Goal: Task Accomplishment & Management: Manage account settings

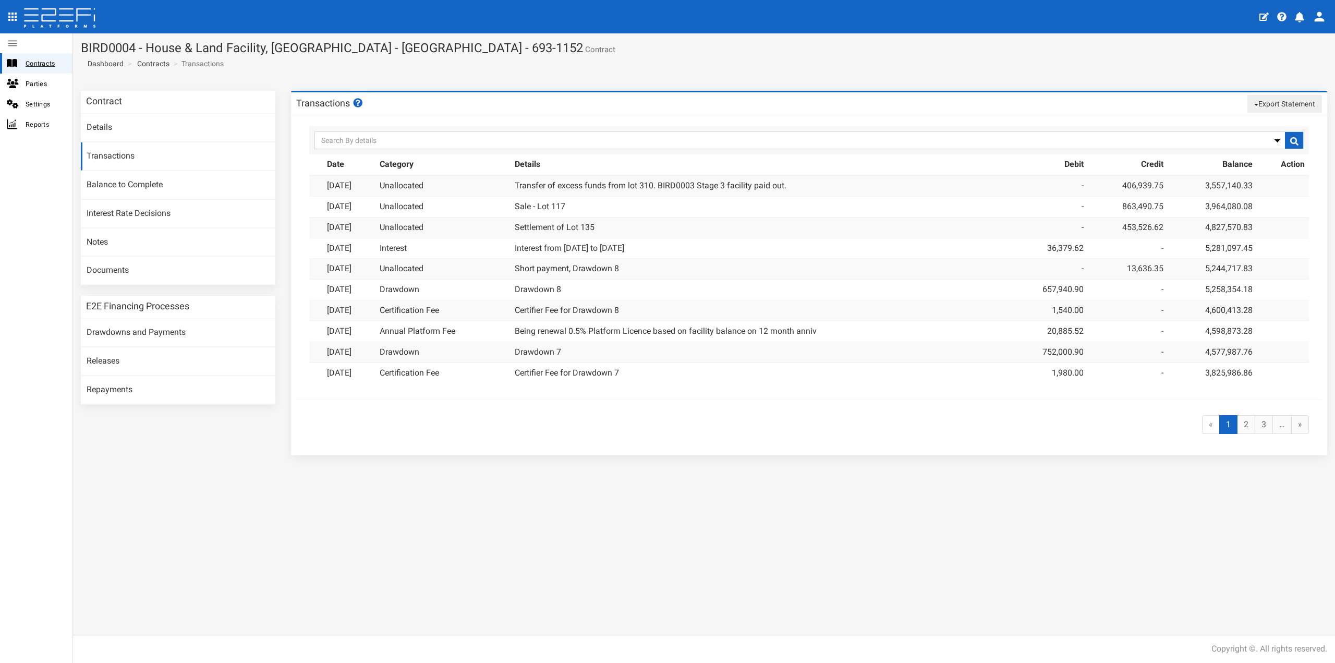
click at [46, 61] on span "Contracts" at bounding box center [45, 63] width 39 height 12
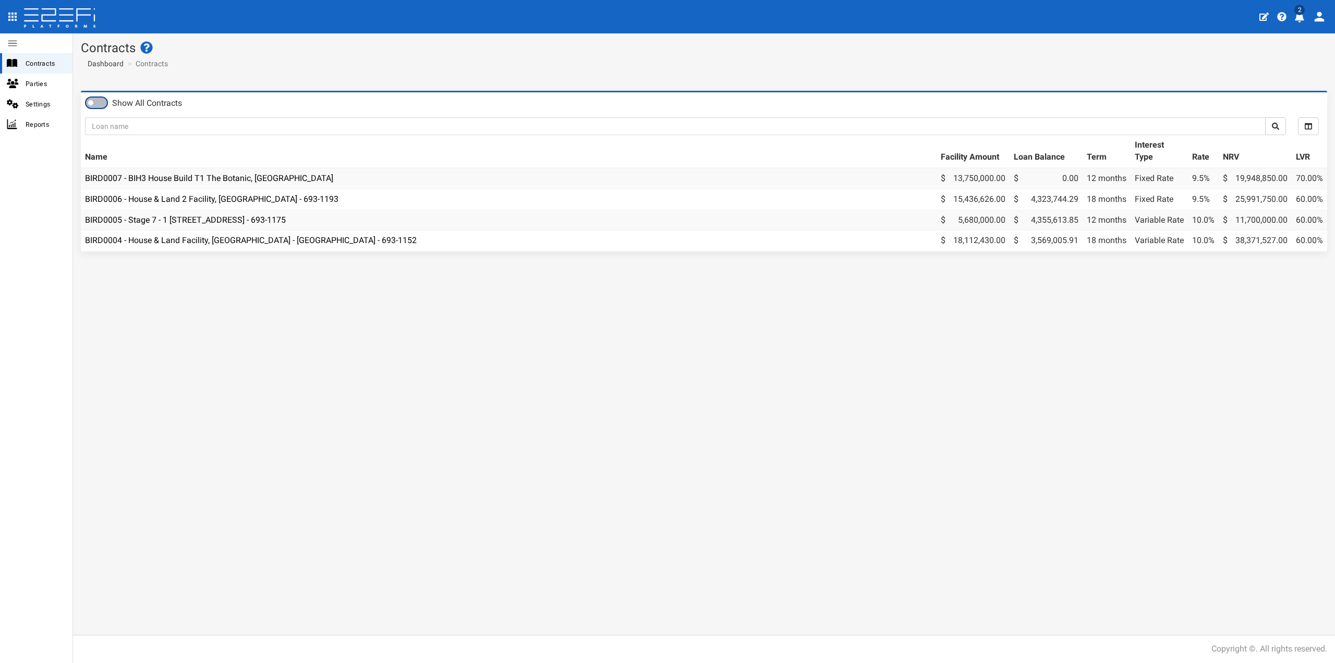
click at [102, 101] on span at bounding box center [96, 103] width 21 height 10
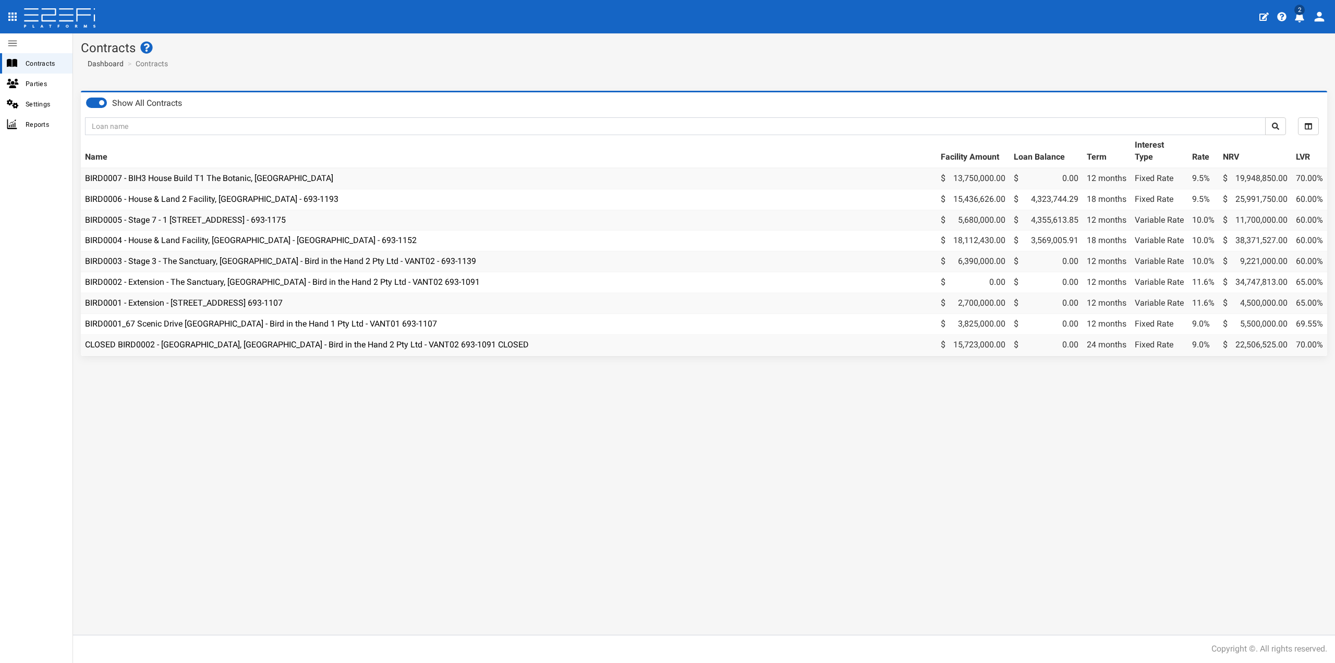
click at [97, 105] on span at bounding box center [96, 103] width 21 height 10
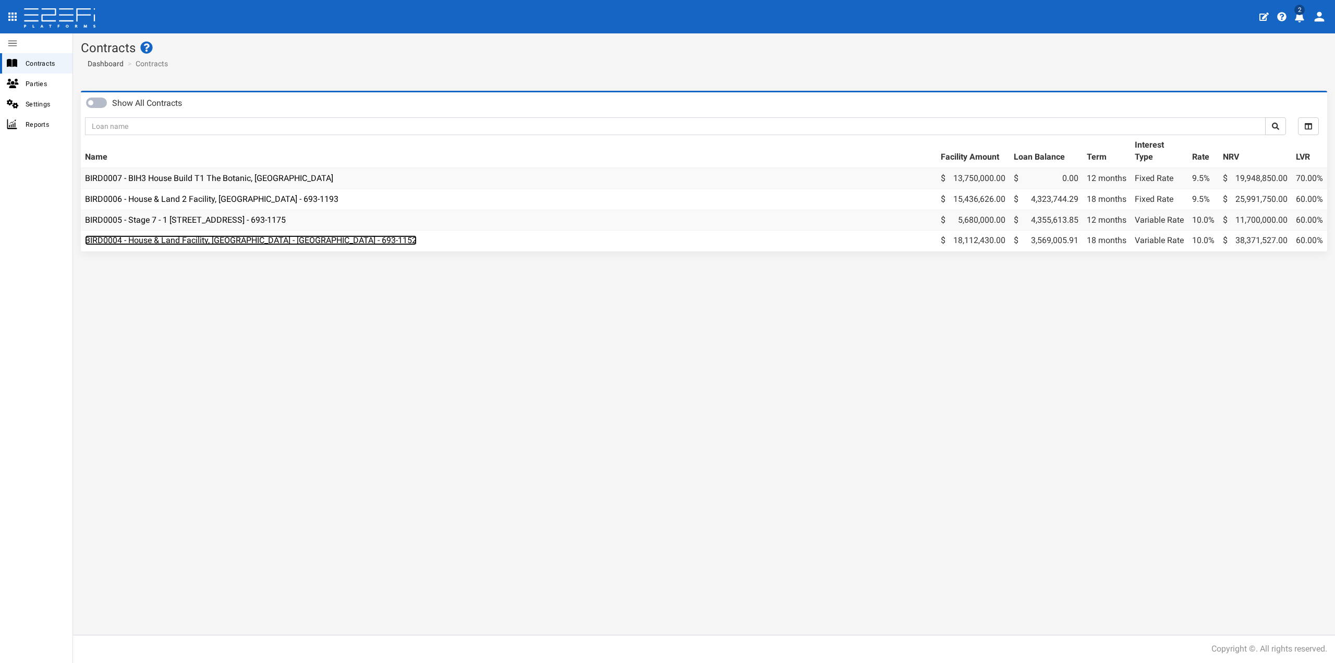
click at [191, 243] on link "BIRD0004 - House & Land Facility, [GEOGRAPHIC_DATA] - [GEOGRAPHIC_DATA] - 693-1…" at bounding box center [251, 240] width 332 height 10
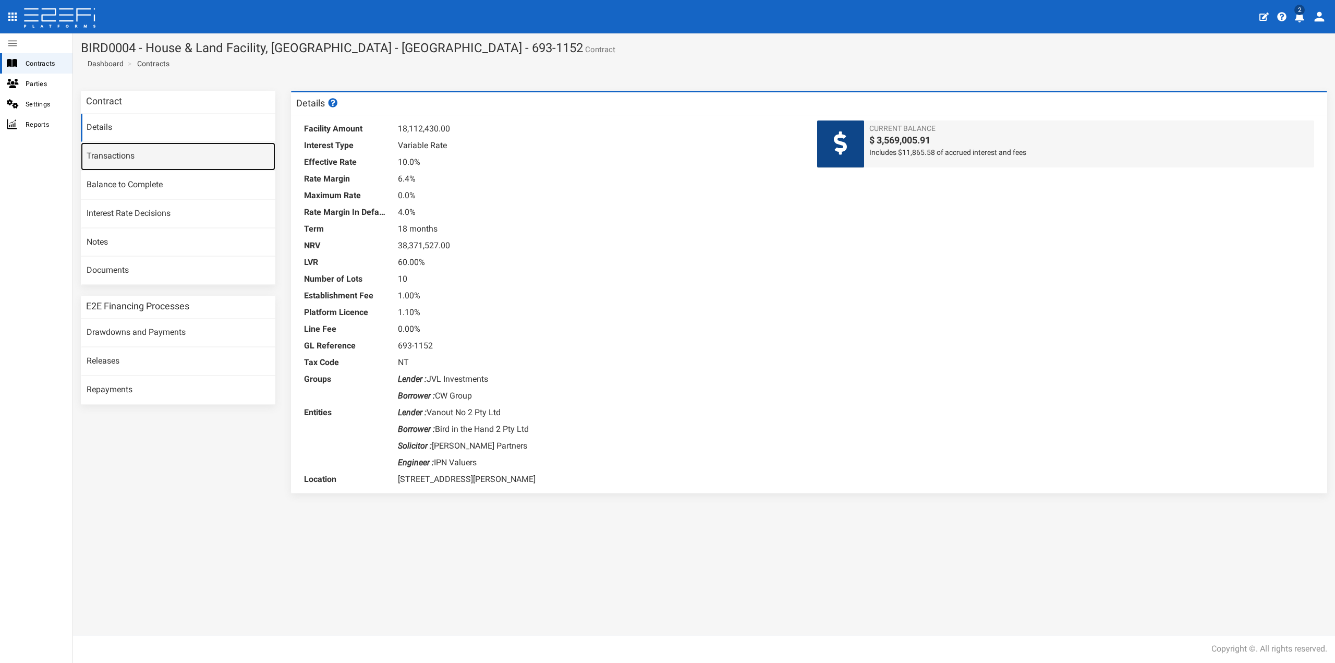
click at [127, 154] on link "Transactions" at bounding box center [178, 156] width 195 height 28
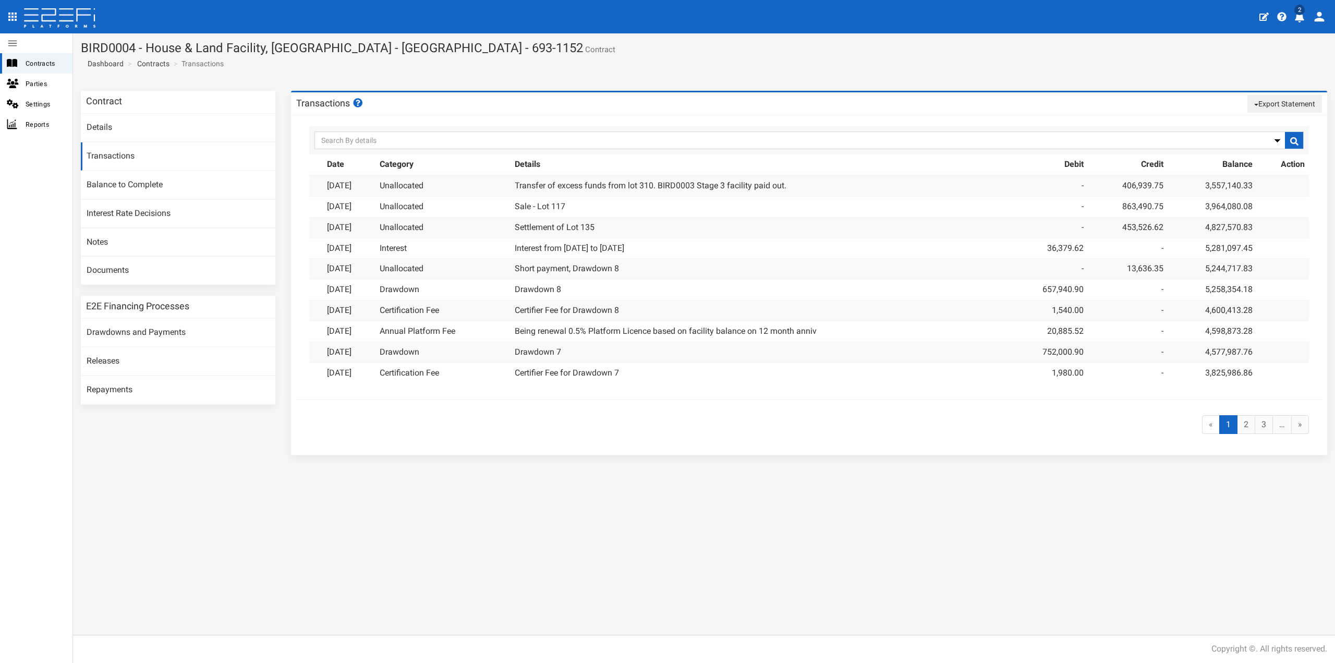
click at [868, 421] on div "« 1 (current) 2 3 … »" at bounding box center [809, 425] width 1016 height 40
click at [116, 333] on link "Drawdowns and Payments" at bounding box center [178, 333] width 195 height 28
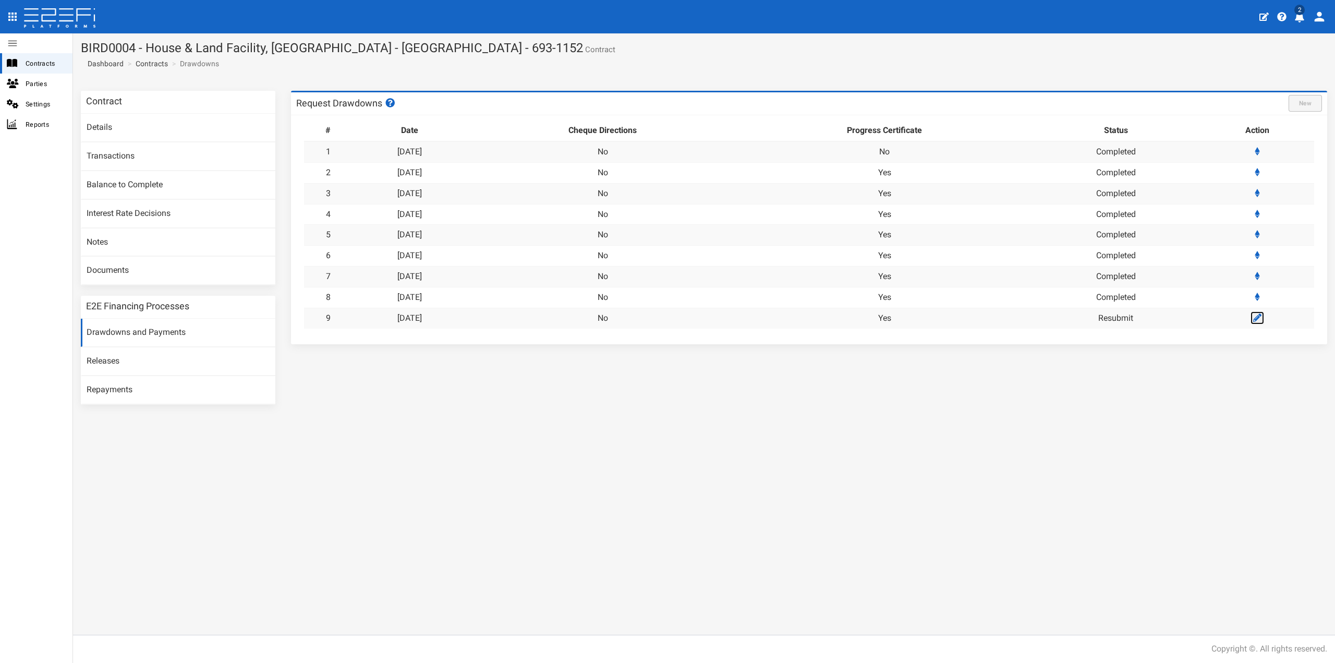
click at [1258, 315] on icon at bounding box center [1257, 317] width 8 height 8
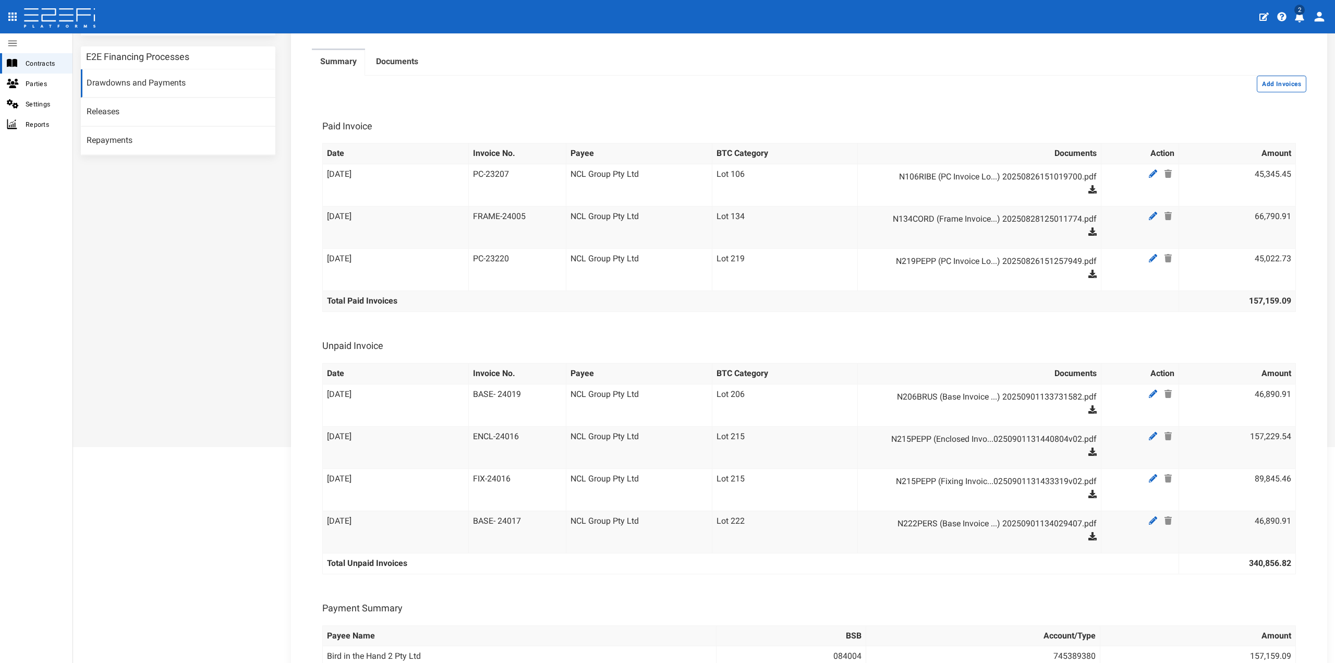
scroll to position [261, 0]
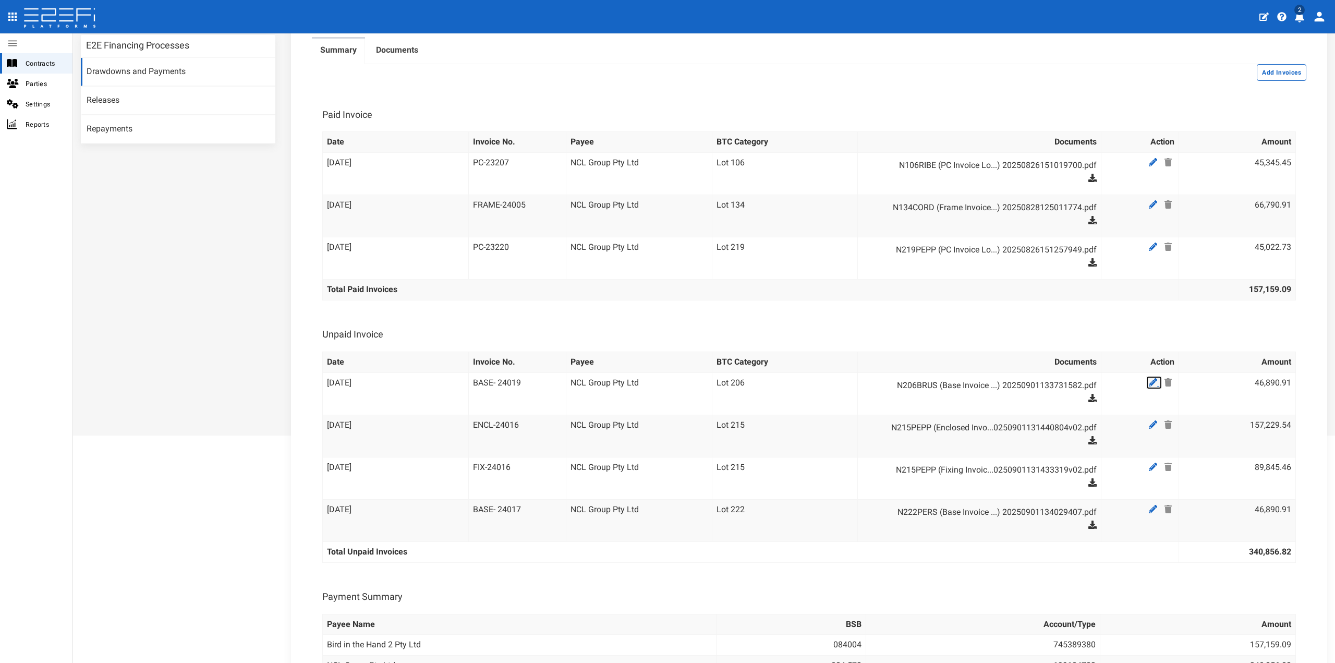
click at [1149, 378] on icon at bounding box center [1153, 382] width 8 height 8
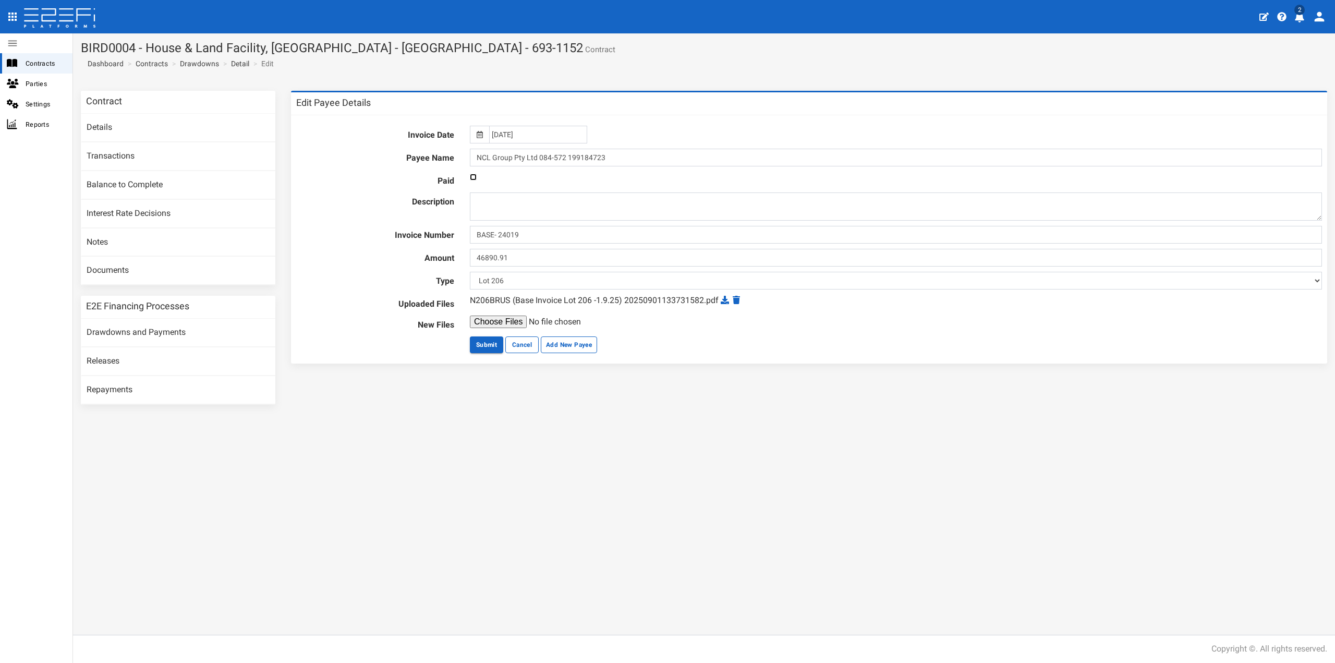
click at [474, 178] on input "checkbox" at bounding box center [473, 177] width 7 height 7
checkbox input "true"
click at [488, 345] on button "Submit" at bounding box center [486, 344] width 33 height 17
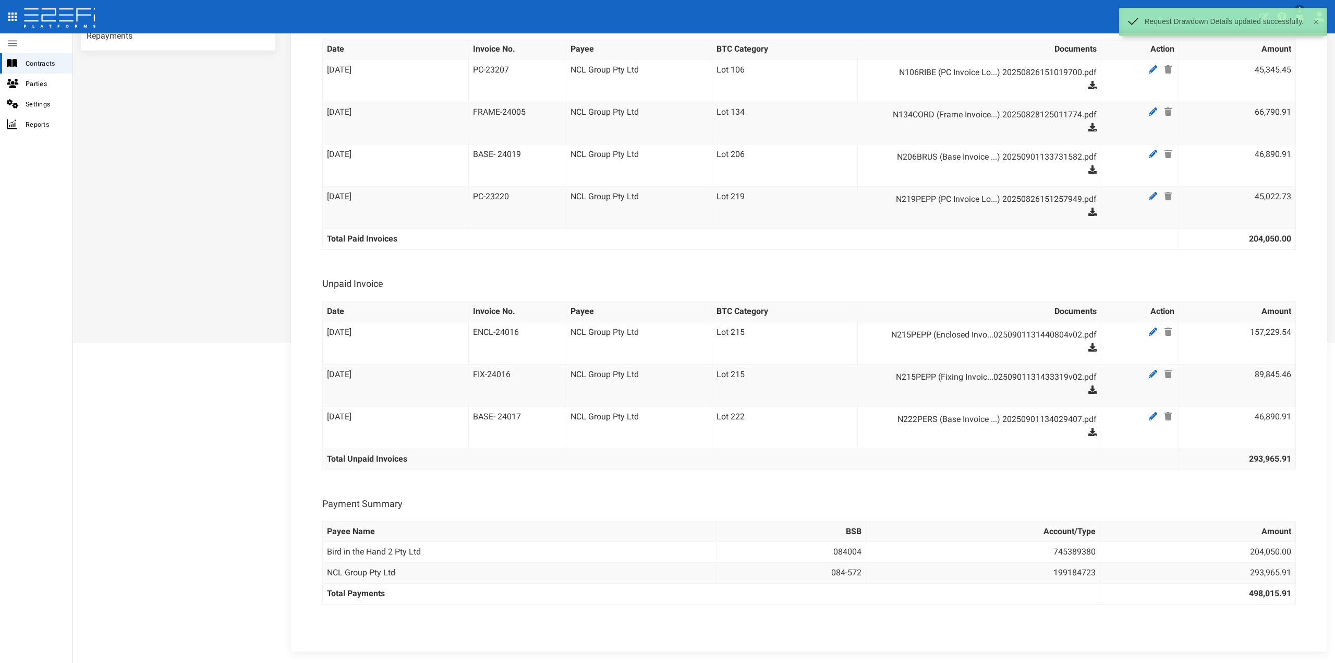
scroll to position [365, 0]
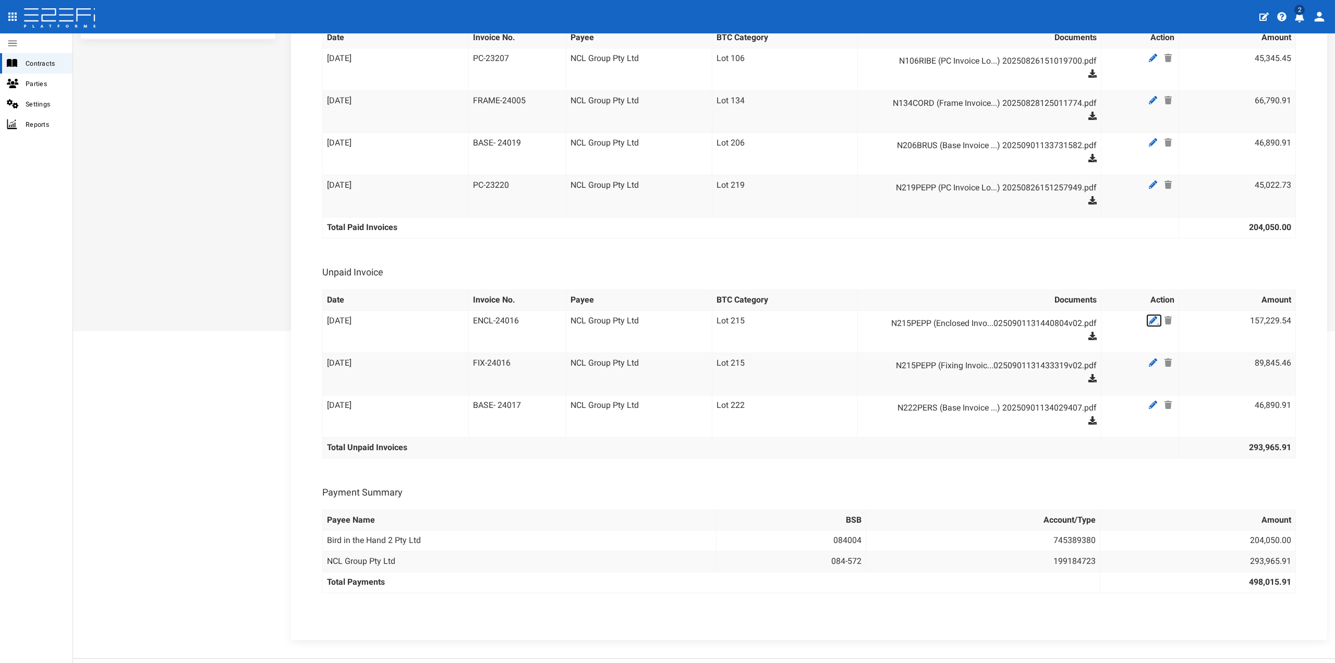
click at [1146, 314] on link at bounding box center [1154, 320] width 16 height 13
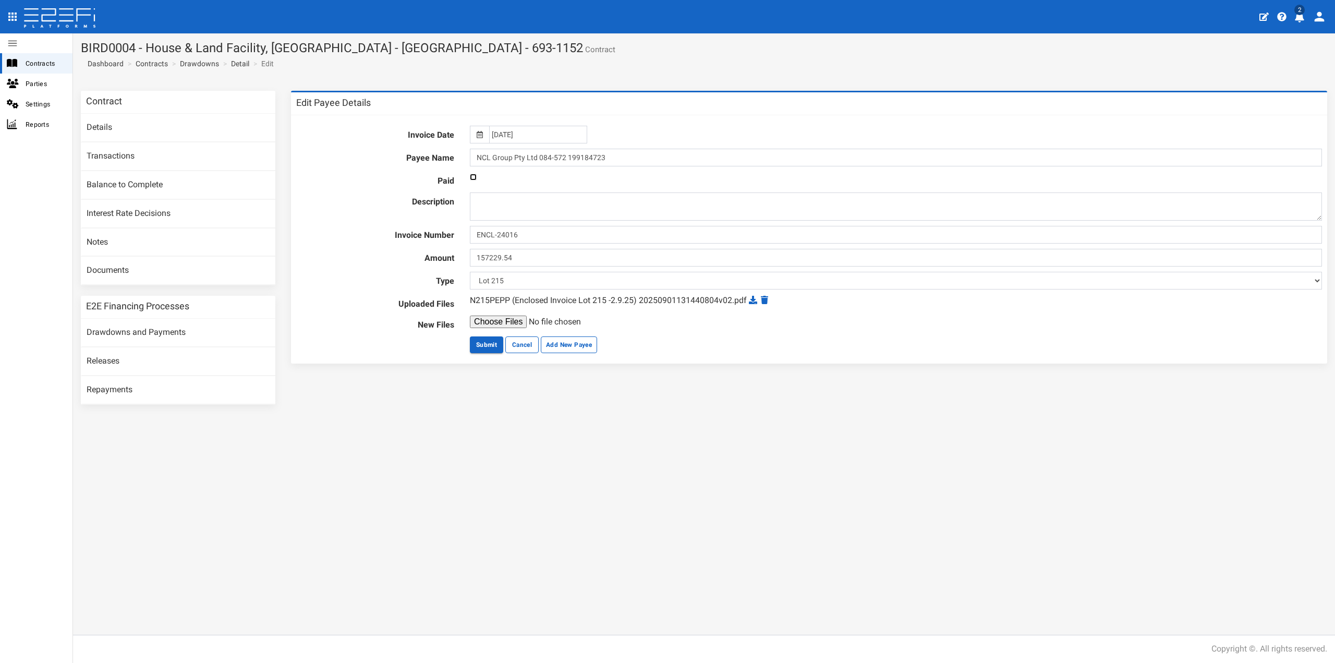
click at [472, 176] on input "checkbox" at bounding box center [473, 177] width 7 height 7
checkbox input "true"
click at [488, 345] on button "Submit" at bounding box center [486, 344] width 33 height 17
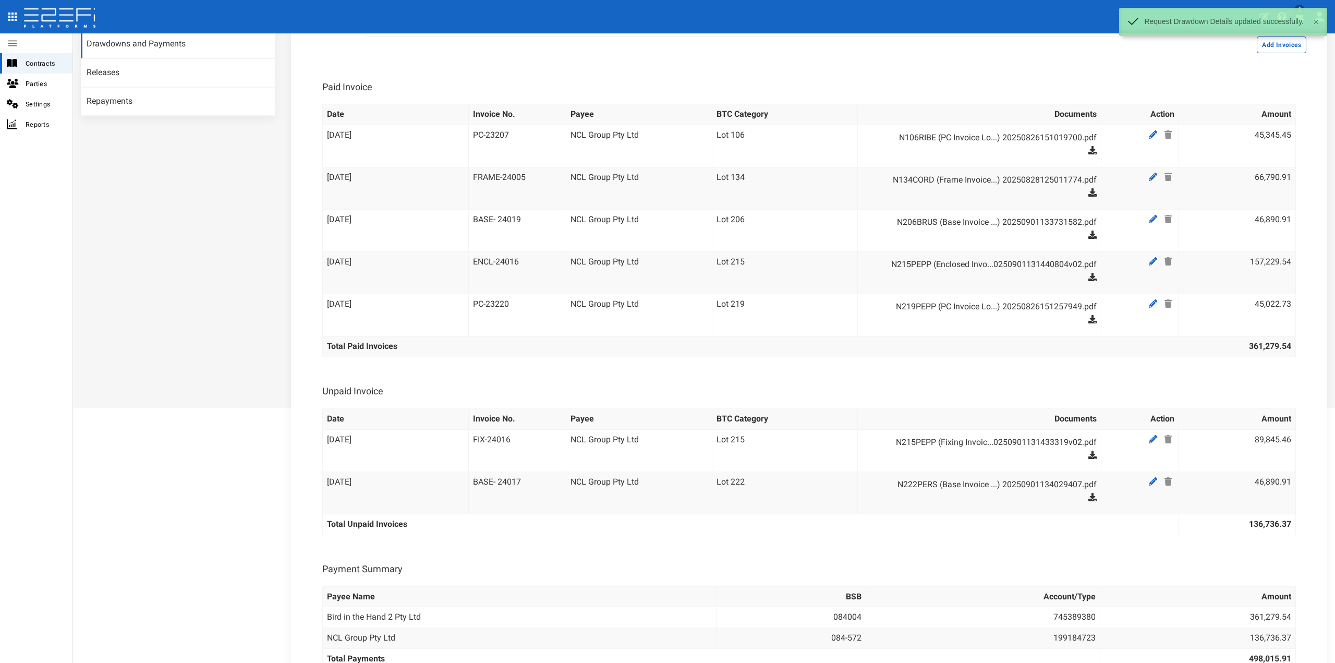
scroll to position [313, 0]
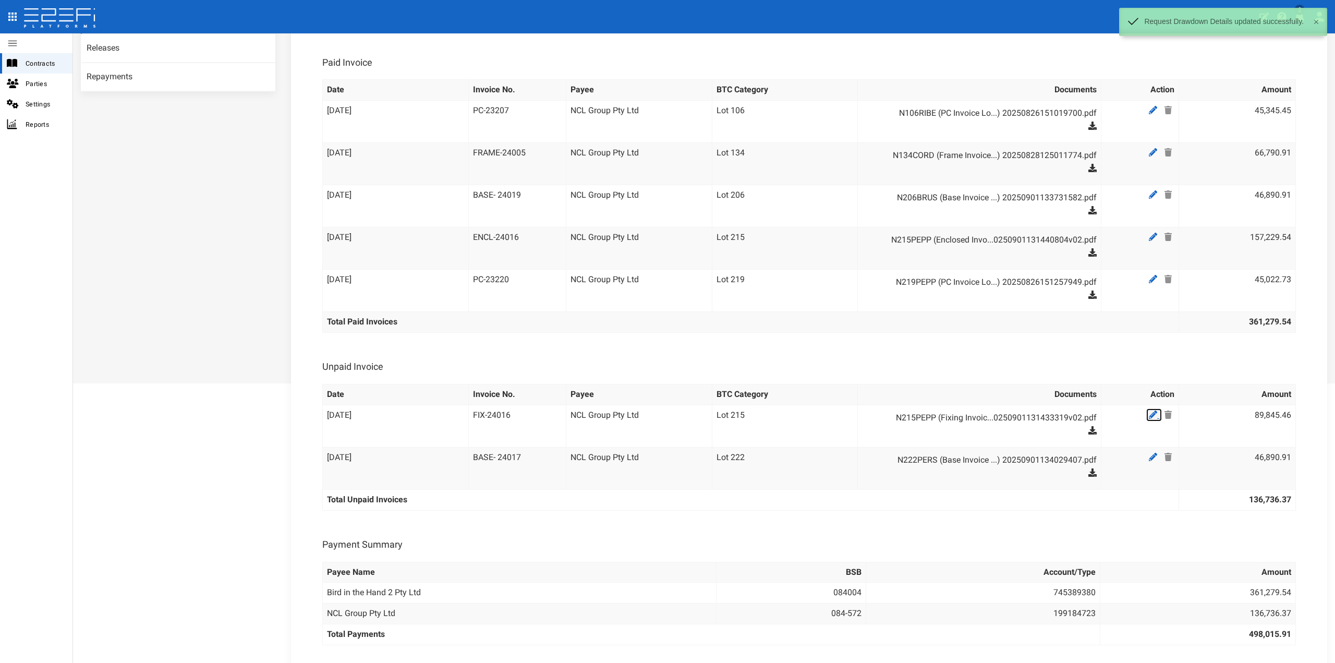
click at [1149, 410] on icon at bounding box center [1153, 414] width 8 height 8
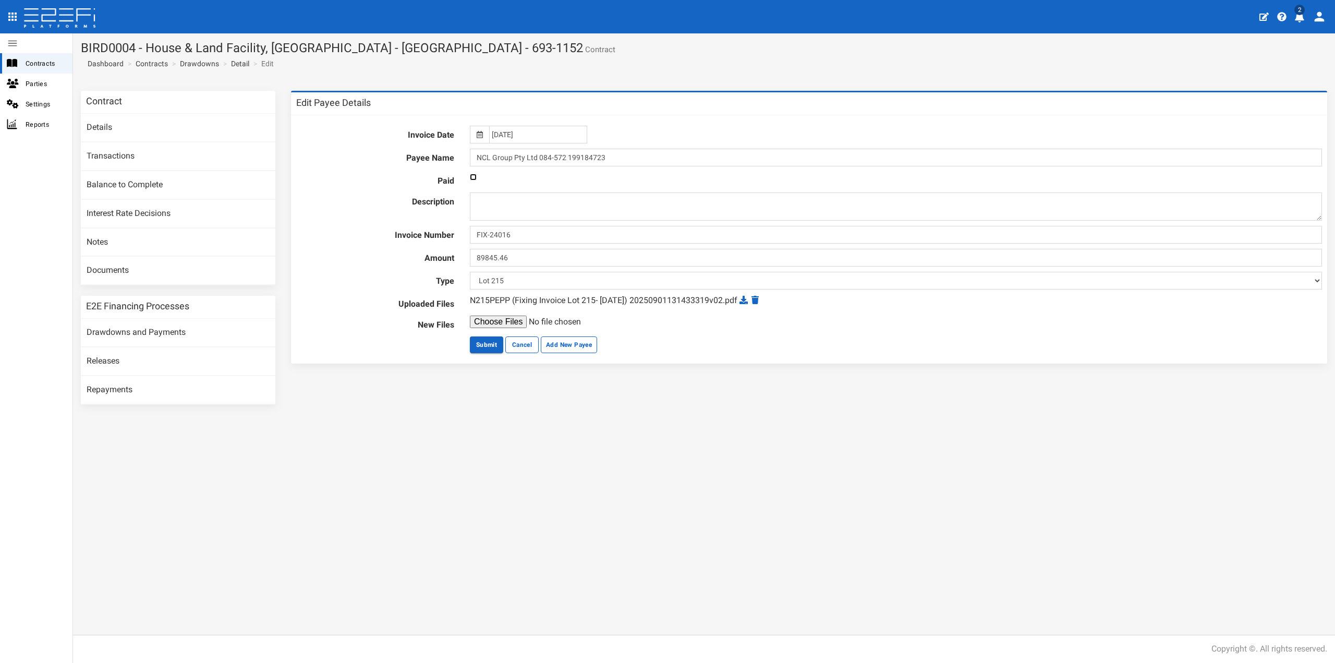
click at [473, 175] on input "checkbox" at bounding box center [473, 177] width 7 height 7
checkbox input "true"
click at [495, 339] on button "Submit" at bounding box center [486, 344] width 33 height 17
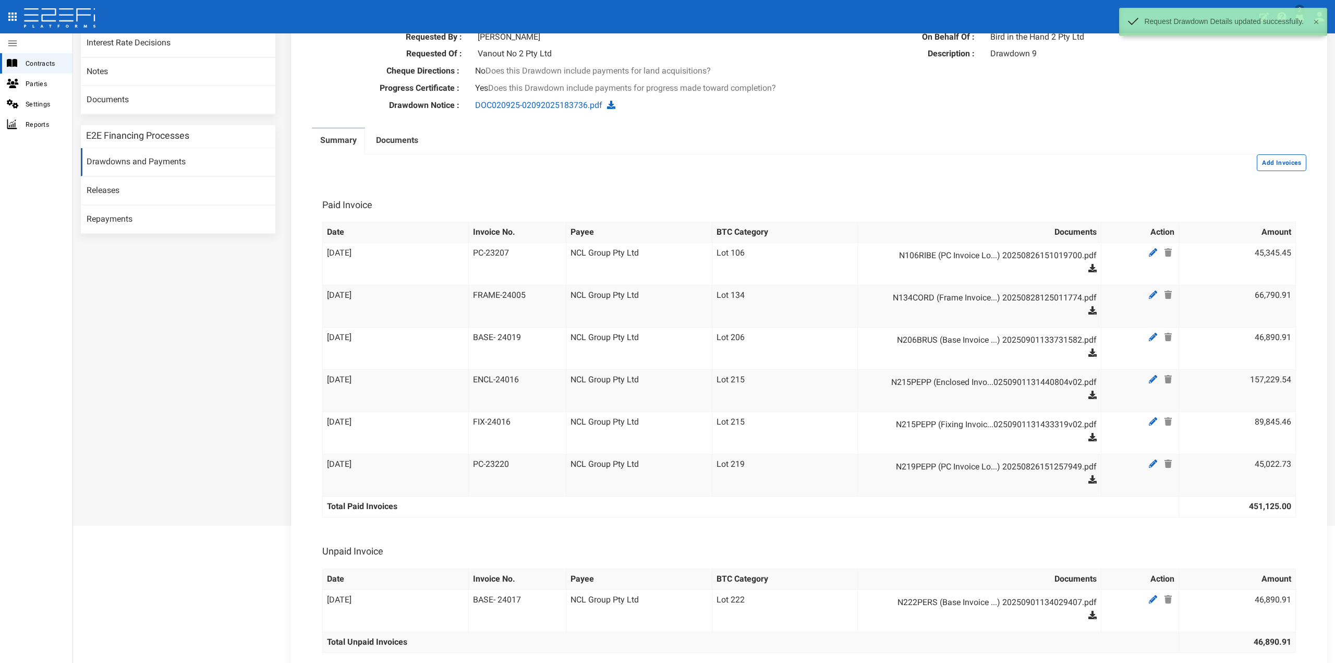
scroll to position [365, 0]
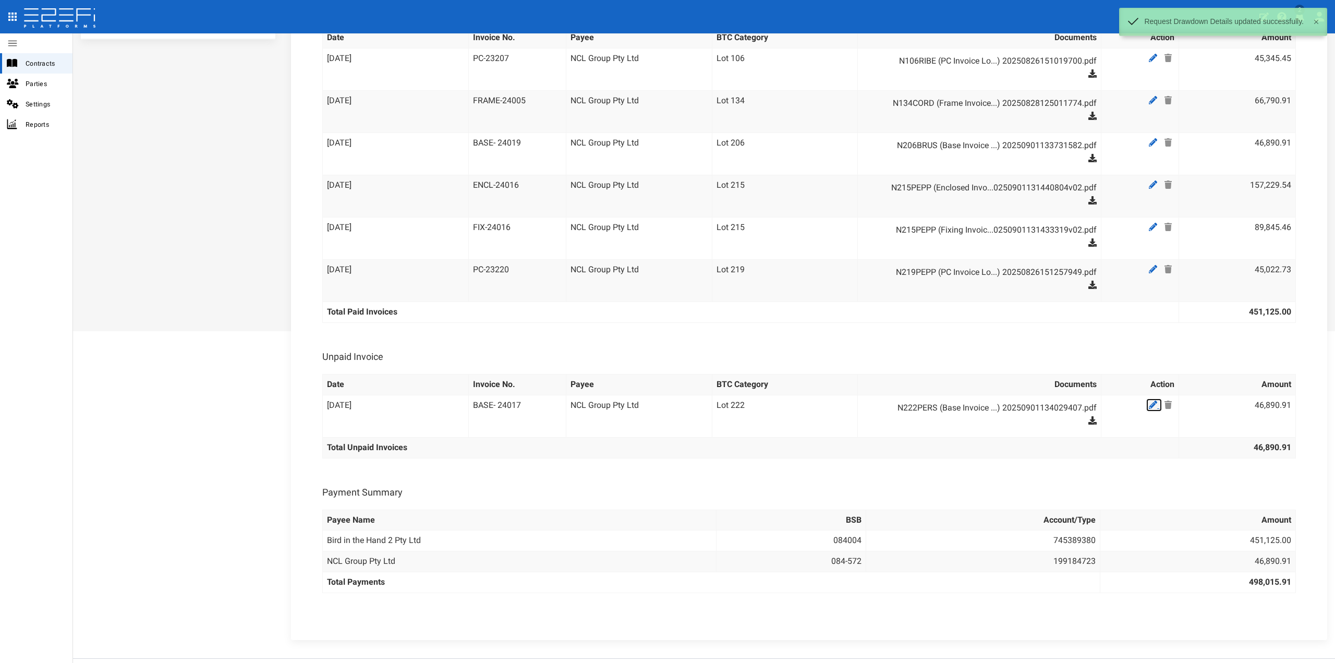
click at [1149, 401] on icon at bounding box center [1153, 405] width 8 height 8
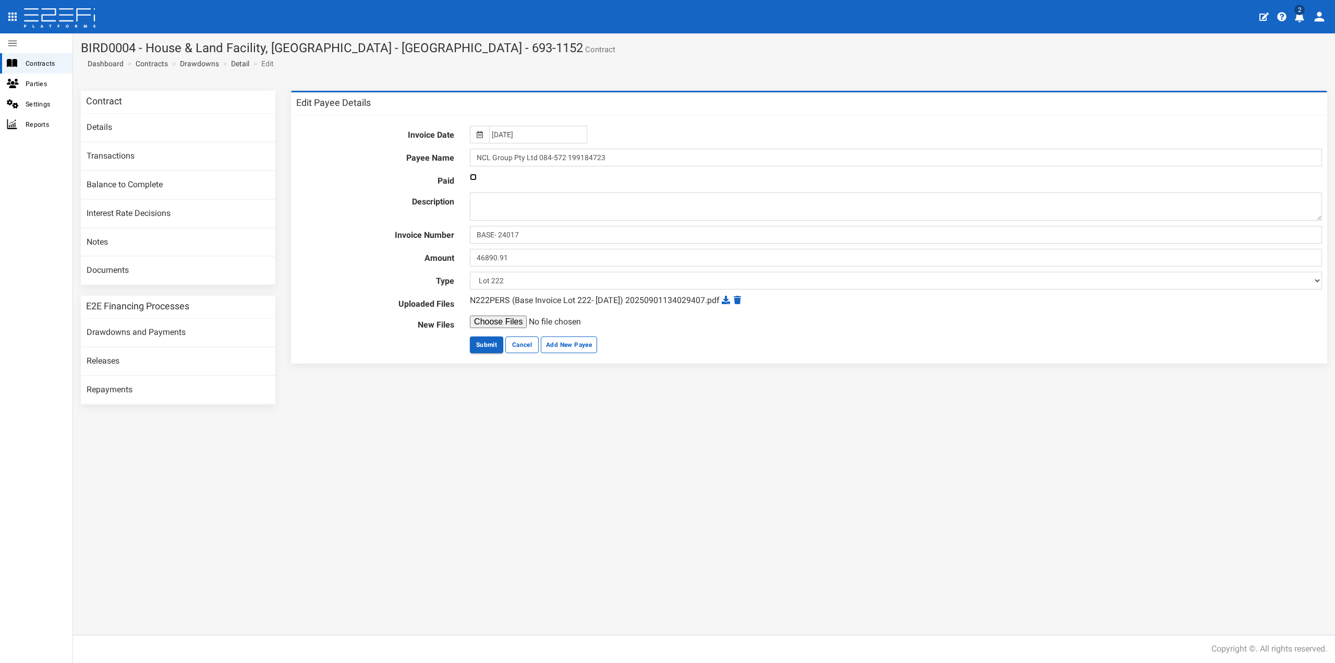
click at [474, 177] on input "checkbox" at bounding box center [473, 177] width 7 height 7
checkbox input "true"
click at [494, 347] on button "Submit" at bounding box center [486, 344] width 33 height 17
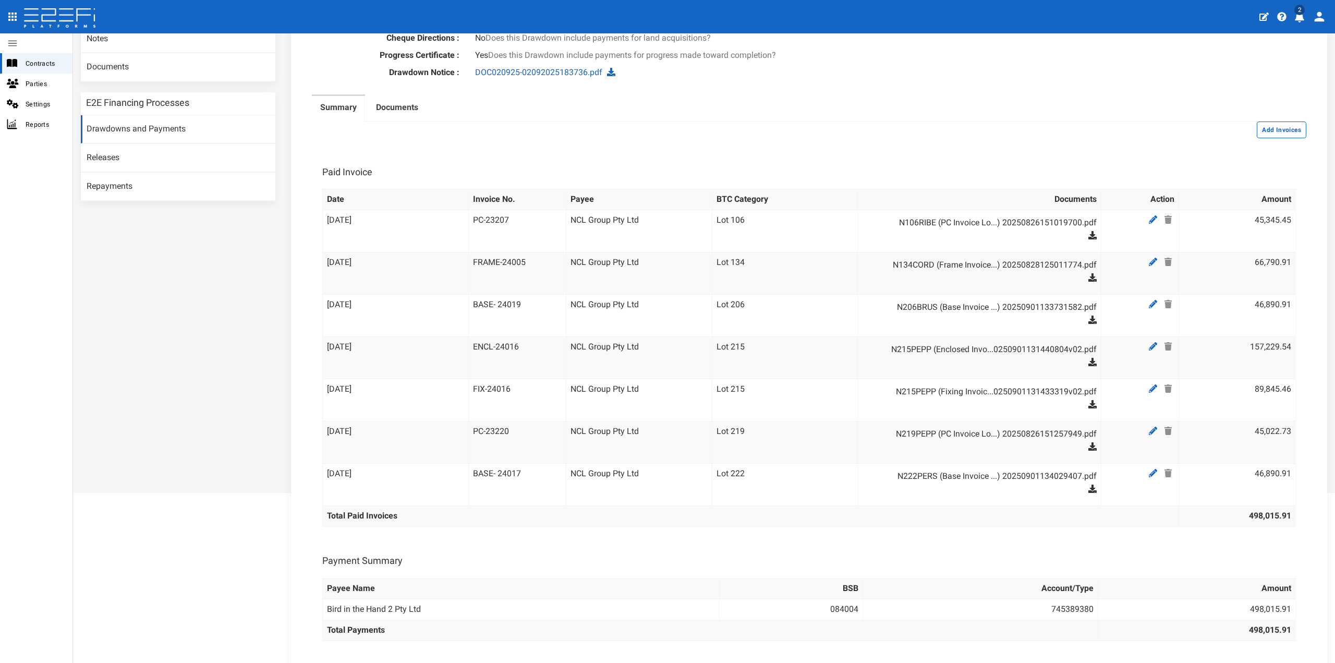
scroll to position [109, 0]
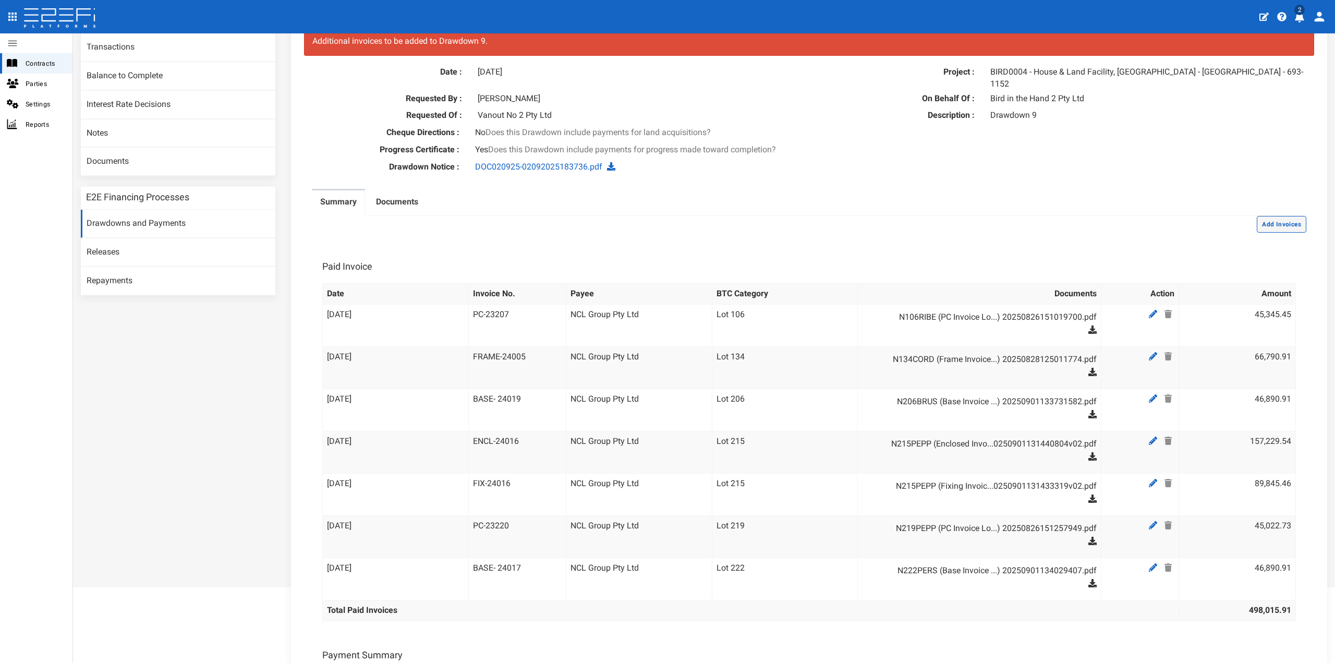
click at [1283, 219] on button "Add Invoices" at bounding box center [1282, 224] width 50 height 17
click at [1273, 216] on button "Add Invoices" at bounding box center [1282, 224] width 50 height 17
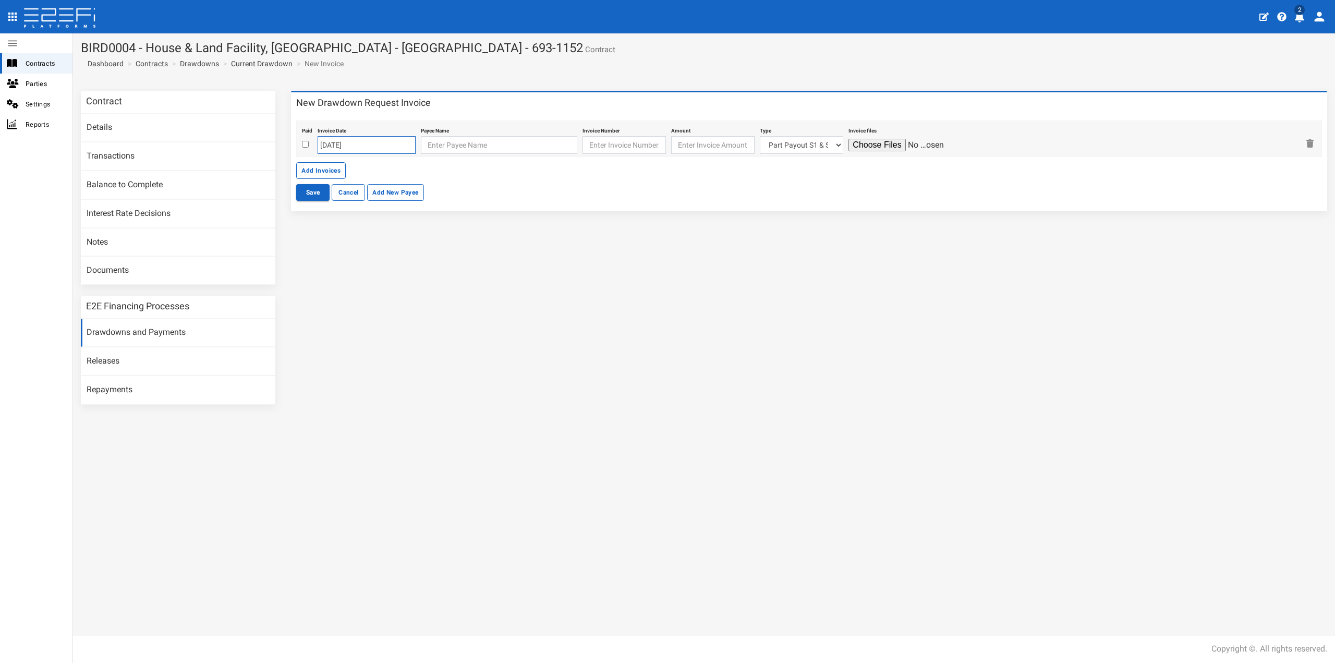
click at [375, 150] on input "[DATE]" at bounding box center [367, 145] width 98 height 18
drag, startPoint x: 372, startPoint y: 194, endPoint x: 398, endPoint y: 182, distance: 28.7
click at [372, 194] on td "3" at bounding box center [374, 197] width 16 height 16
type input "[DATE]"
click at [455, 141] on input "text" at bounding box center [499, 145] width 156 height 18
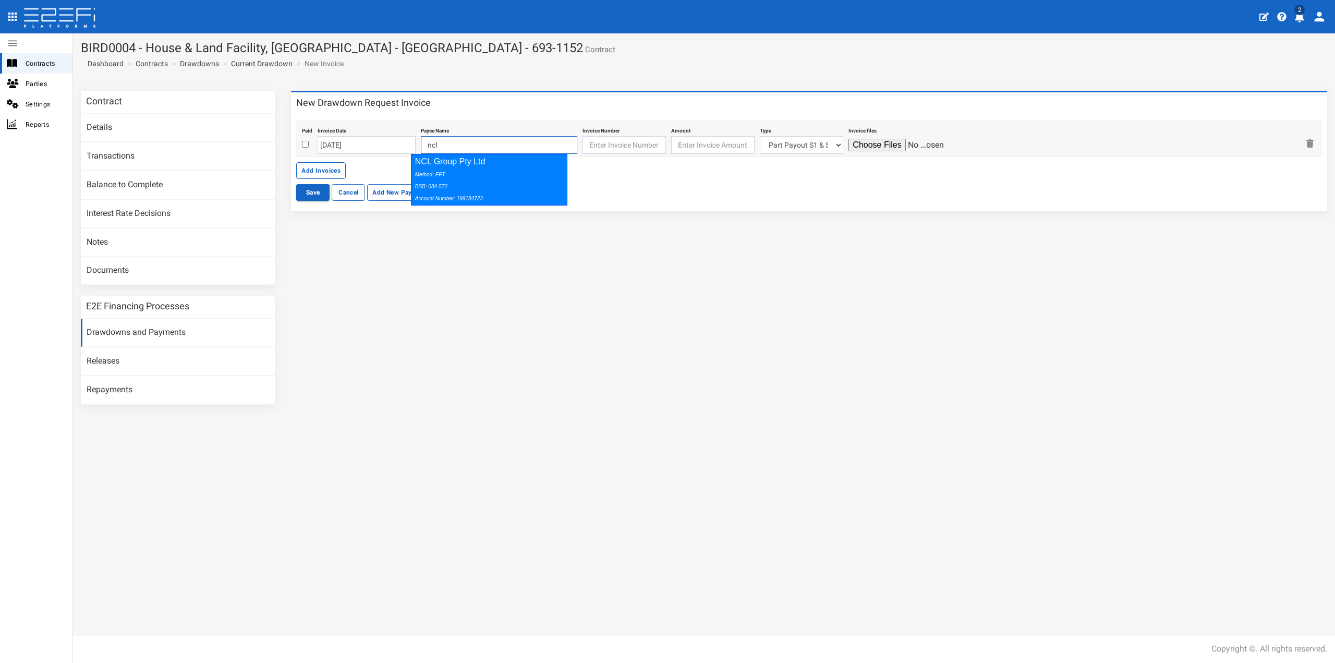
click at [469, 169] on div "Method: EFT BSB: 084-572 Account Number: 199184723" at bounding box center [487, 186] width 144 height 36
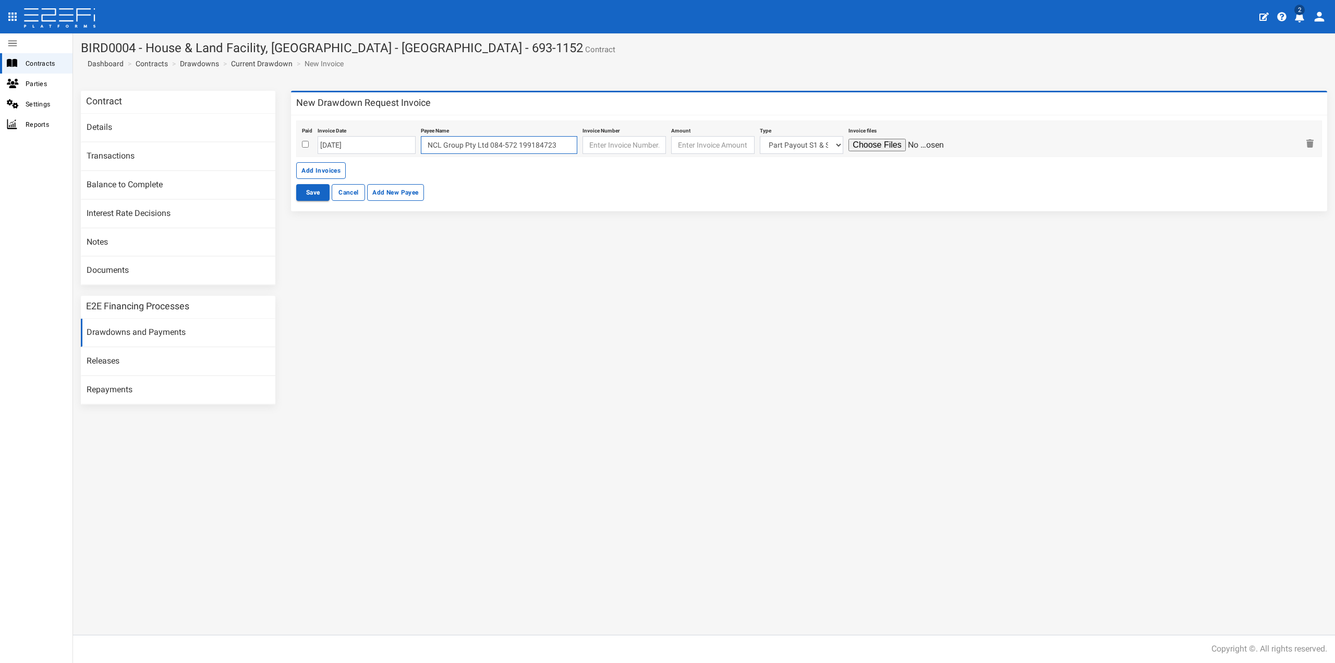
type input "NCL Group Pty Ltd 084-572 199184723"
click at [597, 141] on input "text" at bounding box center [624, 145] width 83 height 18
paste input "ENCL-23213"
type input "ENCL-23213"
click at [680, 146] on input "number" at bounding box center [712, 145] width 83 height 18
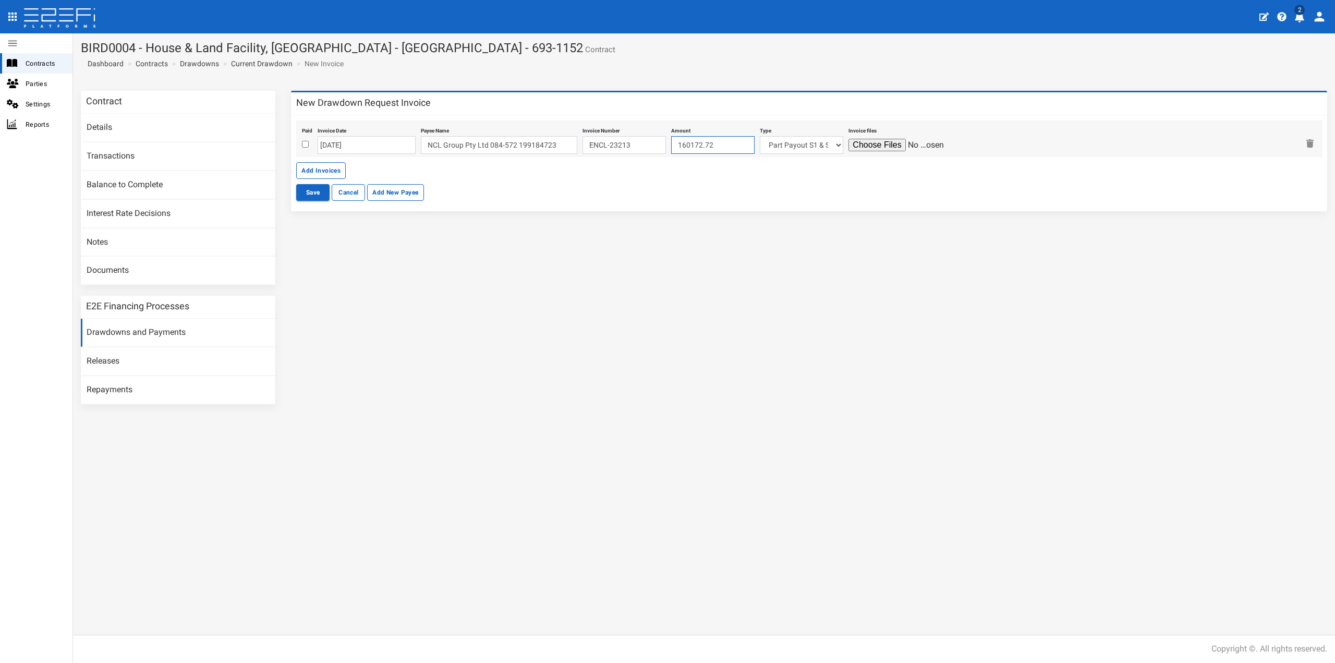
type input "160172.72"
click at [770, 149] on select "Part Payout S1 & S2 Lot 215 Lot 222 Lot 227 Lot 105 Lot 106 Lot 115 Lot 117 Lot…" at bounding box center [801, 145] width 83 height 18
select select "Lot 218~78~CIVIL WORKS"
click at [760, 136] on select "Part Payout S1 & S2 Lot 215 Lot 222 Lot 227 Lot 105 Lot 106 Lot 115 Lot 117 Lot…" at bounding box center [801, 145] width 83 height 18
click at [855, 146] on input "file" at bounding box center [898, 145] width 99 height 13
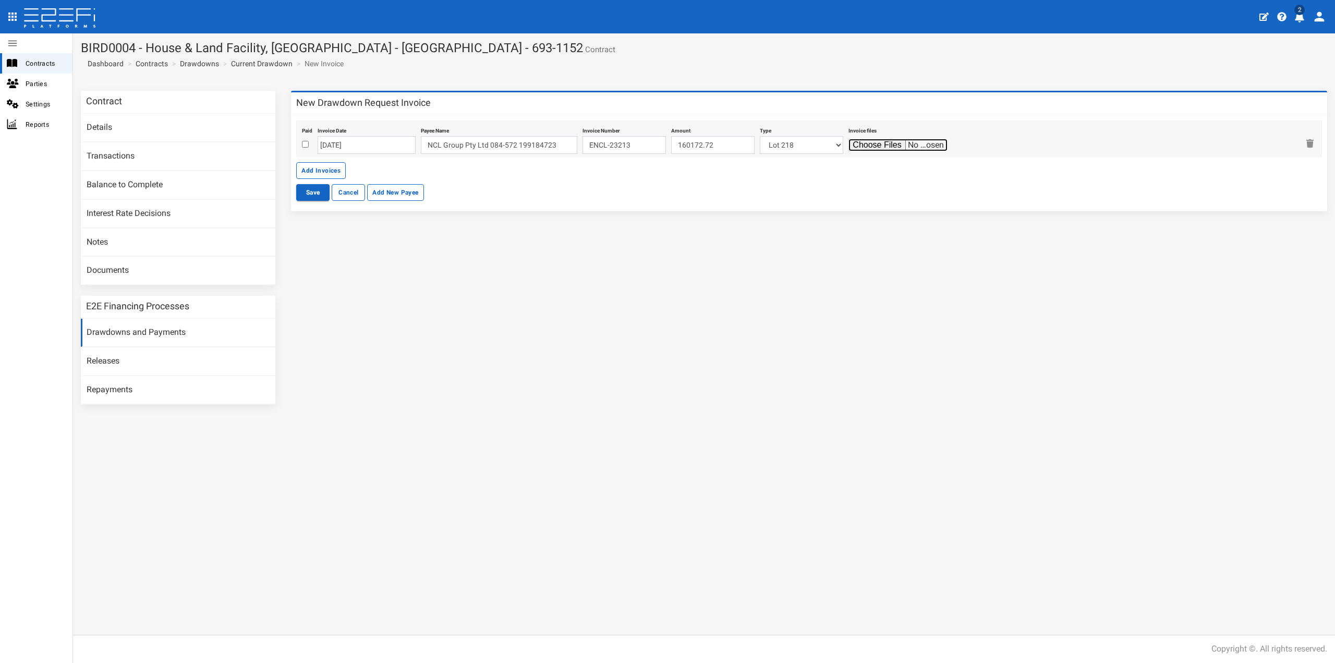
type input "C:\fakepath\N218PEPP (Enclosed Invoice Lot 218 - [DATE]) 20250903093040402.pdf"
click at [303, 141] on input "checkbox" at bounding box center [305, 144] width 7 height 7
checkbox input "true"
click at [303, 191] on button "Save" at bounding box center [312, 192] width 33 height 17
click at [305, 144] on input "checkbox" at bounding box center [305, 144] width 7 height 7
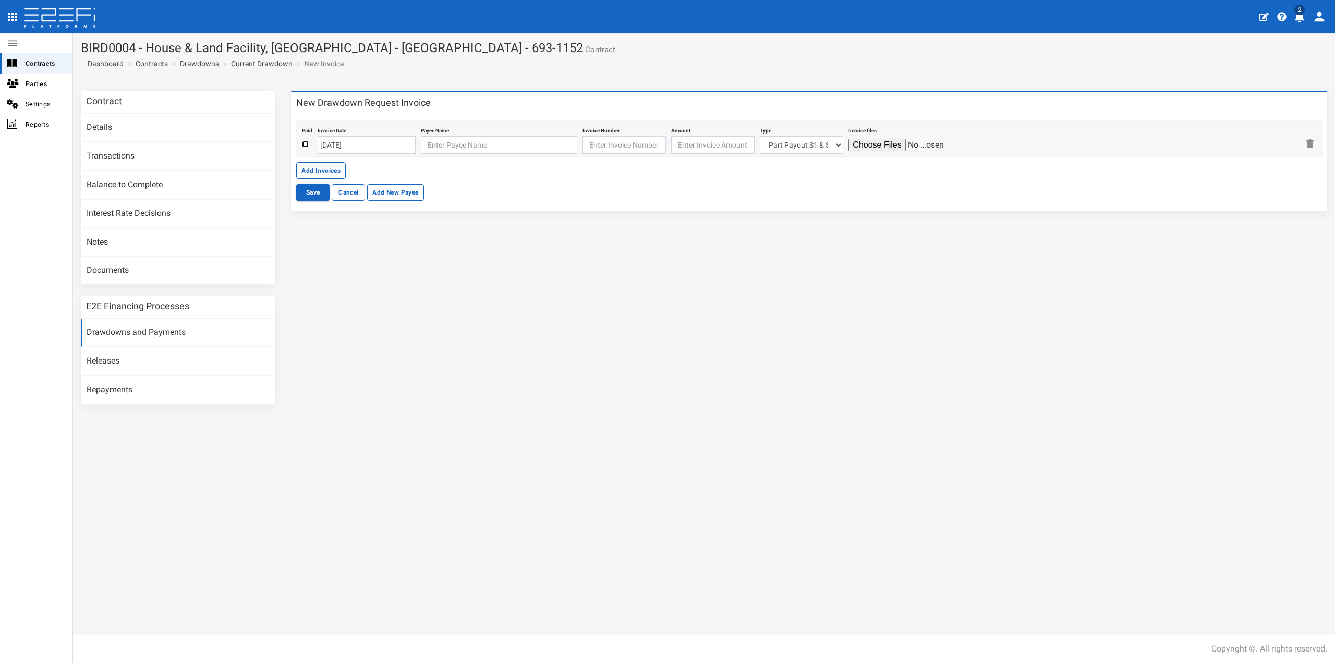
checkbox input "true"
click at [357, 145] on input "[DATE]" at bounding box center [367, 145] width 98 height 18
click at [371, 195] on td "3" at bounding box center [374, 197] width 16 height 16
type input "03-09-2025"
click at [470, 151] on input "text" at bounding box center [499, 145] width 156 height 18
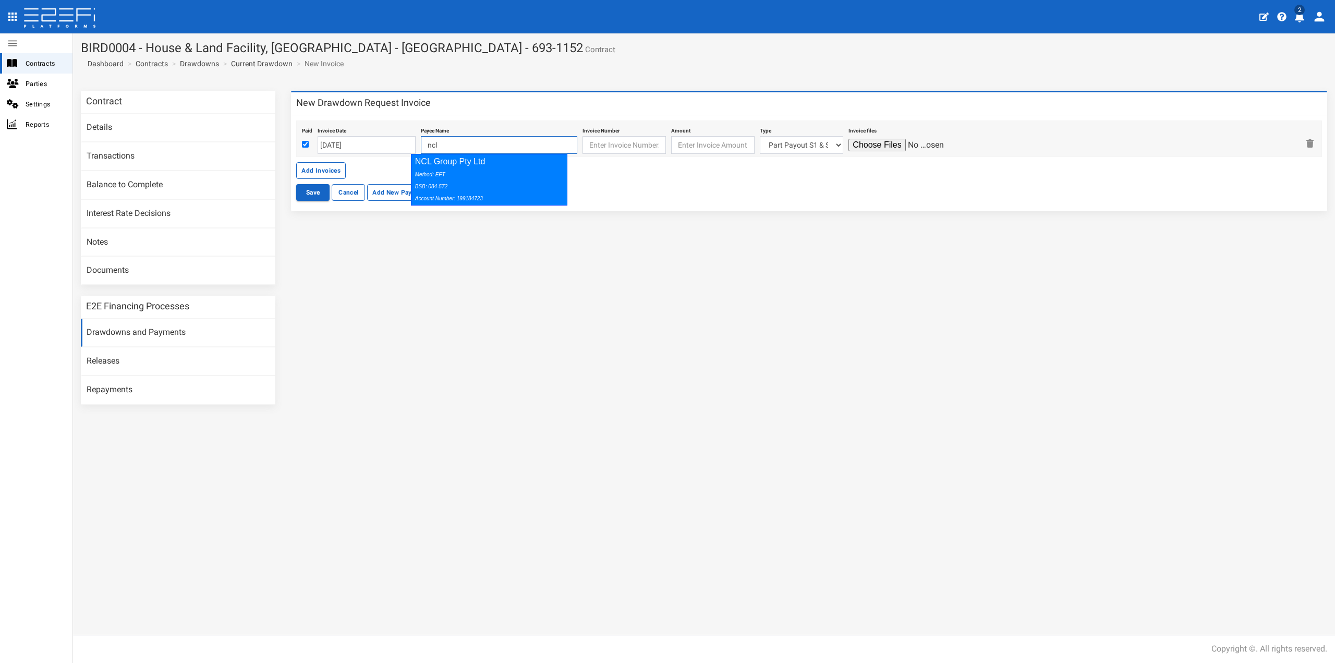
click at [465, 172] on div "Method: EFT BSB: 084-572 Account Number: 199184723" at bounding box center [487, 186] width 144 height 36
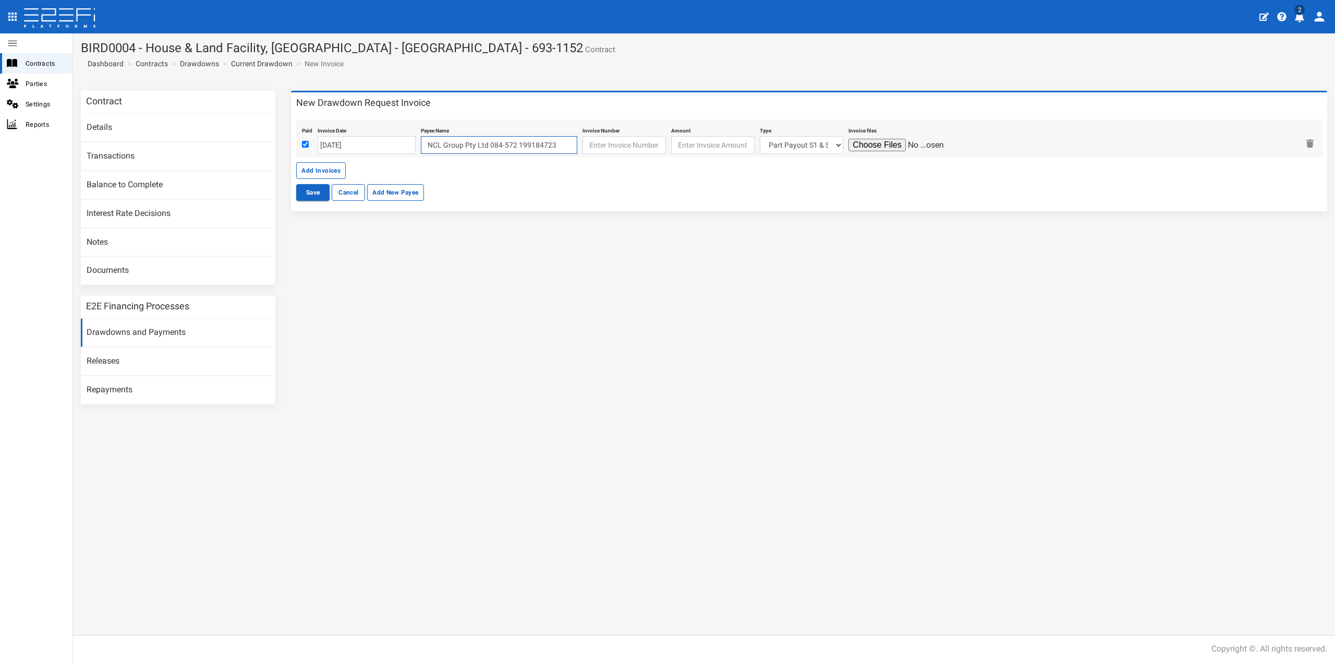
type input "NCL Group Pty Ltd 084-572 199184723"
click at [583, 147] on input "text" at bounding box center [624, 145] width 83 height 18
type input "ENCL-23213"
click at [673, 147] on input "number" at bounding box center [712, 145] width 83 height 18
type input "160172.72"
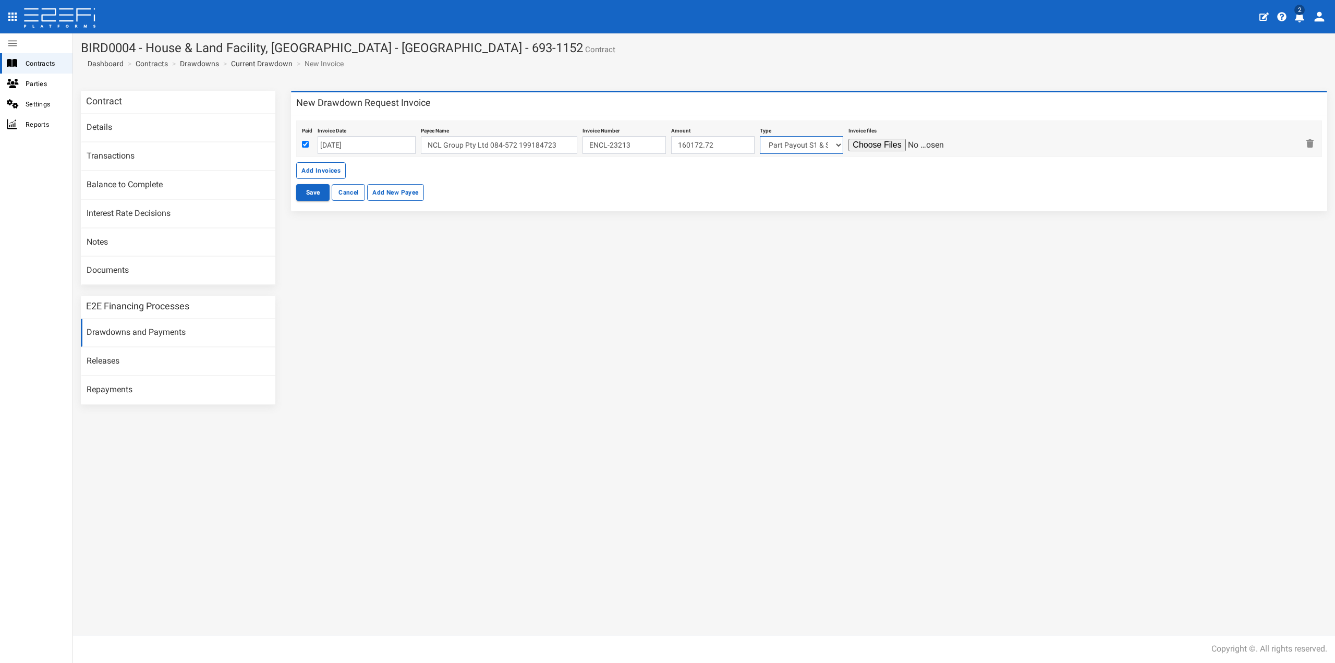
click at [799, 145] on select "Part Payout S1 & S2 Lot 215 Lot 222 Lot 227 Lot 105 Lot 106 Lot 115 Lot 117 Lot…" at bounding box center [801, 145] width 83 height 18
select select "Lot 218~78~CIVIL WORKS"
click at [760, 136] on select "Part Payout S1 & S2 Lot 215 Lot 222 Lot 227 Lot 105 Lot 106 Lot 115 Lot 117 Lot…" at bounding box center [801, 145] width 83 height 18
click at [861, 149] on input "file" at bounding box center [898, 145] width 99 height 13
type input "C:\fakepath\N218PEPP (Enclosed Invoice Lot 218 - 3.9.25) 20250903093040402.pdf"
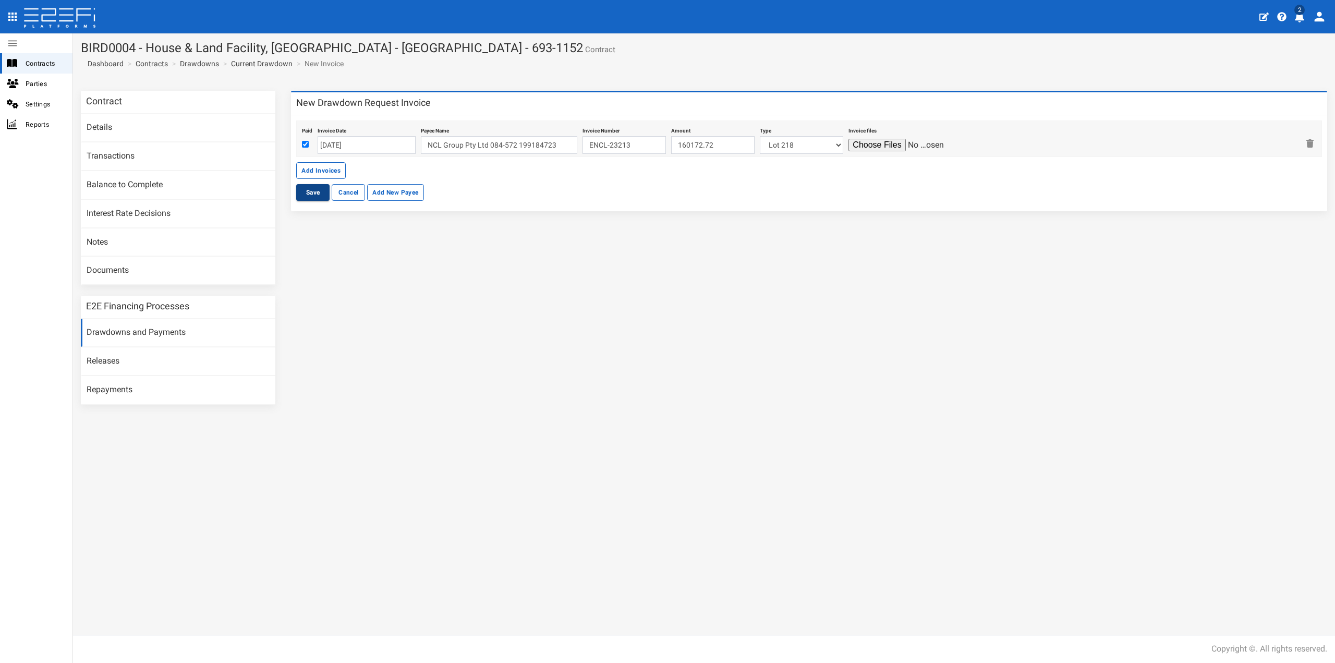
click at [309, 190] on button "Save" at bounding box center [312, 192] width 33 height 17
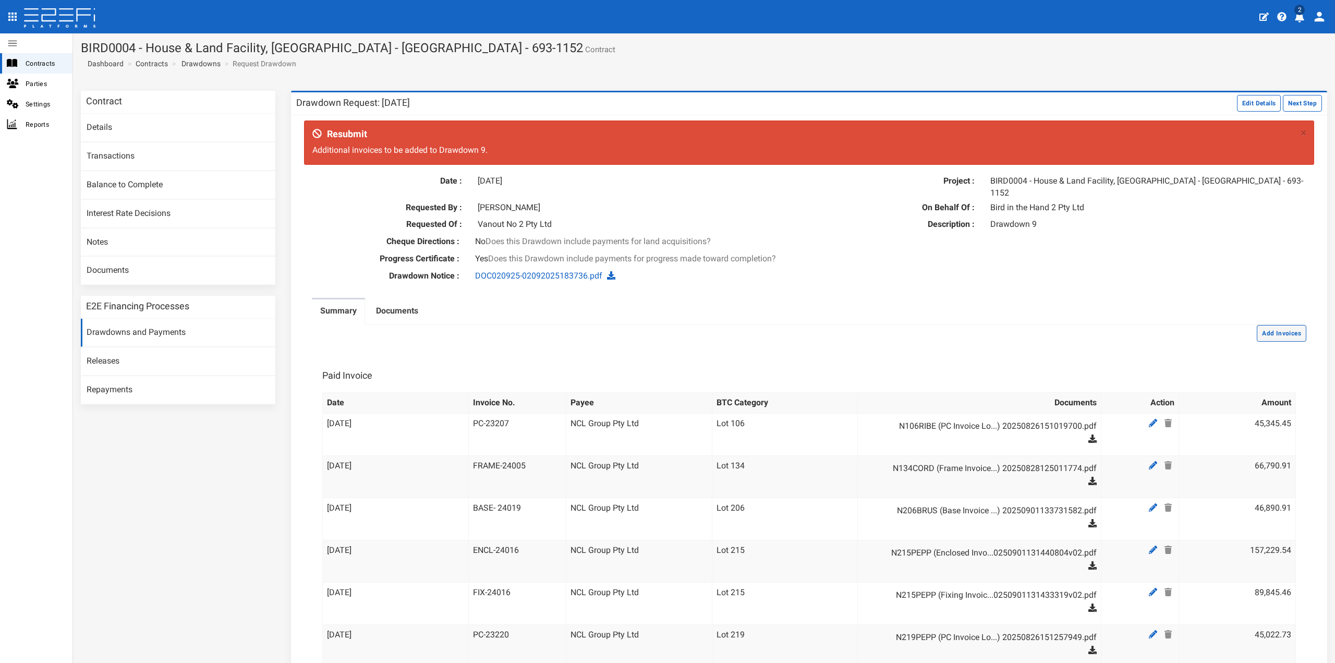
click at [1263, 325] on button "Add Invoices" at bounding box center [1282, 333] width 50 height 17
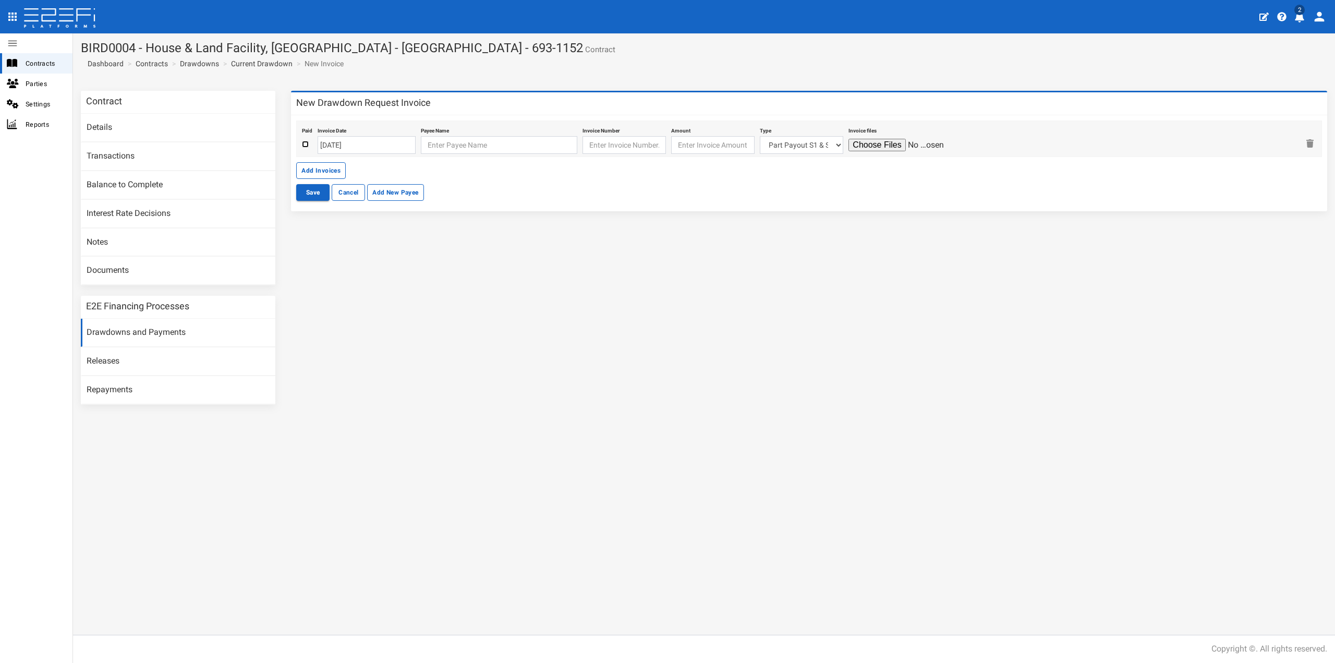
click at [306, 144] on input "checkbox" at bounding box center [305, 144] width 7 height 7
checkbox input "true"
click at [343, 144] on input "[DATE]" at bounding box center [367, 145] width 98 height 18
click at [370, 195] on td "3" at bounding box center [374, 197] width 16 height 16
type input "03-09-2025"
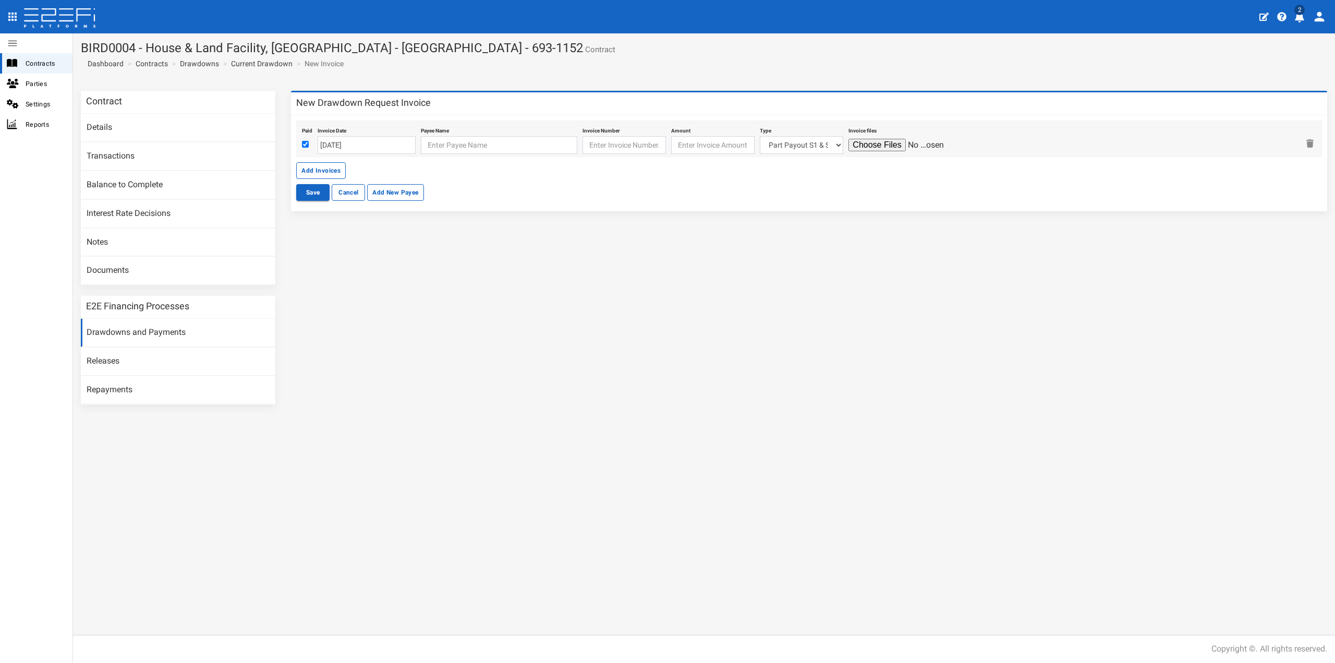
click at [409, 152] on div "Paid Invoice Date 03-09-2025 Payee Name Invoice Number Amount Type Part Payout …" at bounding box center [809, 138] width 1026 height 37
click at [424, 144] on input "text" at bounding box center [499, 145] width 156 height 18
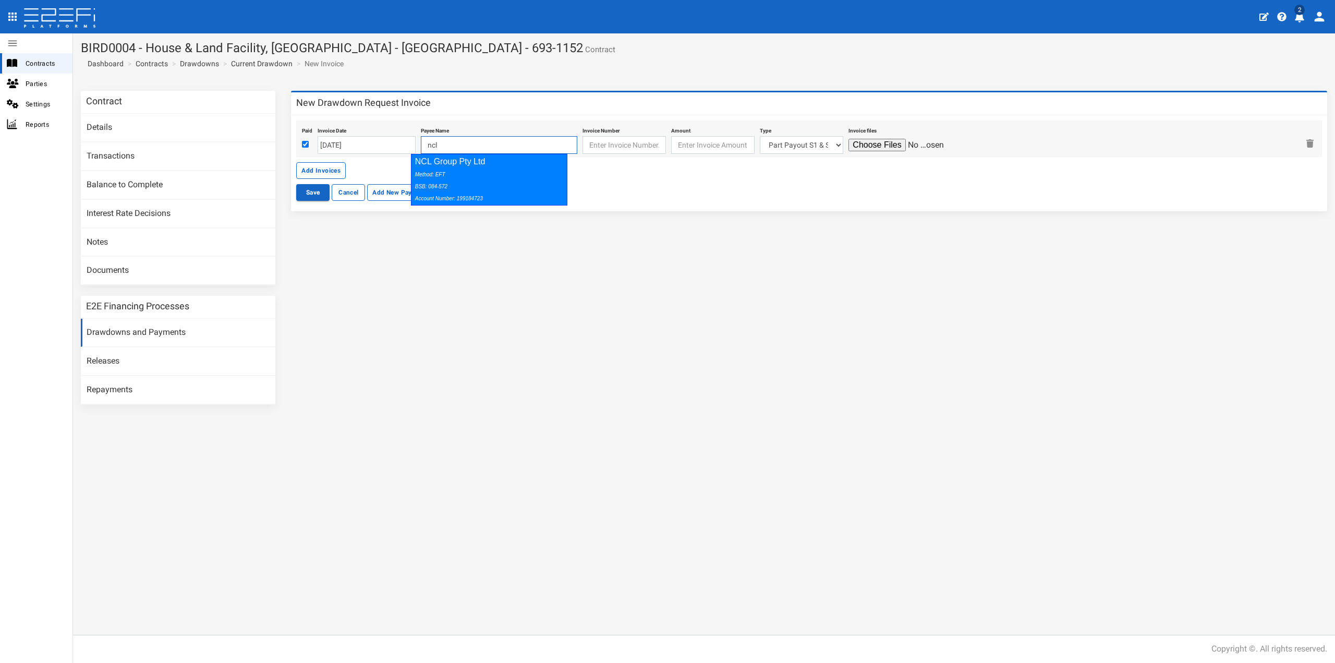
click at [448, 174] on div "Method: EFT BSB: 084-572 Account Number: 199184723" at bounding box center [487, 186] width 144 height 36
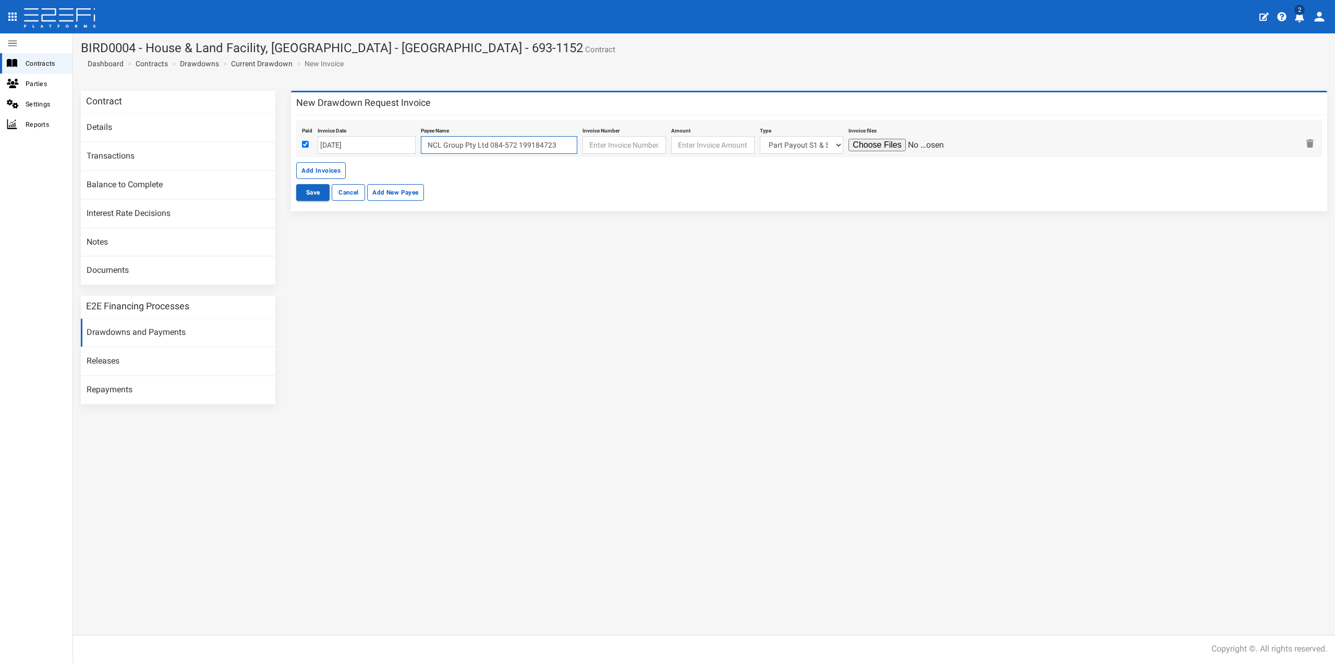
type input "NCL Group Pty Ltd 084-572 199184723"
click at [591, 143] on input "text" at bounding box center [624, 145] width 83 height 18
click at [619, 140] on input "text" at bounding box center [624, 145] width 83 height 18
paste input "FIX-24006"
type input "FIX-24006"
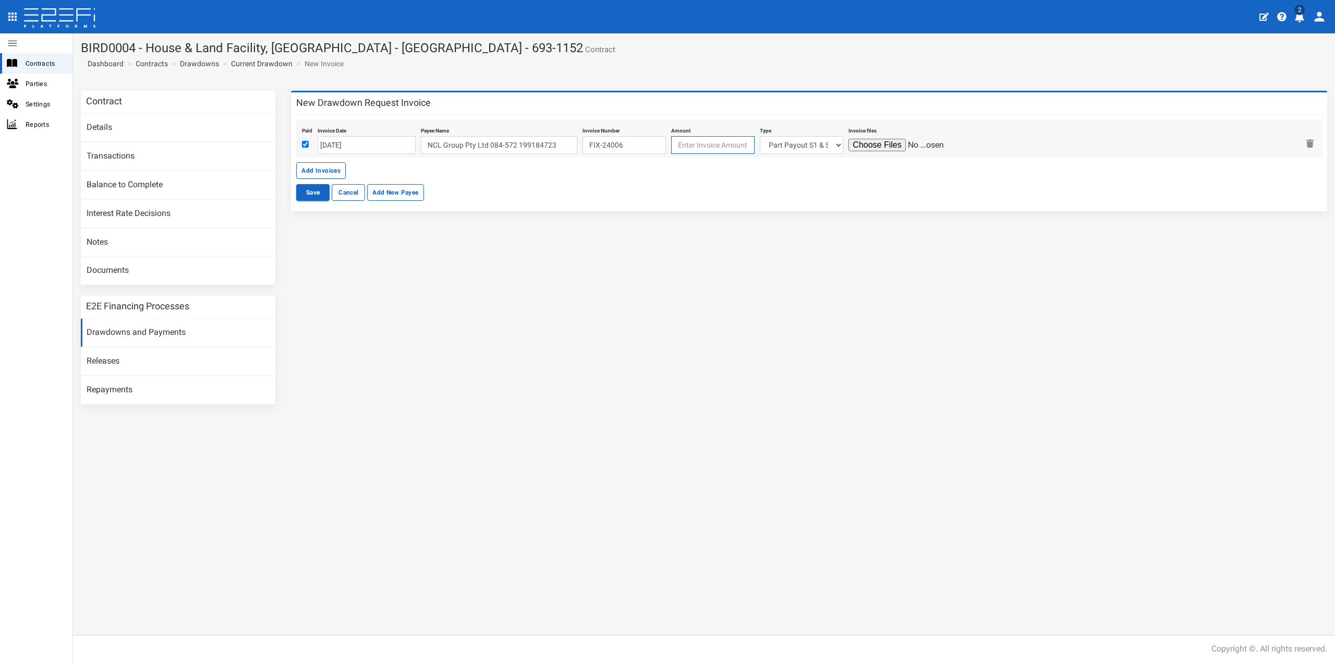
click at [682, 143] on input "number" at bounding box center [712, 145] width 83 height 18
type input "91690.91"
click at [787, 138] on select "Part Payout S1 & S2 Lot 215 Lot 222 Lot 227 Lot 105 Lot 106 Lot 115 Lot 117 Lot…" at bounding box center [801, 145] width 83 height 18
select select "Lot 210~92~CIVIL WORKS"
click at [760, 136] on select "Part Payout S1 & S2 Lot 215 Lot 222 Lot 227 Lot 105 Lot 106 Lot 115 Lot 117 Lot…" at bounding box center [801, 145] width 83 height 18
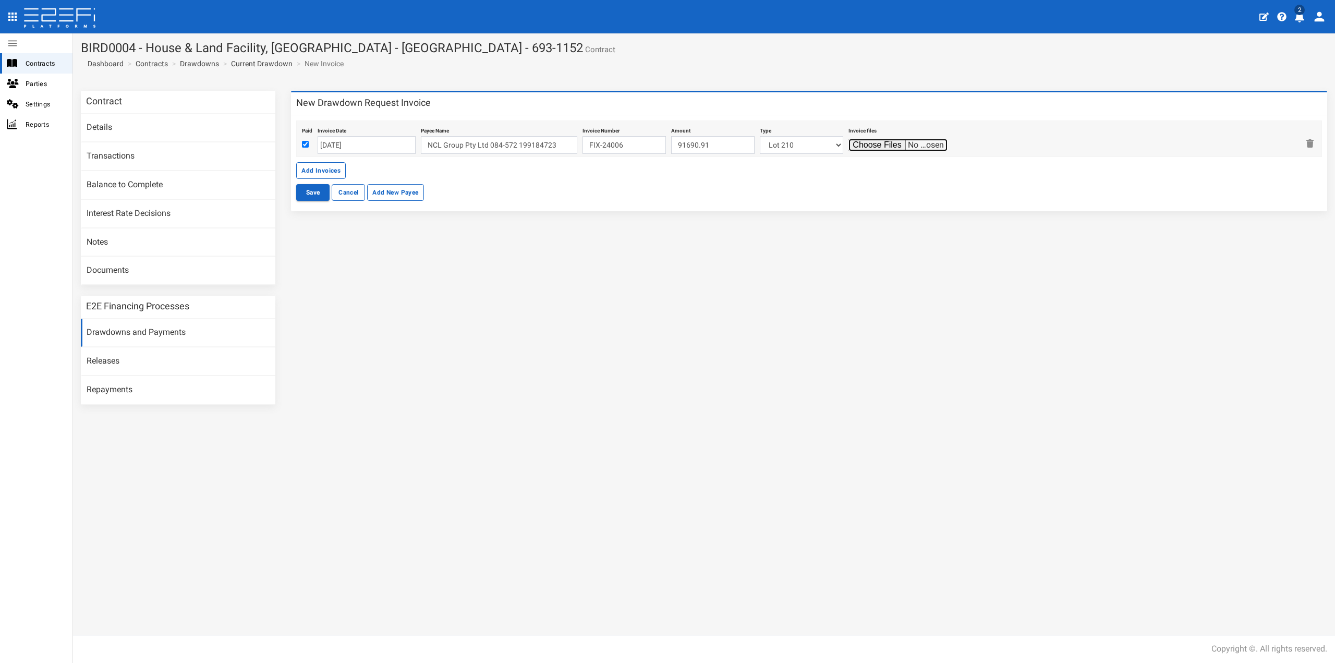
click at [860, 145] on input "file" at bounding box center [898, 145] width 99 height 13
type input "C:\fakepath\N210PEPP (Fixing Invoice Lot 210 - 3.9.25) 20250903092617717.pdf"
click at [311, 190] on button "Save" at bounding box center [312, 192] width 33 height 17
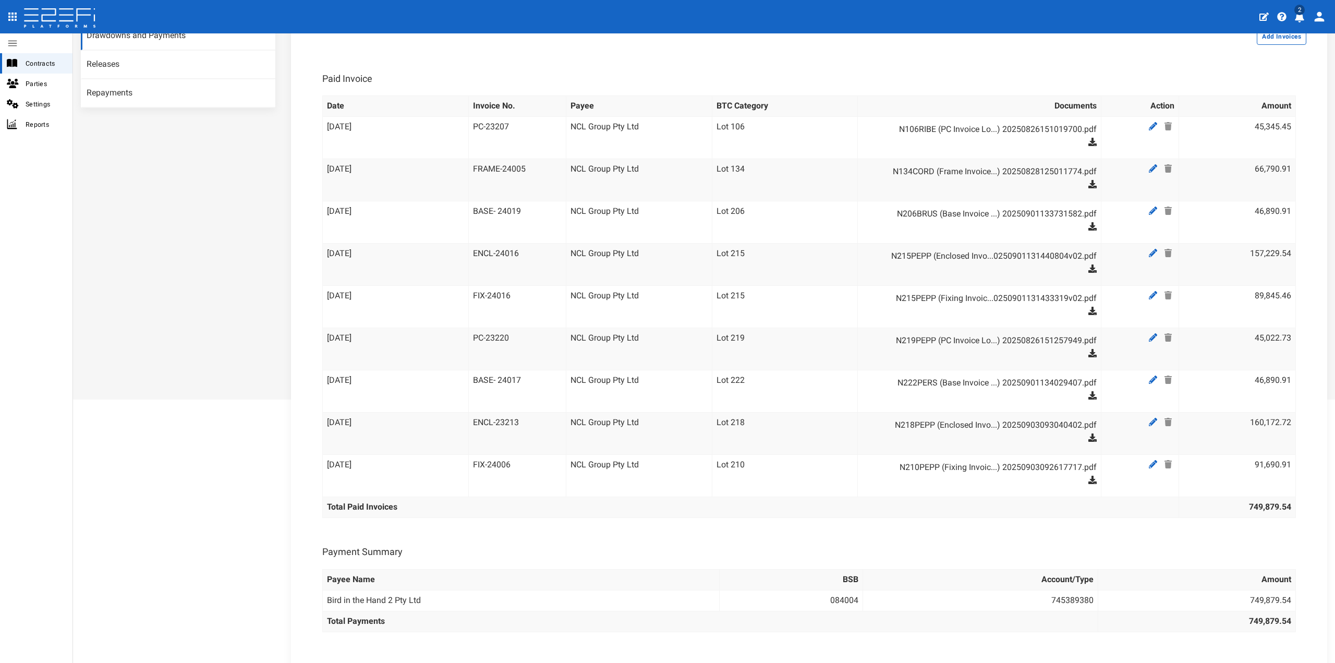
scroll to position [37, 0]
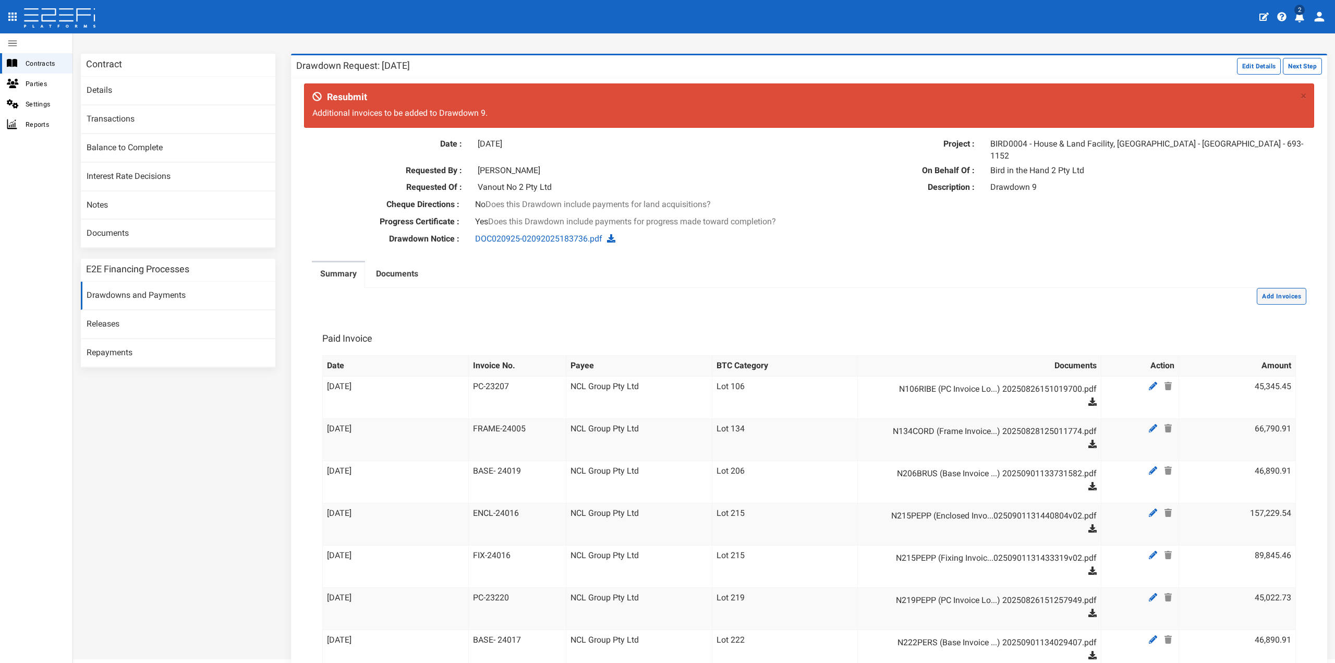
click at [1258, 288] on button "Add Invoices" at bounding box center [1282, 296] width 50 height 17
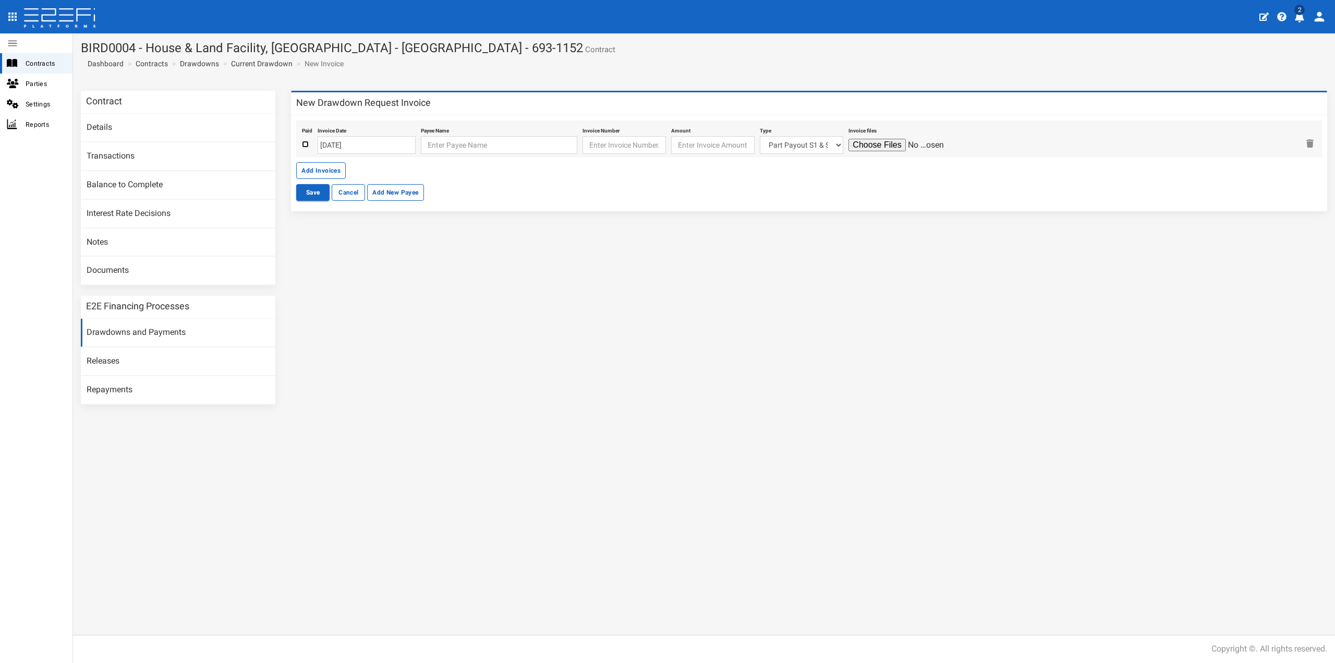
click at [306, 144] on input "checkbox" at bounding box center [305, 144] width 7 height 7
checkbox input "true"
click at [366, 145] on input "[DATE]" at bounding box center [367, 145] width 98 height 18
click at [372, 208] on td "10" at bounding box center [374, 212] width 16 height 16
type input "[DATE]"
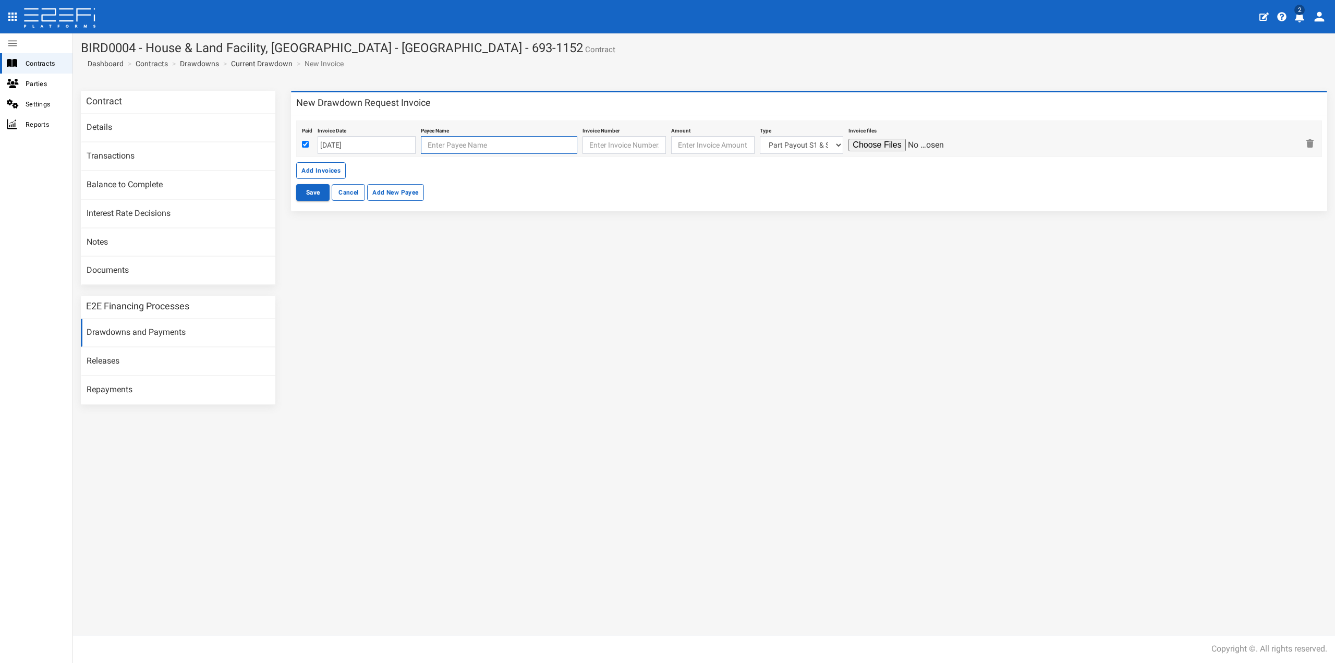
click at [437, 146] on input "text" at bounding box center [499, 145] width 156 height 18
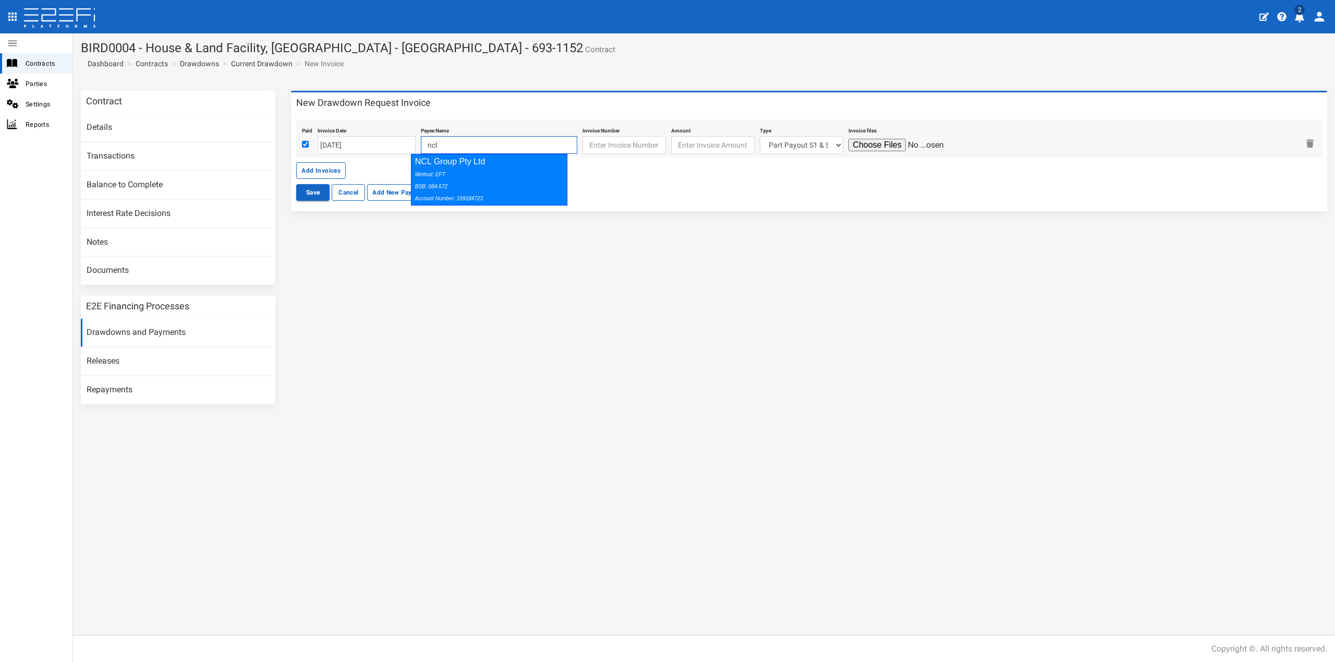
click at [477, 182] on div "Method: EFT BSB: 084-572 Account Number: 199184723" at bounding box center [487, 186] width 144 height 36
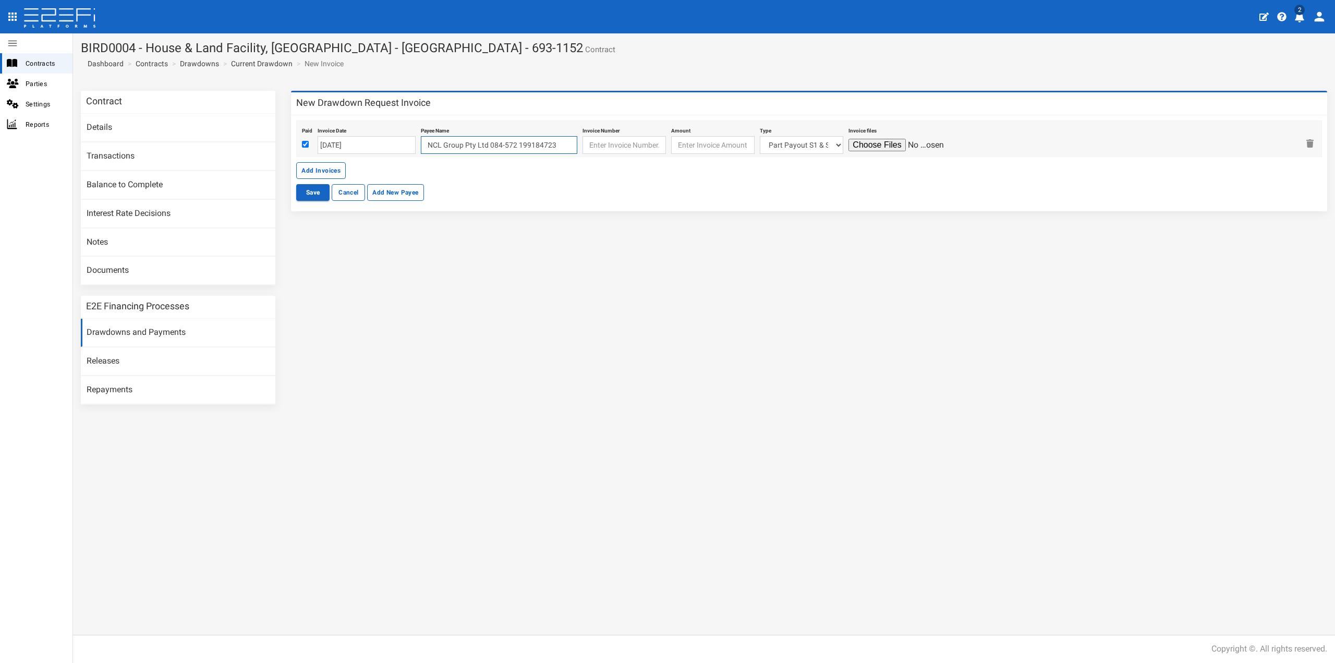
type input "NCL Group Pty Ltd 084-572 199184723"
click at [598, 147] on input "text" at bounding box center [624, 145] width 83 height 18
paste input "BASE-24072"
type input "BASE-24072"
type input "45727.27"
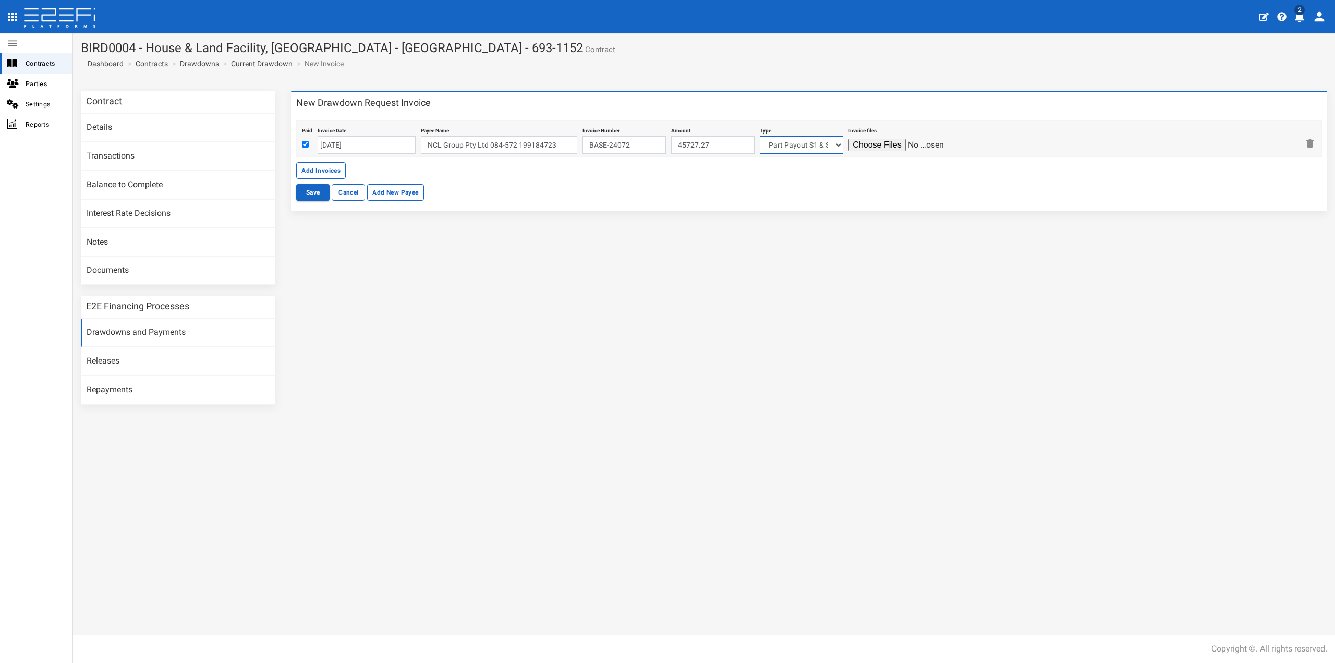
click at [766, 140] on select "Part Payout S1 & S2 Lot 215 Lot 222 Lot 227 Lot 105 Lot 106 Lot 115 Lot 117 Lot…" at bounding box center [801, 145] width 83 height 18
select select "Lot 204~89~CIVIL WORKS"
click at [760, 136] on select "Part Payout S1 & S2 Lot 215 Lot 222 Lot 227 Lot 105 Lot 106 Lot 115 Lot 117 Lot…" at bounding box center [801, 145] width 83 height 18
click at [857, 151] on input "file" at bounding box center [898, 145] width 99 height 13
type input "C:\fakepath\N204BRUS (Base Invoice Lot 204 - 10.9.25) 20250910133610641.pdf"
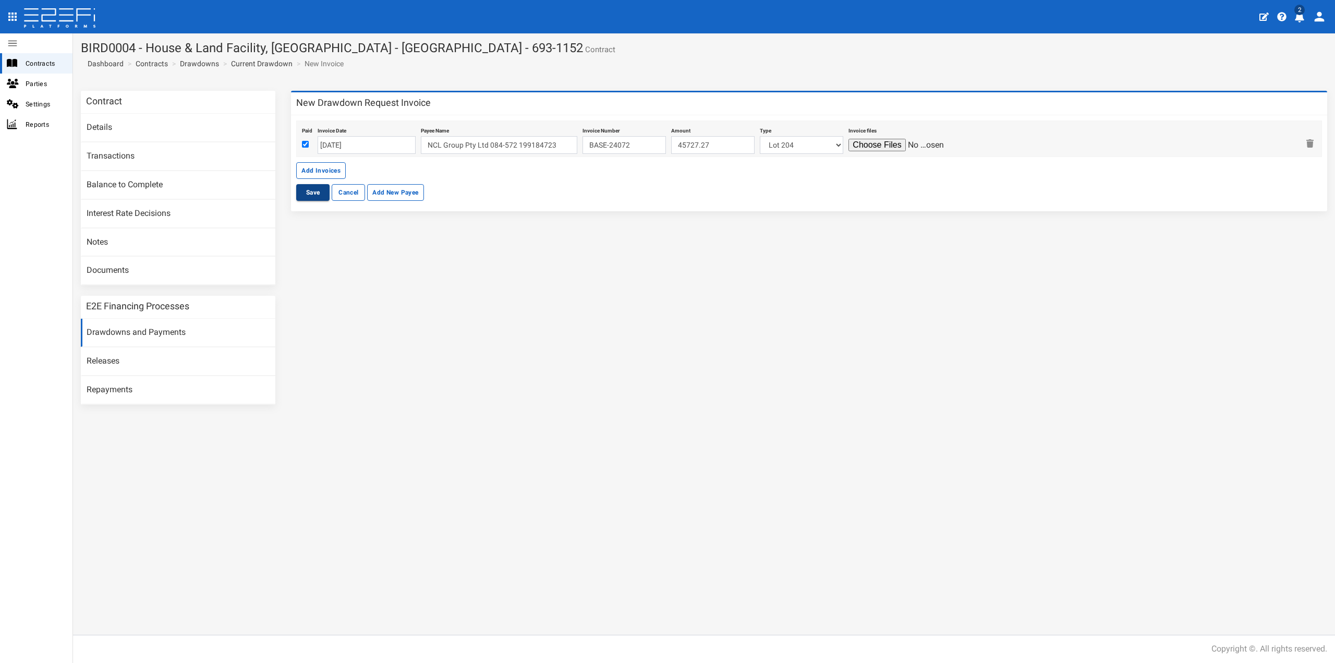
click at [319, 190] on button "Save" at bounding box center [312, 192] width 33 height 17
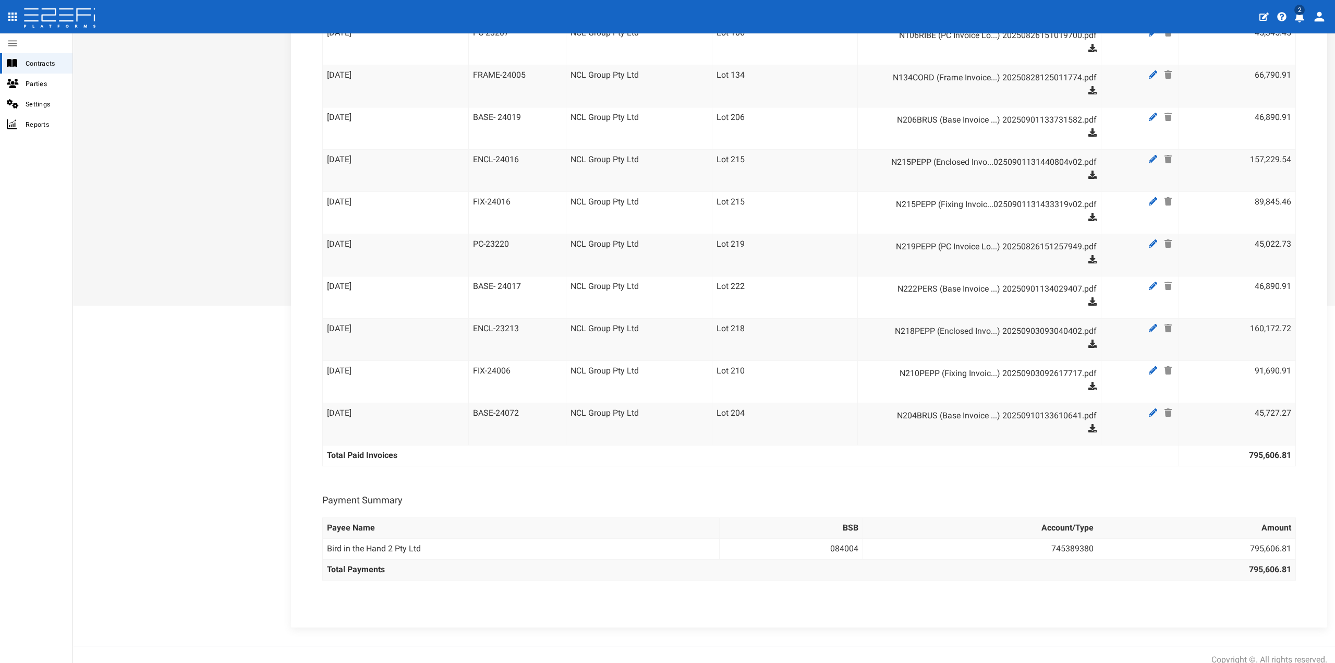
scroll to position [392, 0]
click at [1146, 405] on link at bounding box center [1154, 411] width 16 height 13
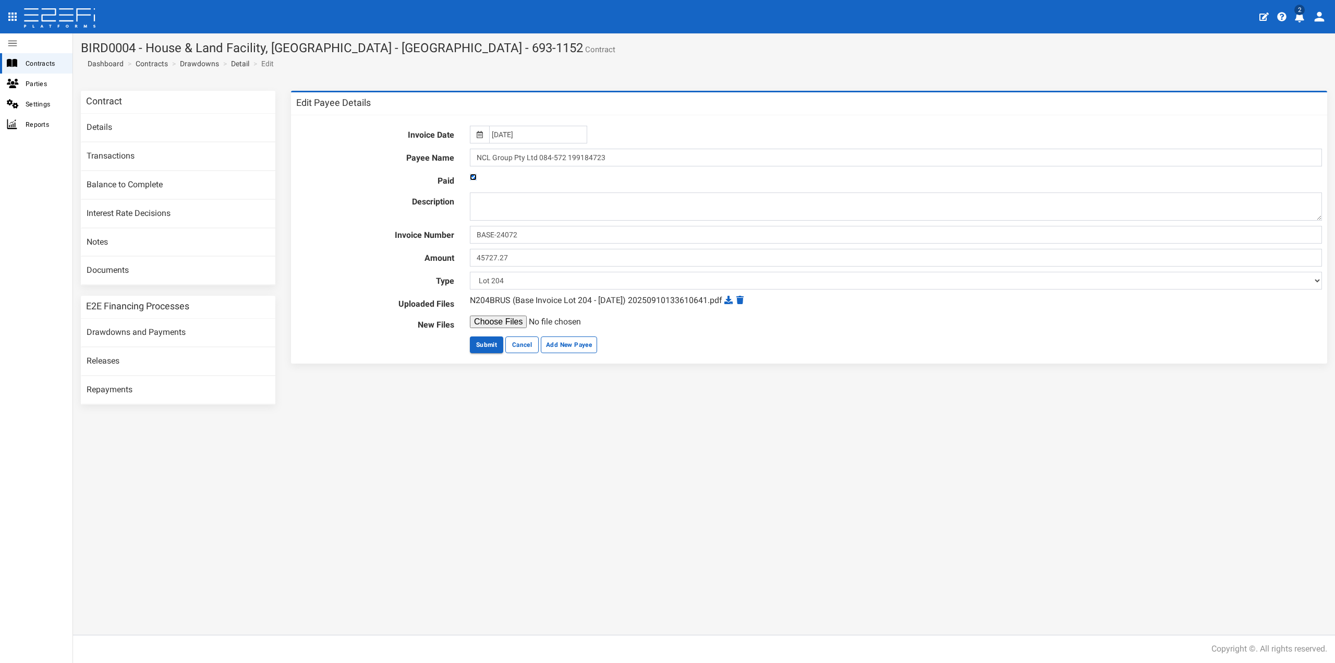
click at [470, 176] on input "checkbox" at bounding box center [473, 177] width 7 height 7
checkbox input "false"
click at [487, 341] on button "Submit" at bounding box center [486, 344] width 33 height 17
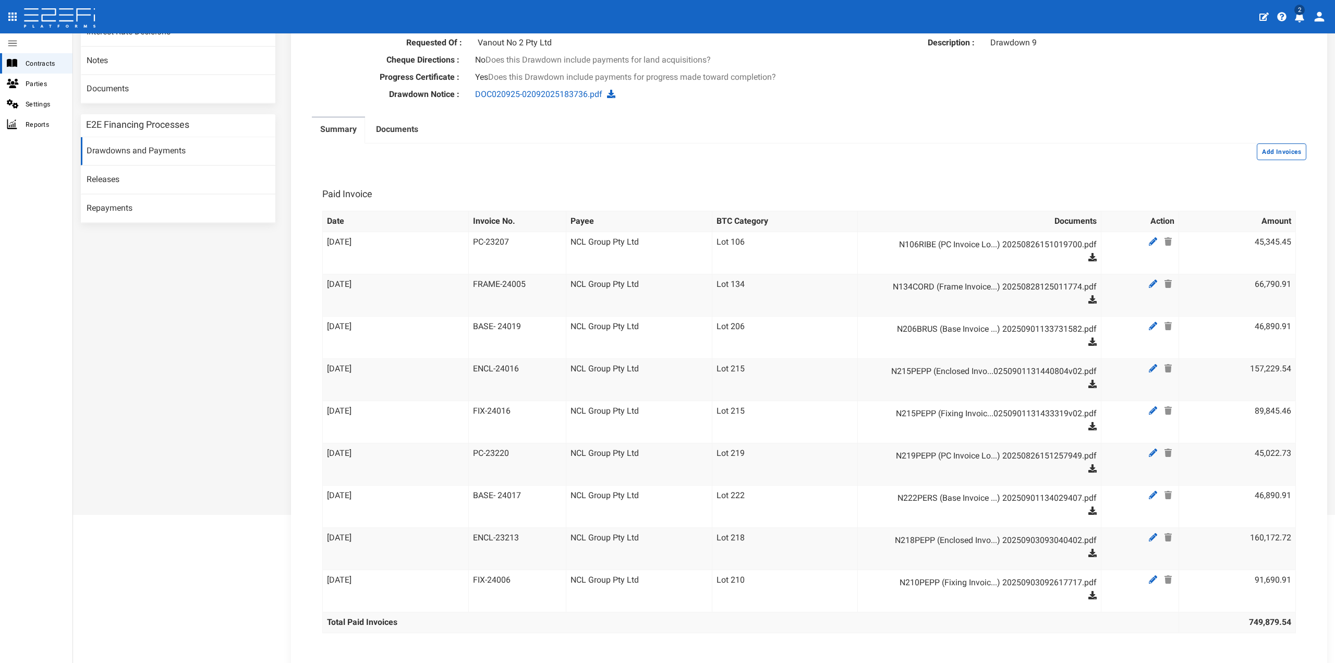
scroll to position [104, 0]
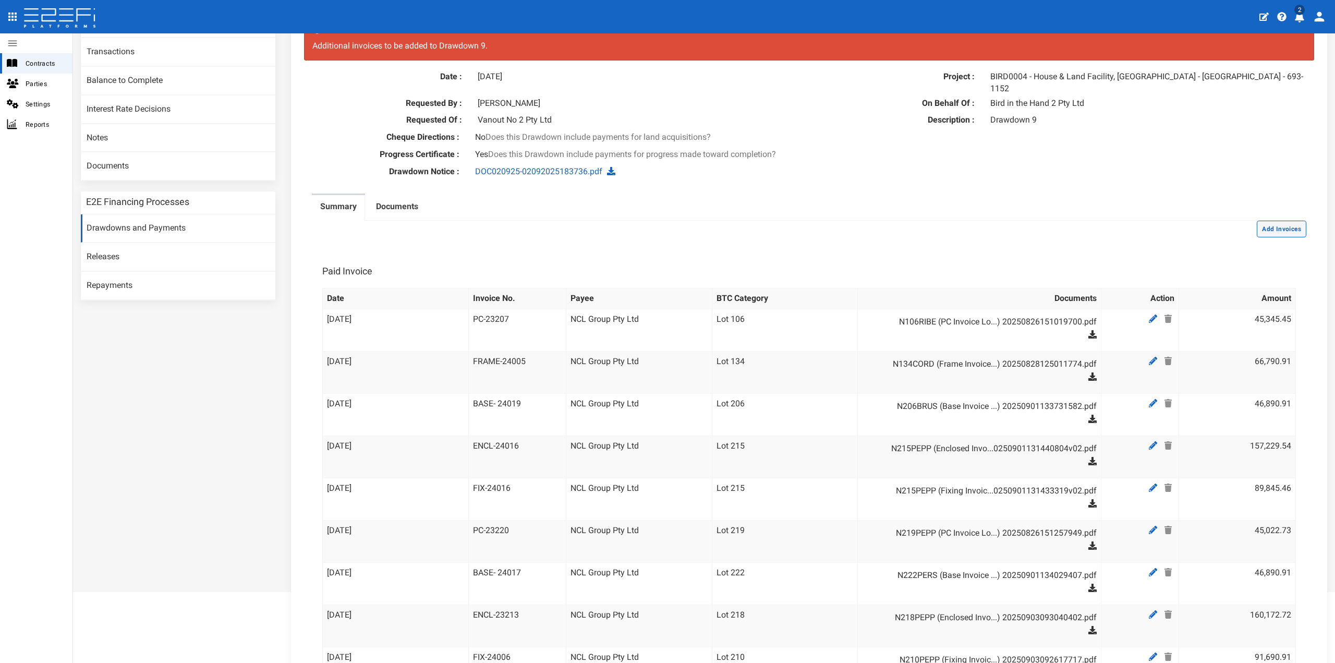
click at [1257, 221] on button "Add Invoices" at bounding box center [1282, 229] width 50 height 17
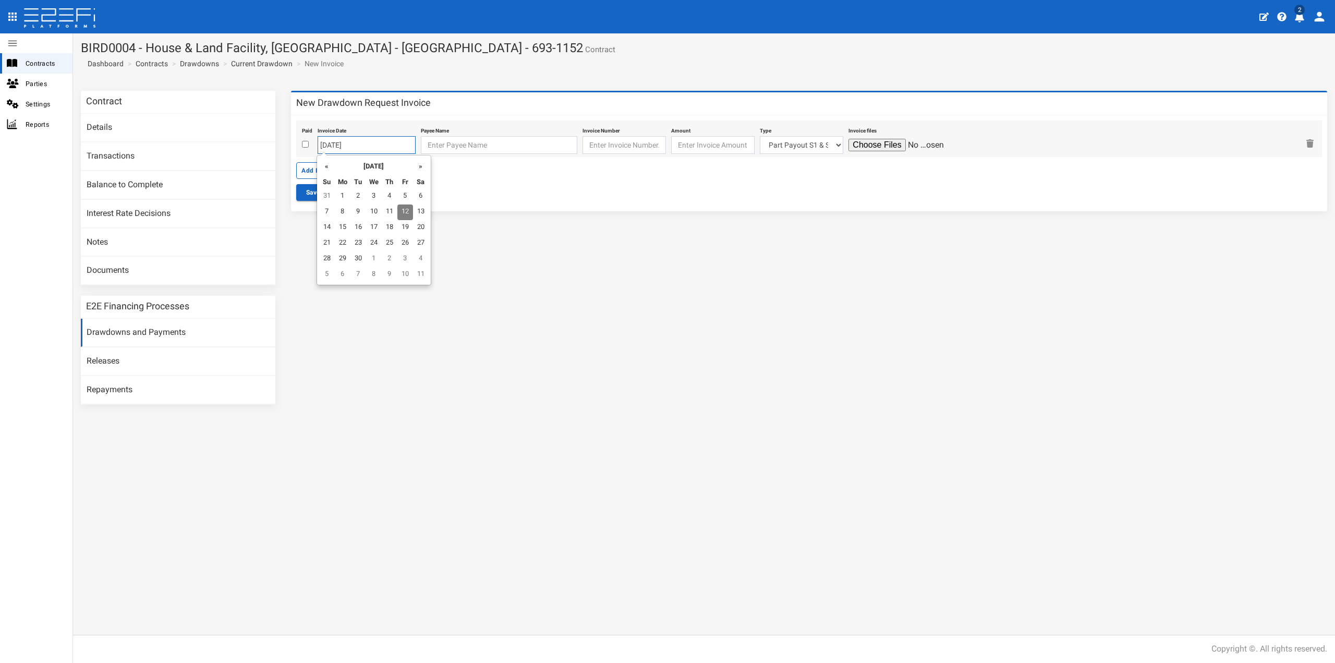
click at [349, 148] on input "[DATE]" at bounding box center [367, 145] width 98 height 18
click at [378, 209] on td "10" at bounding box center [374, 212] width 16 height 16
type input "[DATE]"
click at [424, 150] on input "text" at bounding box center [499, 145] width 156 height 18
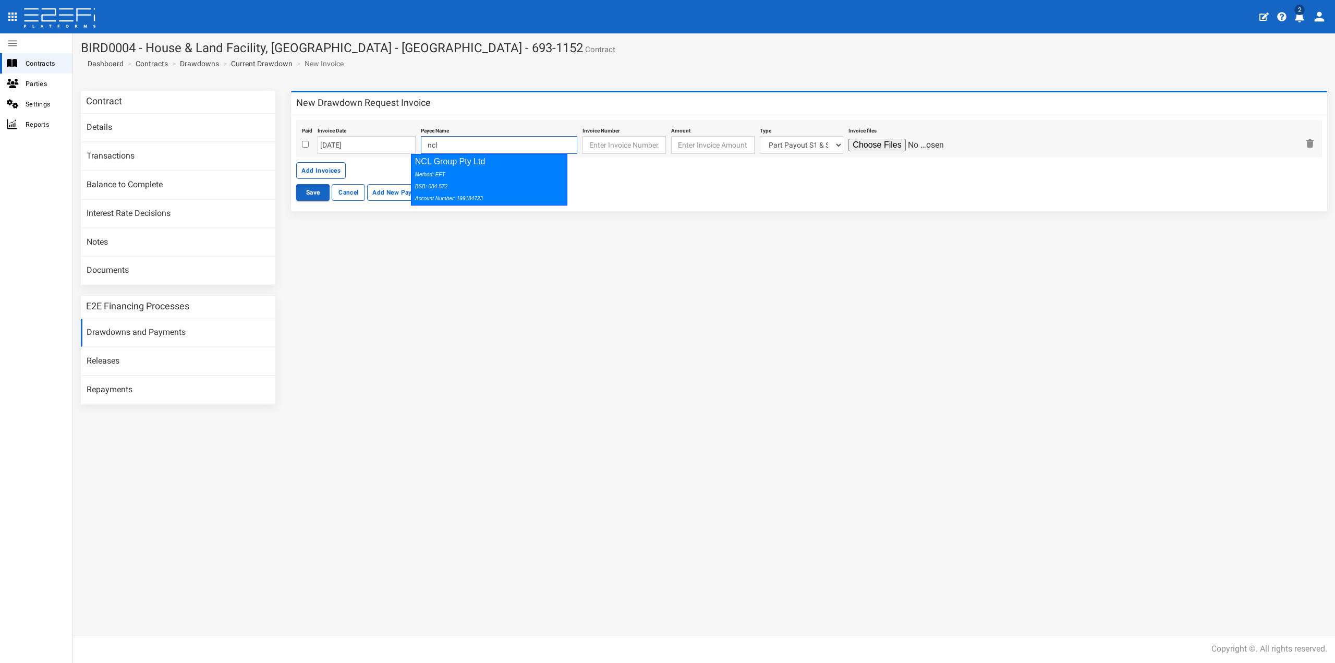
click at [443, 175] on icon "Method: EFT BSB: 084-572 Account Number: 199184723" at bounding box center [449, 187] width 68 height 30
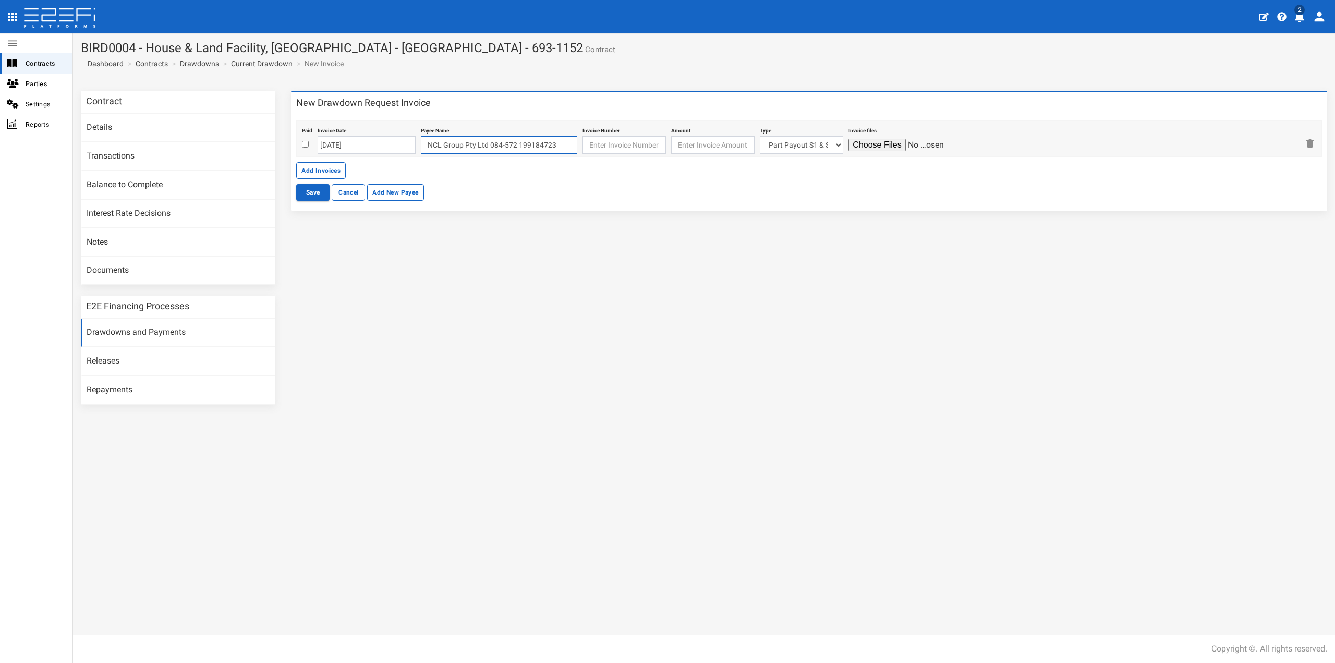
type input "NCL Group Pty Ltd 084-572 199184723"
click at [590, 142] on input "text" at bounding box center [624, 145] width 83 height 18
paste input "FRAME-24019"
type input "FRAME-24019"
click at [671, 142] on input "number" at bounding box center [712, 145] width 83 height 18
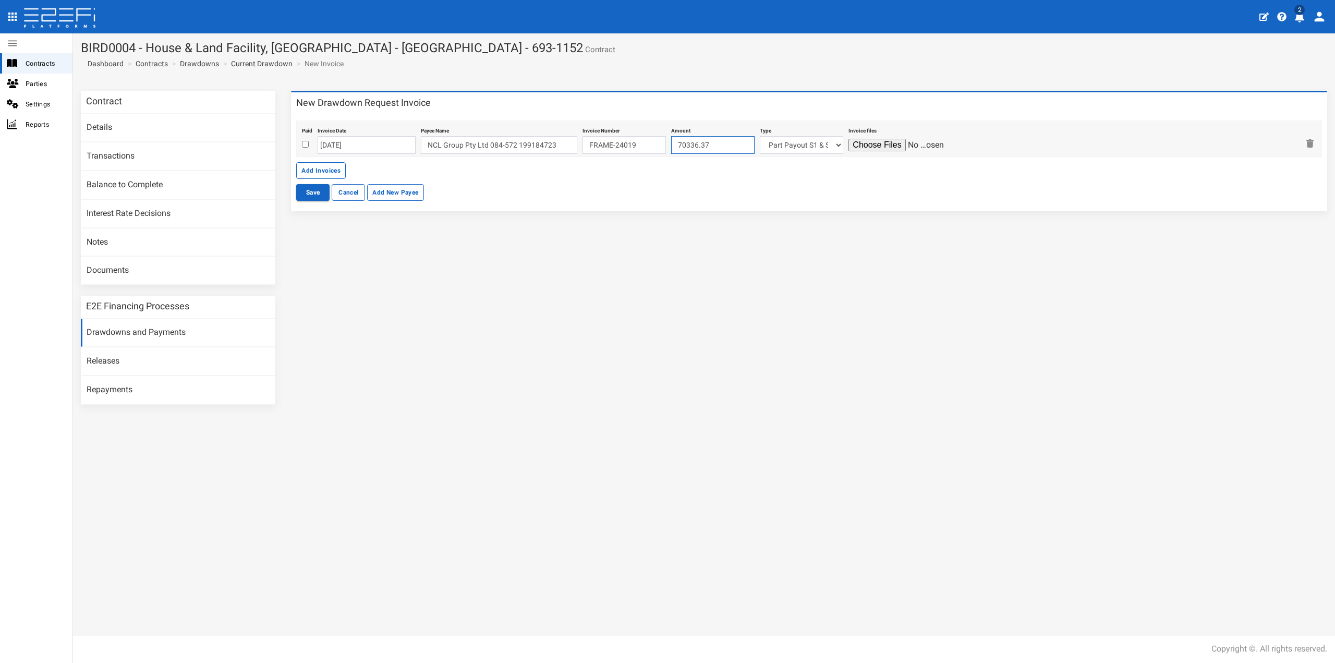
type input "70336.37"
click at [770, 144] on select "Part Payout S1 & S2 Lot 215 Lot 222 Lot 227 Lot 105 Lot 106 Lot 115 Lot 117 Lot…" at bounding box center [801, 145] width 83 height 18
select select "Lot 206~90~CIVIL WORKS"
click at [760, 136] on select "Part Payout S1 & S2 Lot 215 Lot 222 Lot 227 Lot 105 Lot 106 Lot 115 Lot 117 Lot…" at bounding box center [801, 145] width 83 height 18
click at [856, 142] on input "file" at bounding box center [898, 145] width 99 height 13
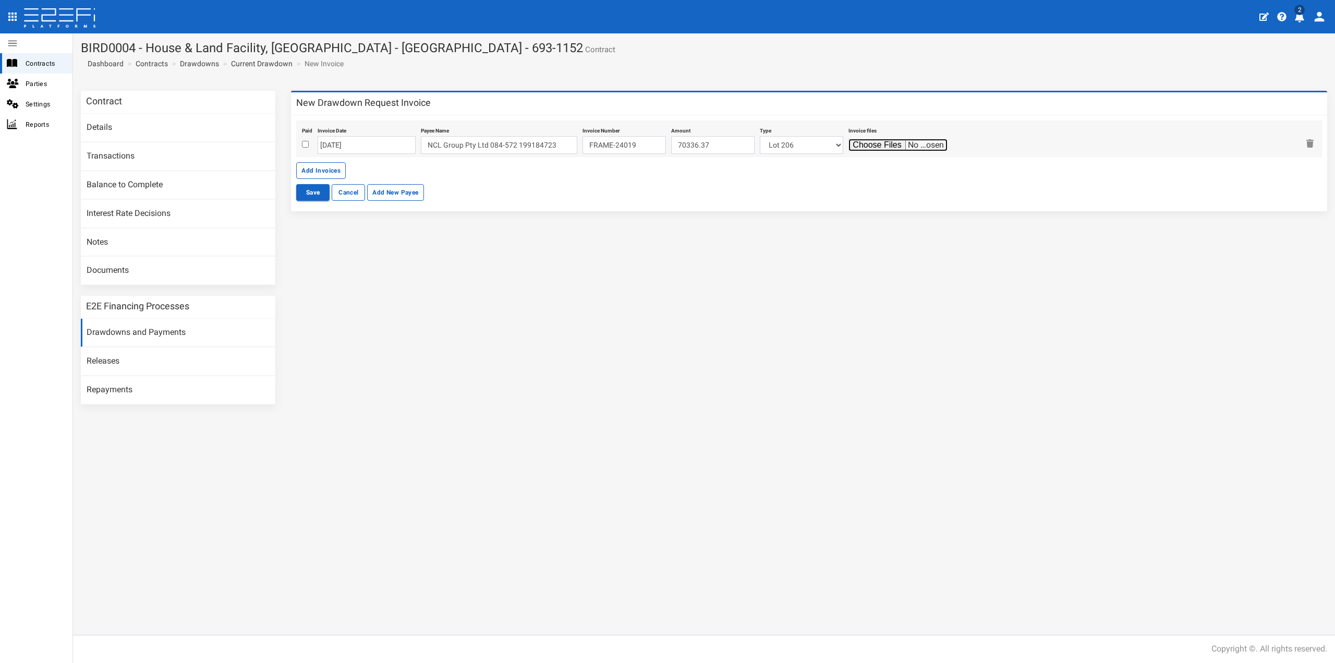
type input "C:\fakepath\N206BRUS (Frame Invoice Lot 206 - [DATE]) 20250910133138780.pdf"
click at [343, 171] on button "Add Invoices" at bounding box center [321, 170] width 50 height 17
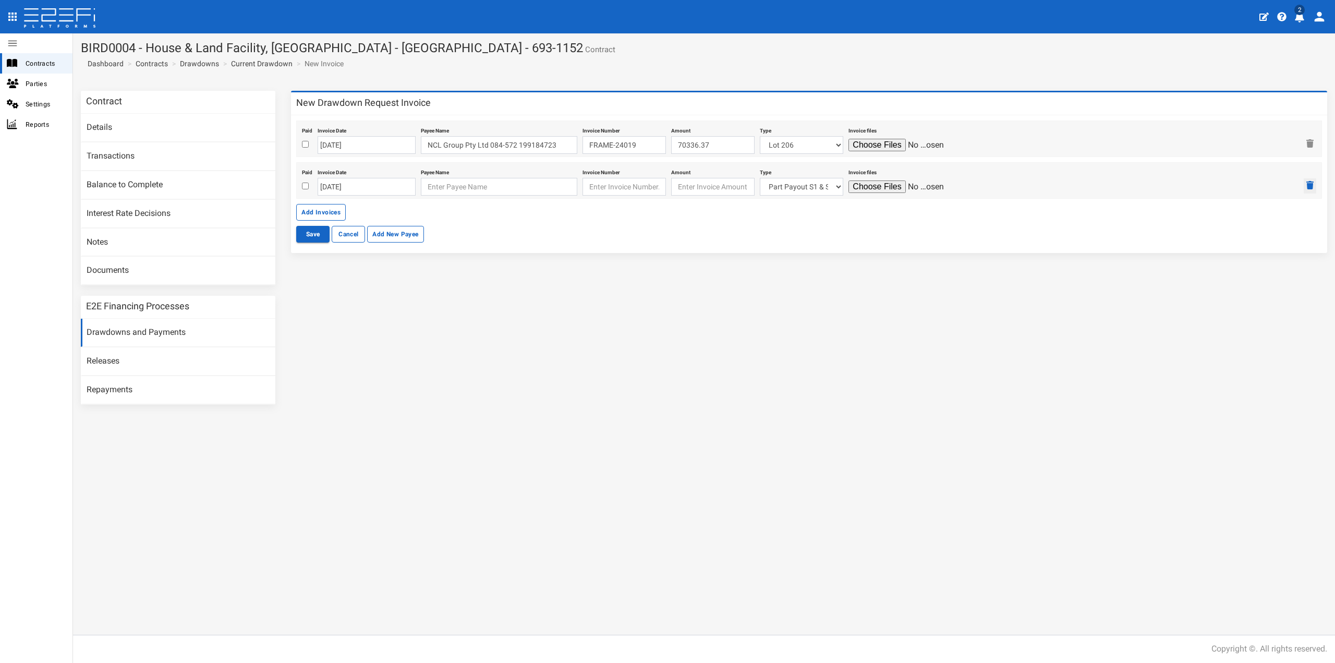
click at [1305, 182] on button "button" at bounding box center [1310, 185] width 13 height 15
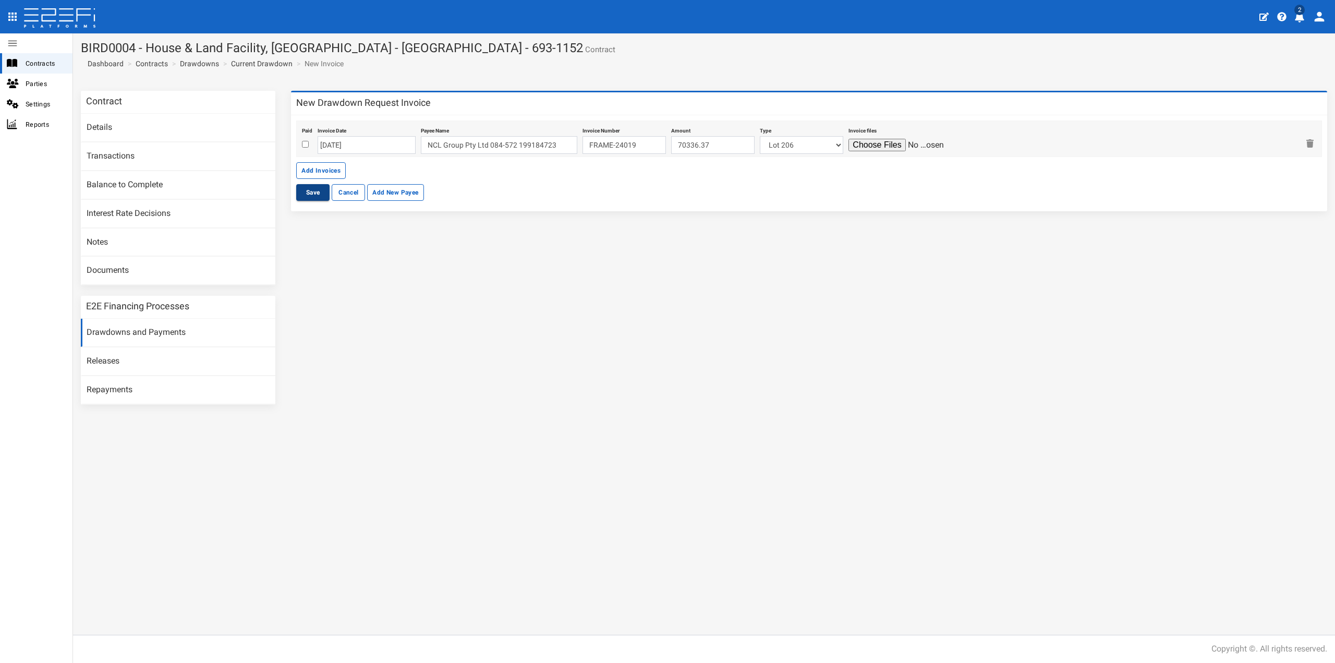
click at [320, 193] on button "Save" at bounding box center [312, 192] width 33 height 17
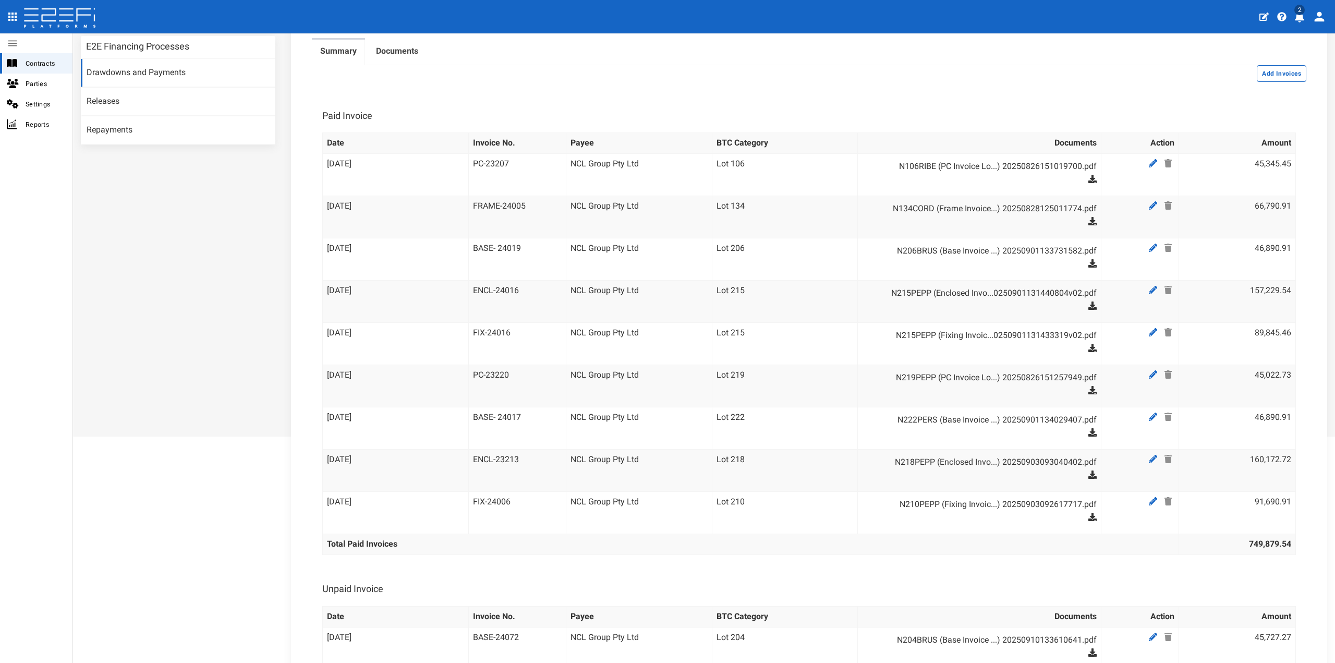
scroll to position [104, 0]
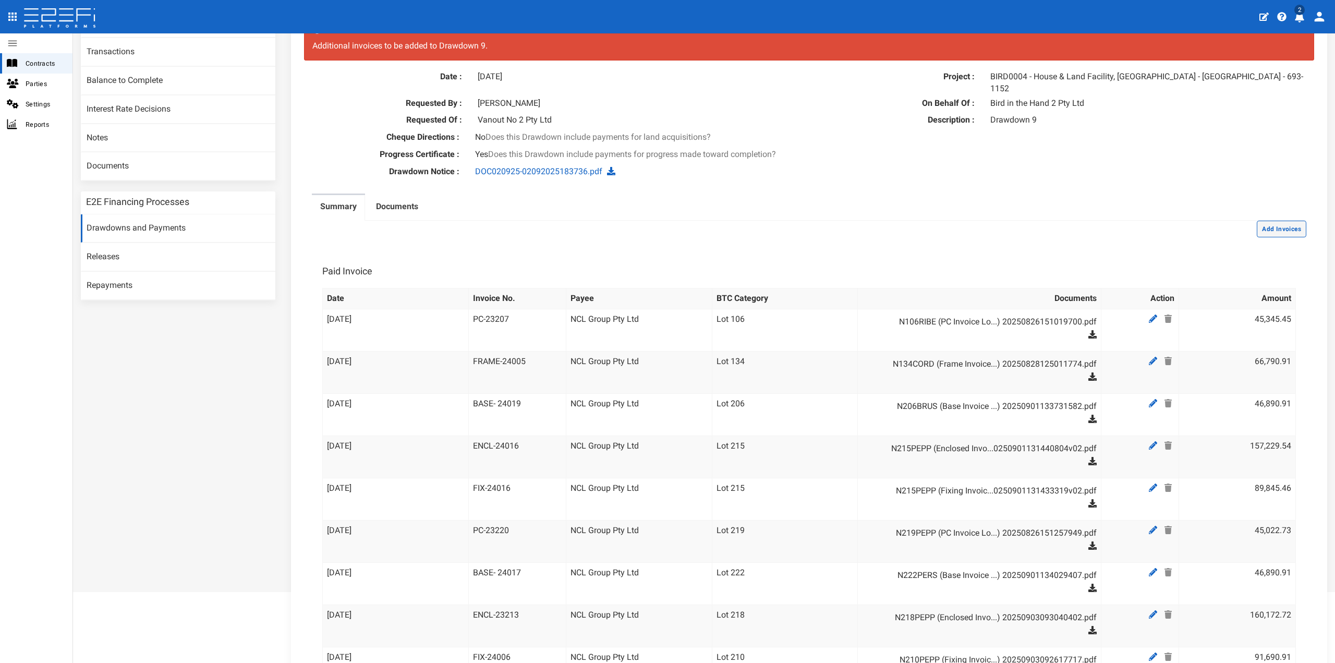
click at [1273, 223] on button "Add Invoices" at bounding box center [1282, 229] width 50 height 17
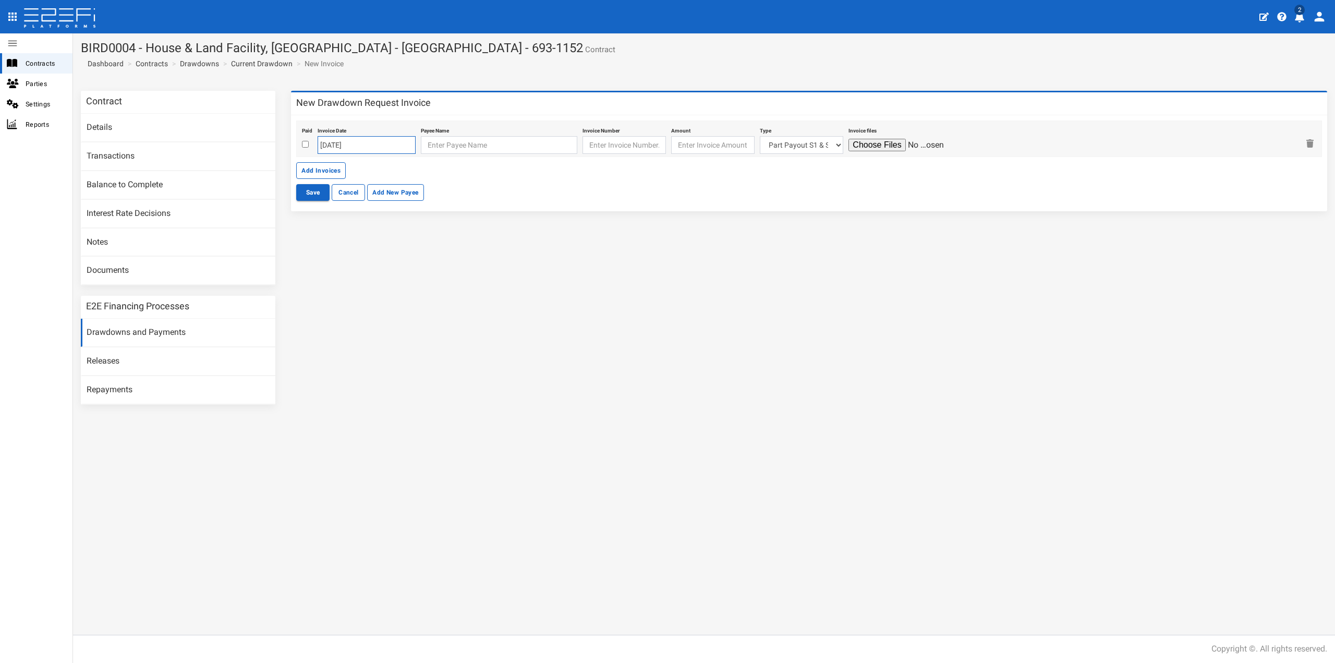
click at [349, 144] on input "[DATE]" at bounding box center [367, 145] width 98 height 18
click at [370, 214] on td "10" at bounding box center [374, 212] width 16 height 16
type input "[DATE]"
click at [457, 139] on input "text" at bounding box center [499, 145] width 156 height 18
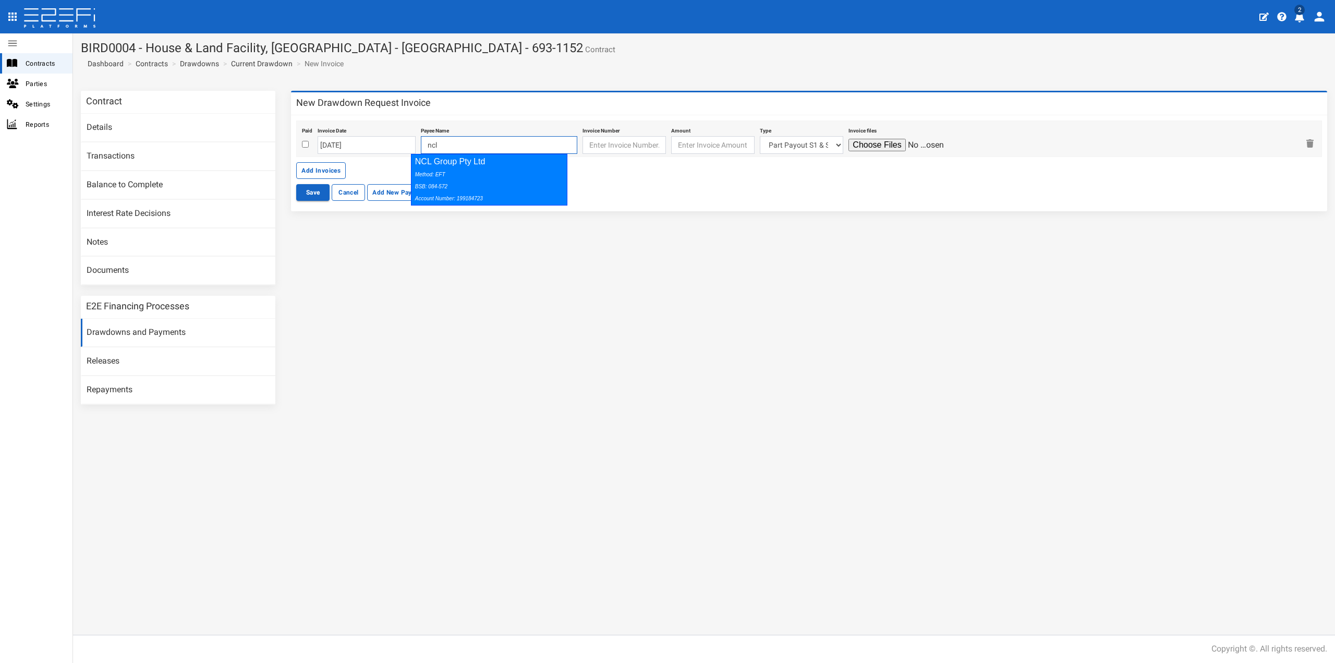
click at [474, 173] on div "Method: EFT BSB: 084-572 Account Number: 199184723" at bounding box center [487, 186] width 144 height 36
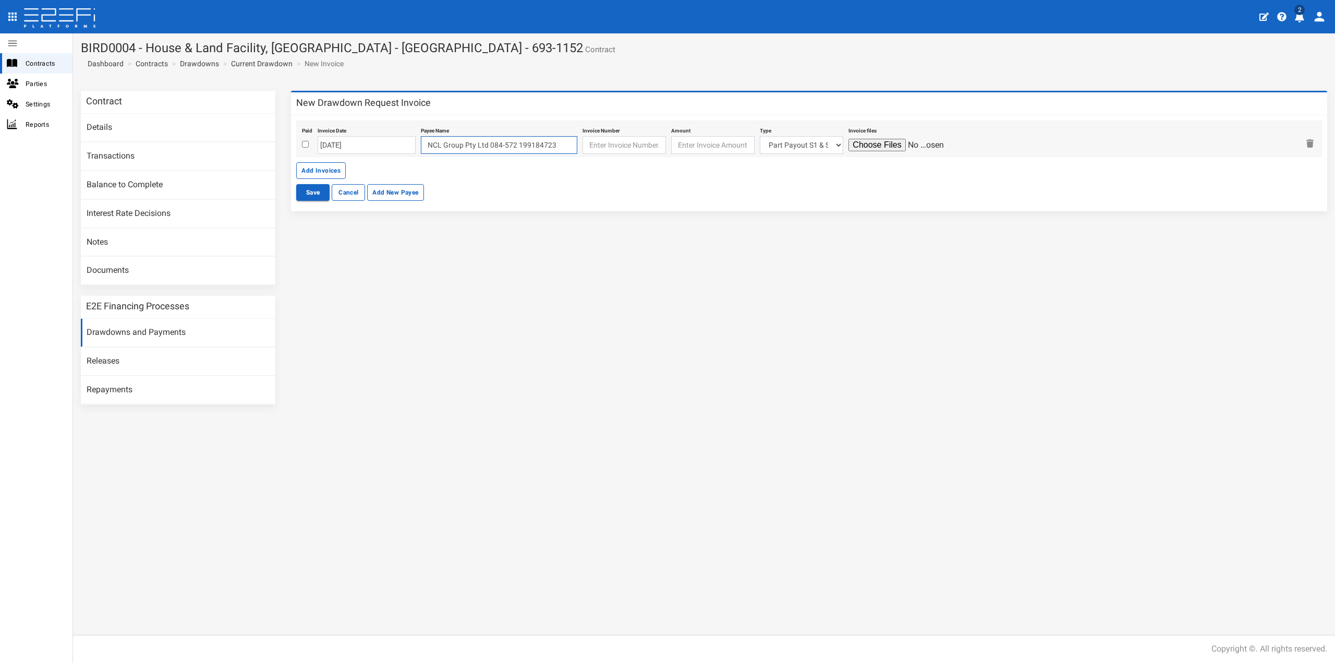
type input "NCL Group Pty Ltd 084-572 199184723"
click at [637, 143] on input "text" at bounding box center [624, 145] width 83 height 18
click at [619, 148] on input "text" at bounding box center [624, 145] width 83 height 18
paste input "FIX-23222"
type input "FIX-23222"
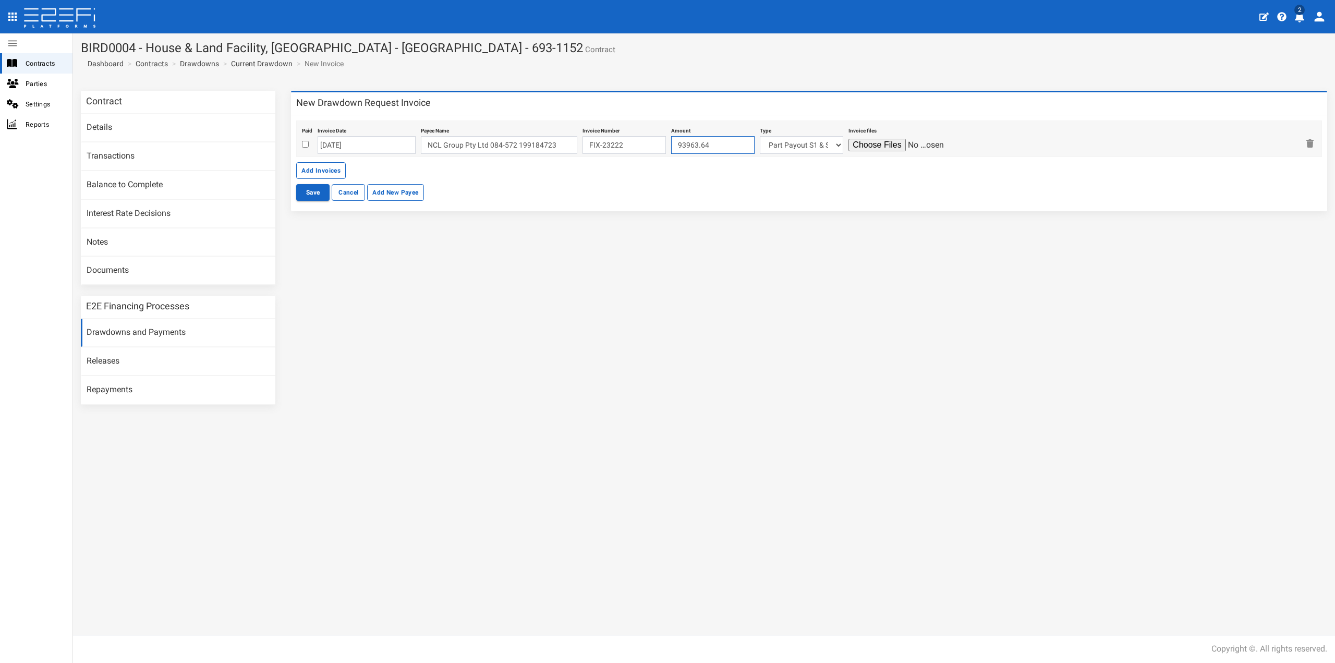
type input "93963.64"
click at [779, 149] on select "Part Payout S1 & S2 Lot 215 Lot 222 Lot 227 Lot 105 Lot 106 Lot 115 Lot 117 Lot…" at bounding box center [801, 145] width 83 height 18
select select "Lot 207~76~CIVIL WORKS"
click at [760, 136] on select "Part Payout S1 & S2 Lot 215 Lot 222 Lot 227 Lot 105 Lot 106 Lot 115 Lot 117 Lot…" at bounding box center [801, 145] width 83 height 18
click at [849, 151] on input "file" at bounding box center [898, 145] width 99 height 13
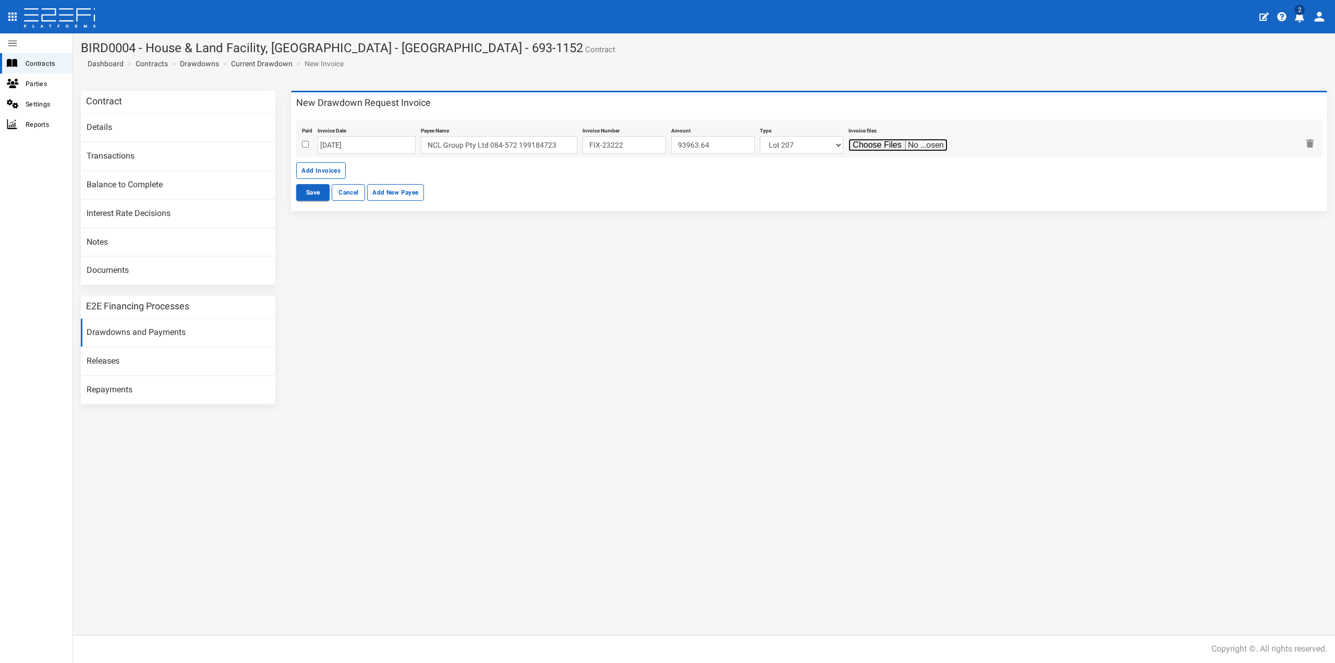
type input "C:\fakepath\N207PEPP (Fixing Invoice Lot 207 - [DATE]) 20250910132621556.pdf"
click at [313, 190] on button "Save" at bounding box center [312, 192] width 33 height 17
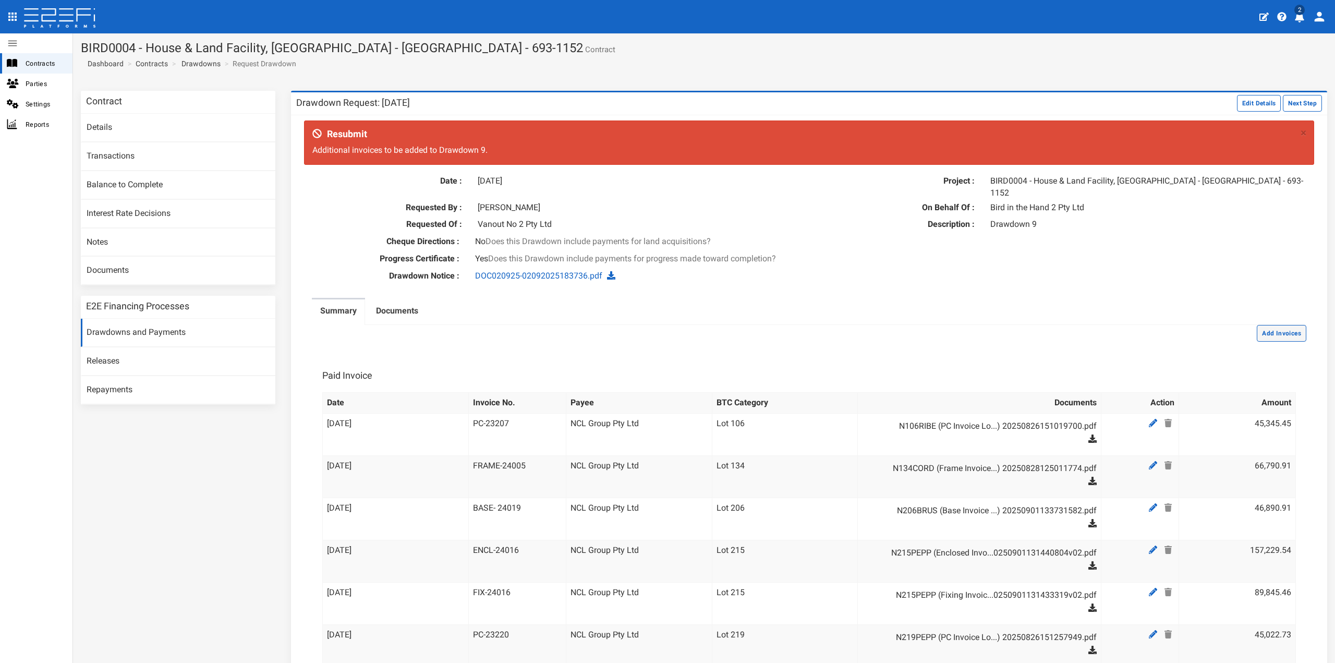
click at [1295, 326] on button "Add Invoices" at bounding box center [1282, 333] width 50 height 17
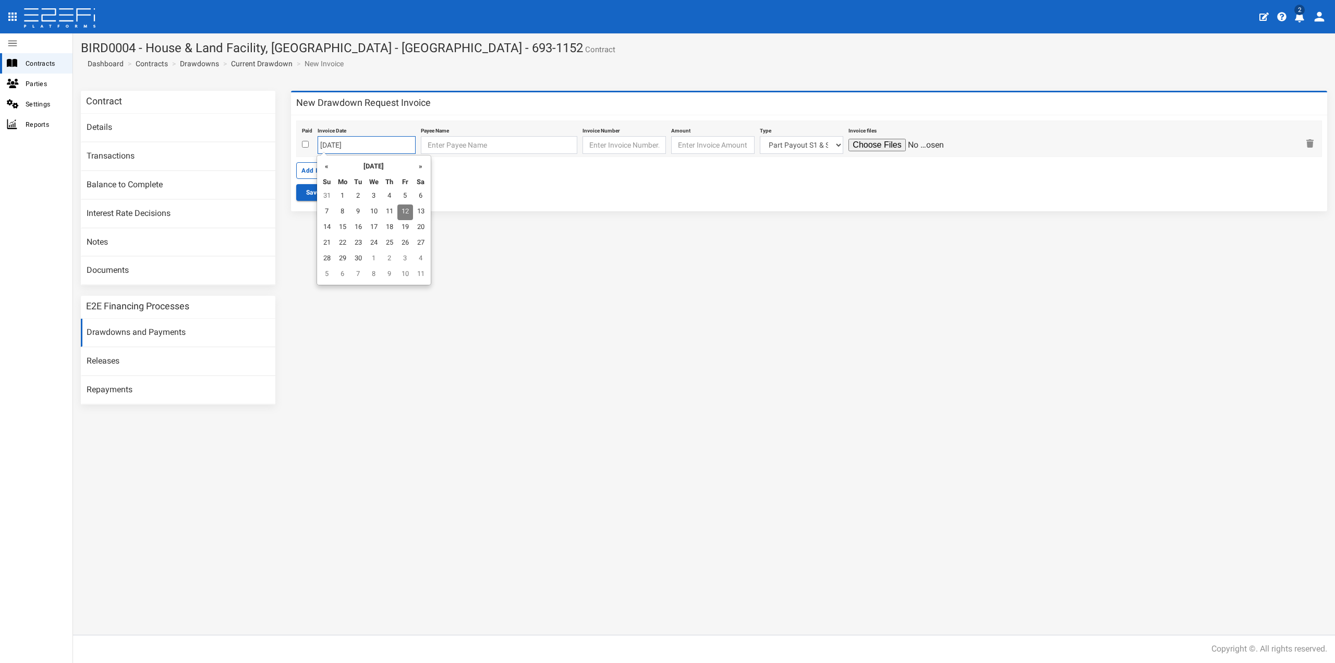
click at [335, 144] on input "[DATE]" at bounding box center [367, 145] width 98 height 18
click at [369, 211] on td "10" at bounding box center [374, 212] width 16 height 16
type input "[DATE]"
click at [421, 148] on input "text" at bounding box center [499, 145] width 156 height 18
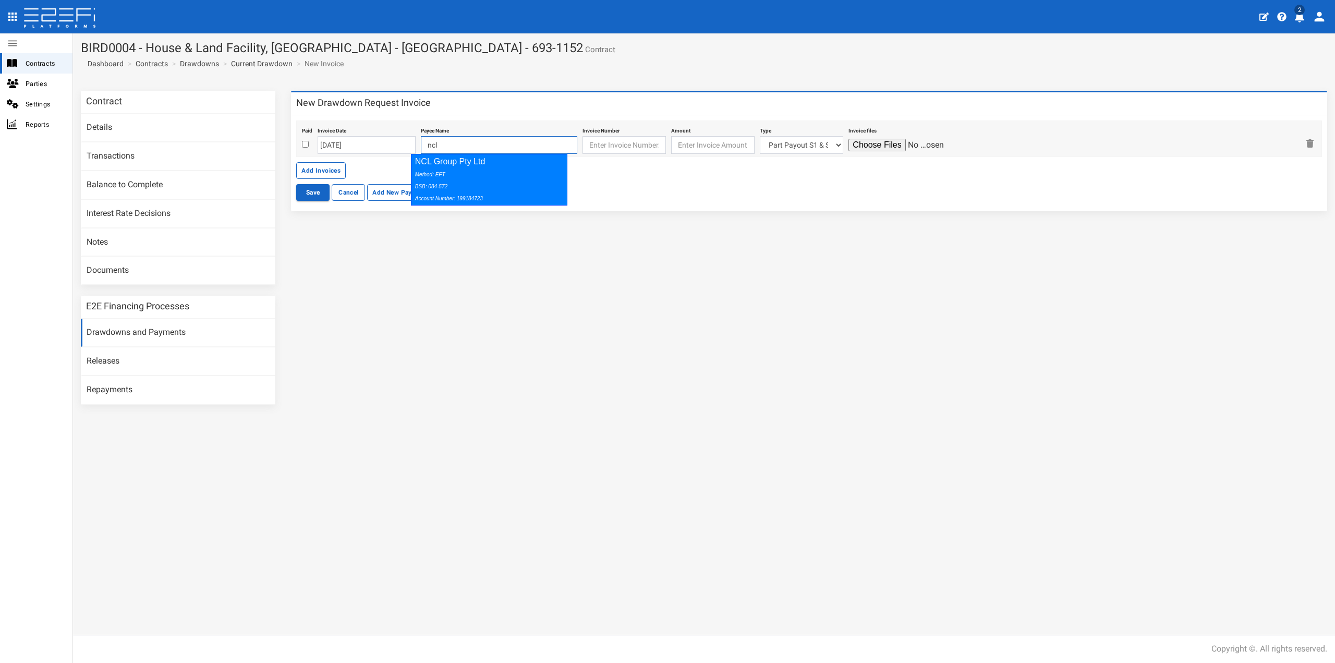
click at [458, 176] on div "Method: EFT BSB: 084-572 Account Number: 199184723" at bounding box center [487, 186] width 144 height 36
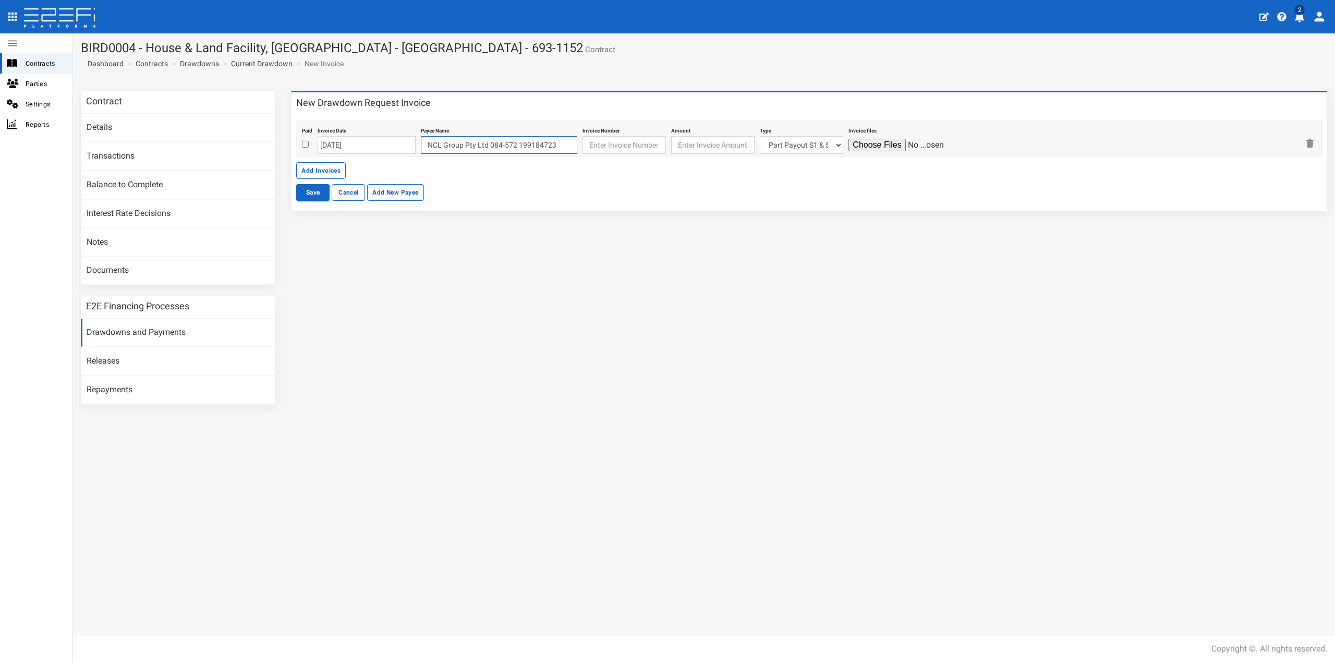
type input "NCL Group Pty Ltd 084-572 199184723"
click at [622, 146] on input "text" at bounding box center [624, 145] width 83 height 18
click at [631, 142] on input "text" at bounding box center [624, 145] width 83 height 18
paste input "FIX-23213"
type input "FIX-23213"
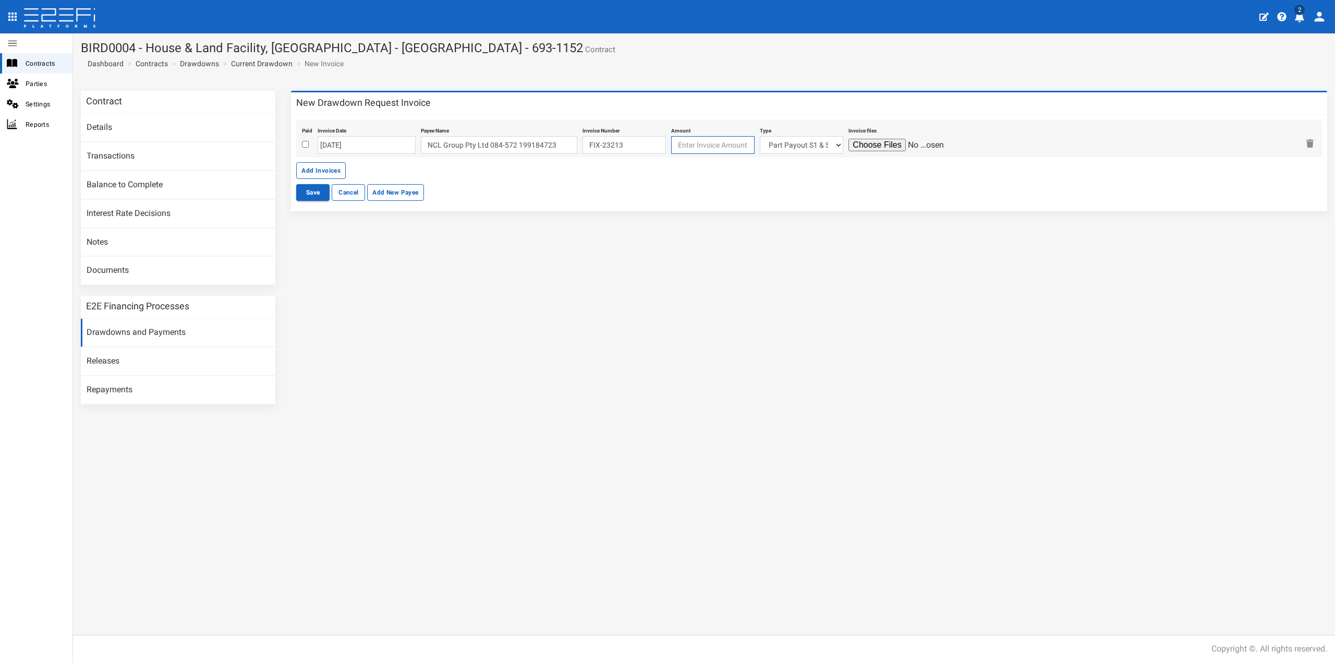
click at [700, 143] on input "number" at bounding box center [712, 145] width 83 height 18
type input "91527.27"
click at [769, 142] on select "Part Payout S1 & S2 Lot 215 Lot 222 Lot 227 Lot 105 Lot 106 Lot 115 Lot 117 Lot…" at bounding box center [801, 145] width 83 height 18
select select "Lot 218~78~CIVIL WORKS"
click at [760, 136] on select "Part Payout S1 & S2 Lot 215 Lot 222 Lot 227 Lot 105 Lot 106 Lot 115 Lot 117 Lot…" at bounding box center [801, 145] width 83 height 18
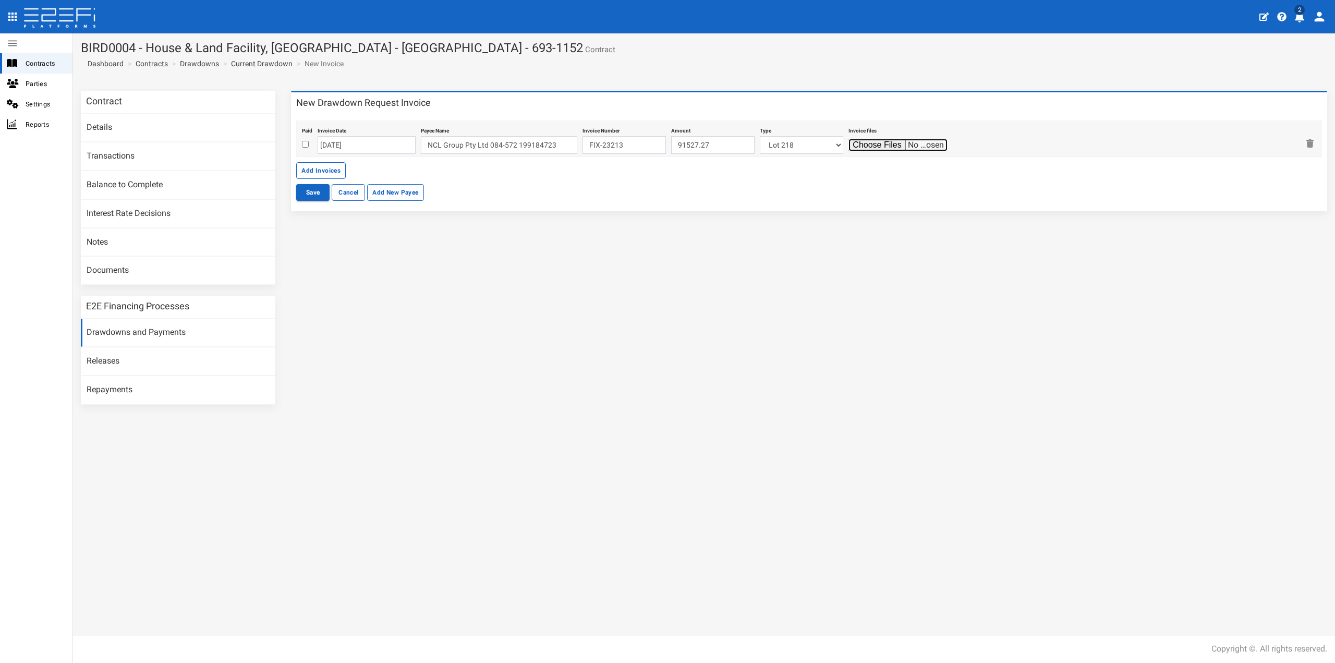
click at [849, 146] on input "file" at bounding box center [898, 145] width 99 height 13
type input "C:\fakepath\N218PEPP (Fixing Invoice Lot 218 - [DATE]) 20250910144117996.pdf"
click at [316, 190] on button "Save" at bounding box center [312, 192] width 33 height 17
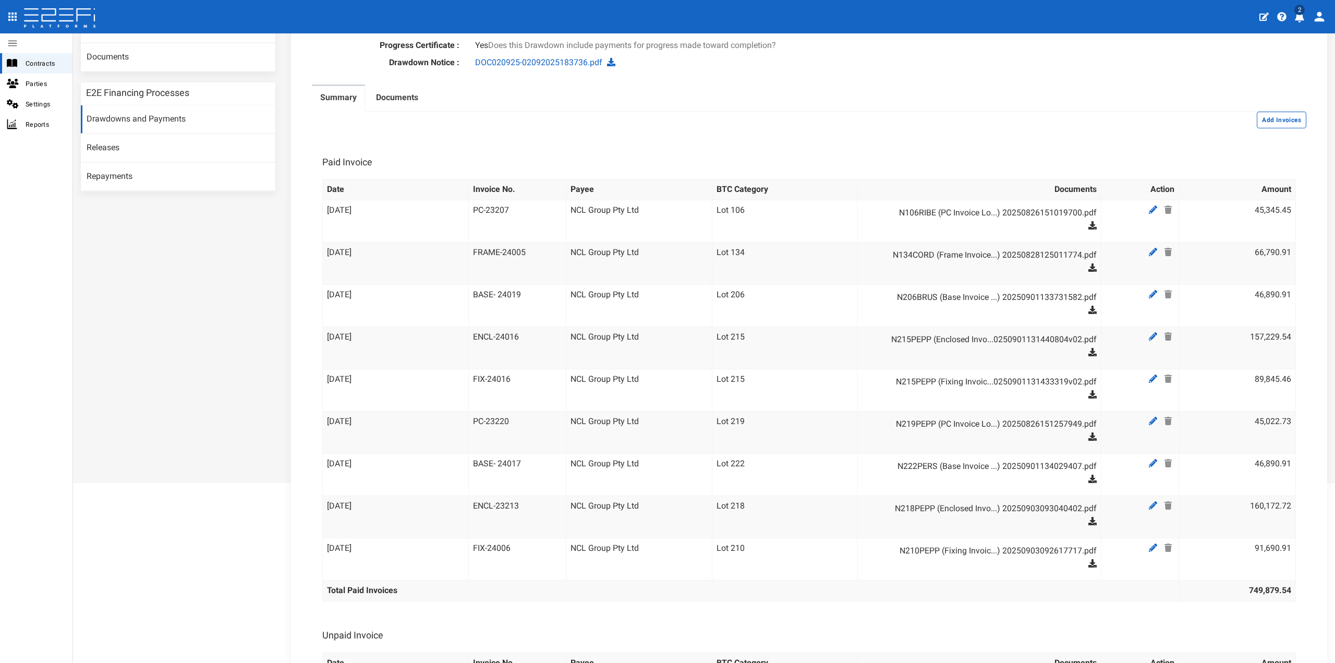
scroll to position [156, 0]
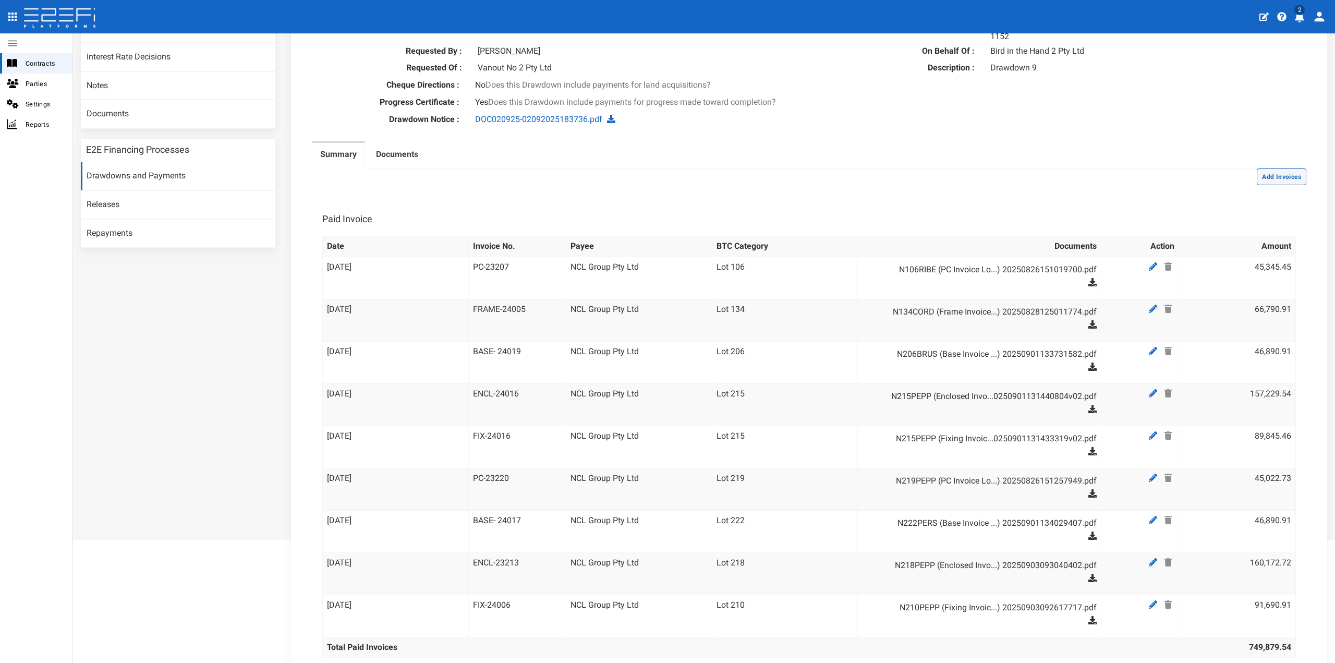
click at [1262, 170] on button "Add Invoices" at bounding box center [1282, 176] width 50 height 17
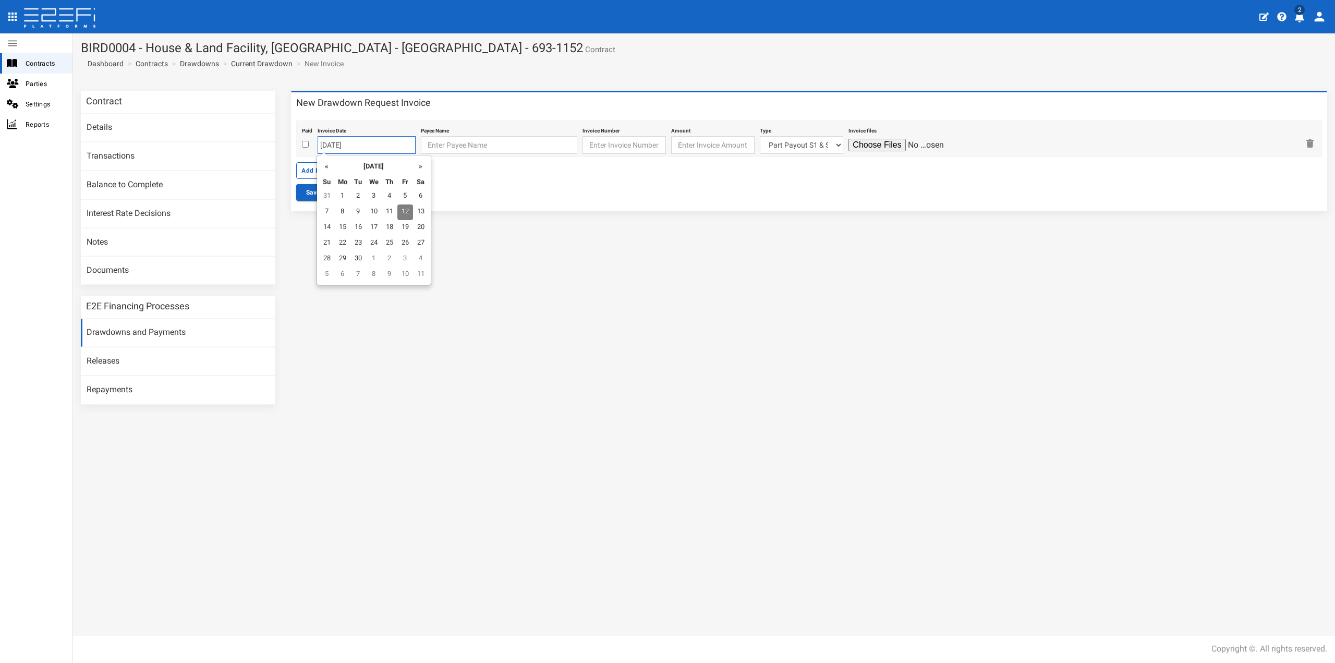
click at [355, 146] on input "[DATE]" at bounding box center [367, 145] width 98 height 18
click at [373, 210] on td "10" at bounding box center [374, 212] width 16 height 16
type input "[DATE]"
click at [441, 146] on input "text" at bounding box center [499, 145] width 156 height 18
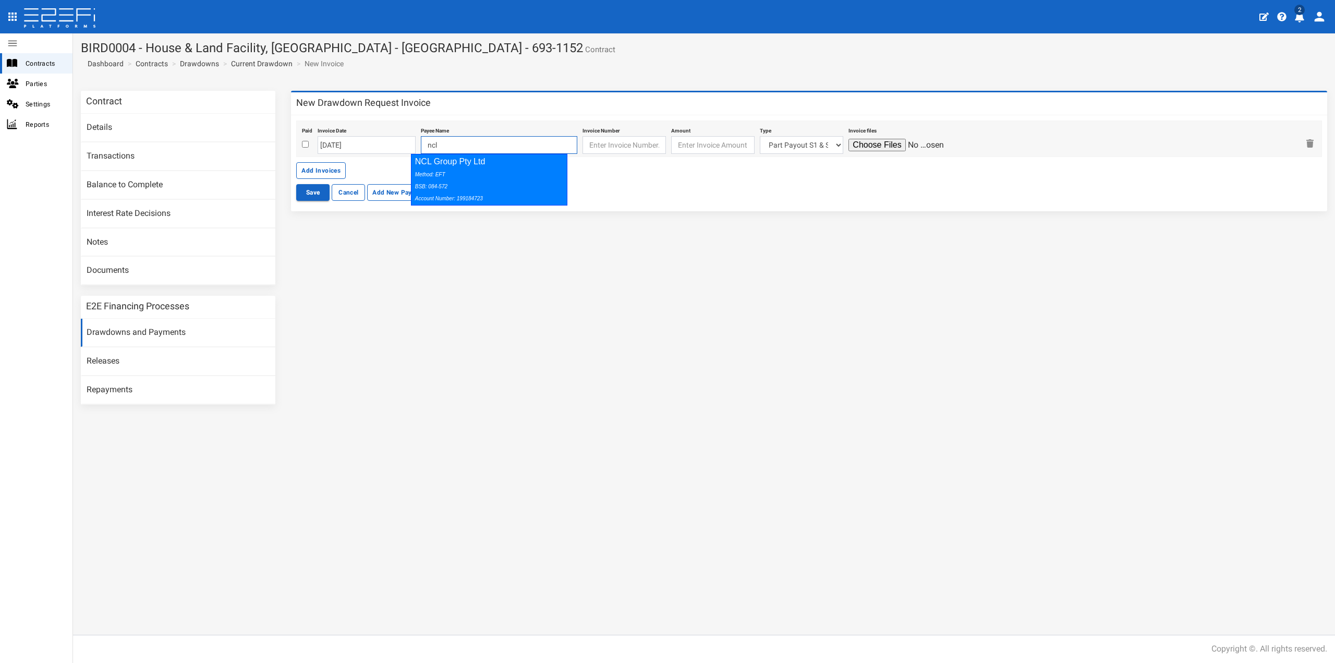
click at [444, 183] on icon "Method: EFT BSB: 084-572 Account Number: 199184723" at bounding box center [449, 187] width 68 height 30
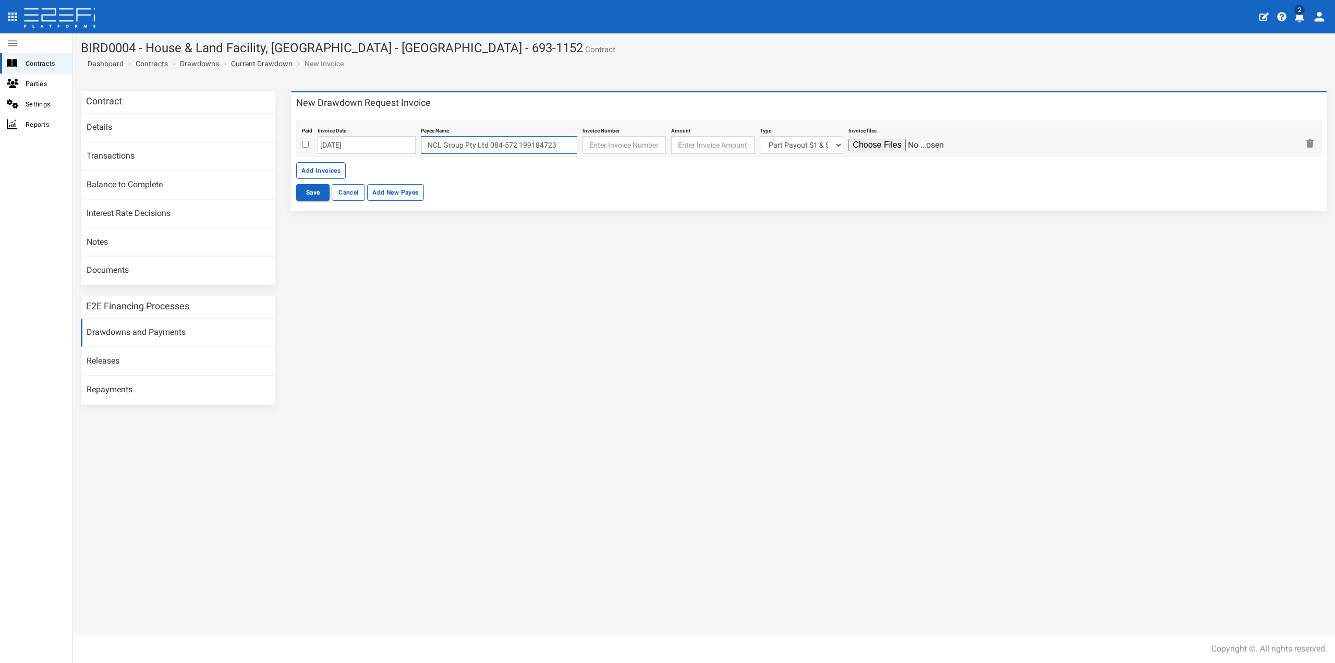
type input "NCL Group Pty Ltd 084-572 199184723"
click at [633, 146] on input "text" at bounding box center [624, 145] width 83 height 18
paste input "FRAME-24017"
type input "FRAME-24017"
click at [689, 141] on input "number" at bounding box center [712, 145] width 83 height 18
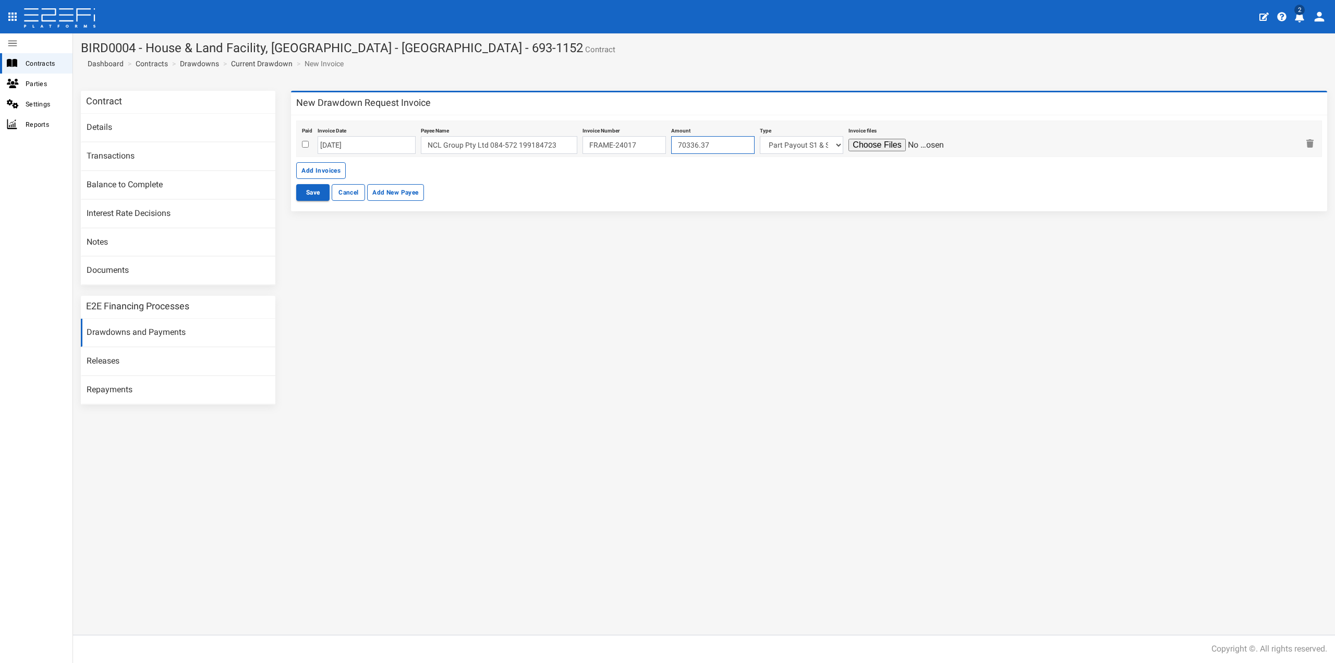
type input "70336.37"
click at [780, 145] on select "Part Payout S1 & S2 Lot 215 Lot 222 Lot 227 Lot 105 Lot 106 Lot 115 Lot 117 Lot…" at bounding box center [801, 145] width 83 height 18
select select "Lot 222~69~CIVIL WORKS"
click at [760, 136] on select "Part Payout S1 & S2 Lot 215 Lot 222 Lot 227 Lot 105 Lot 106 Lot 115 Lot 117 Lot…" at bounding box center [801, 145] width 83 height 18
click at [854, 145] on input "file" at bounding box center [898, 145] width 99 height 13
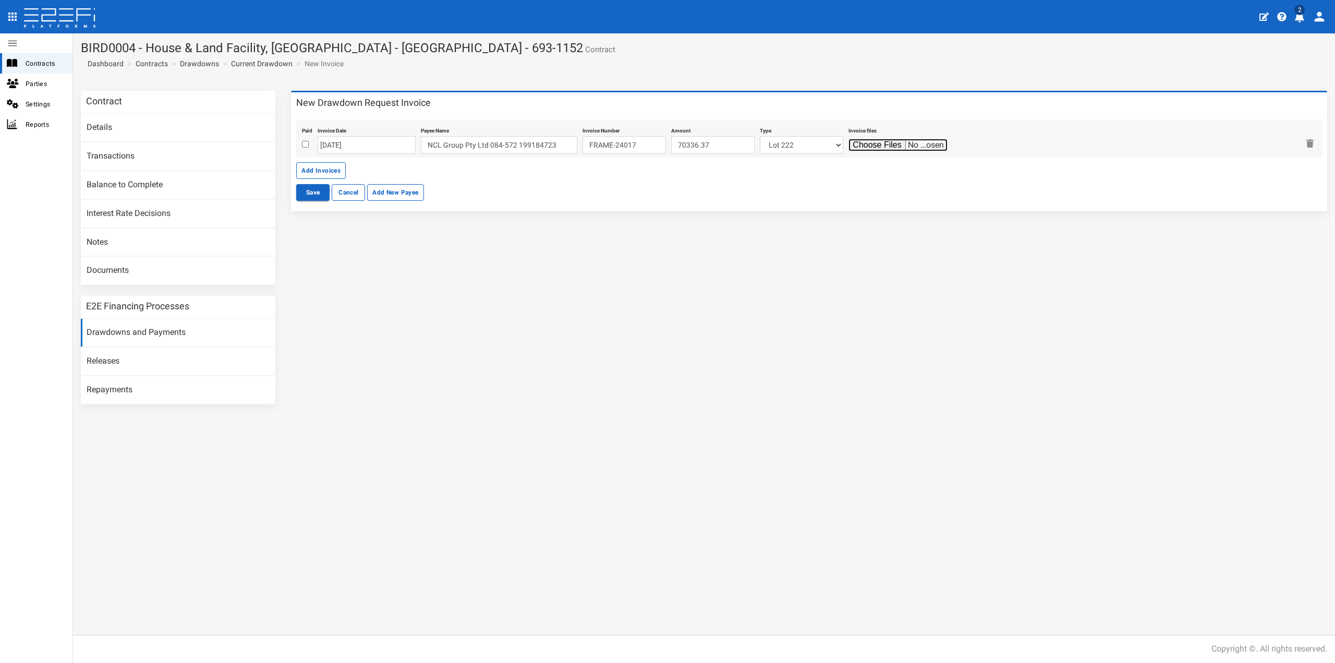
type input "C:\fakepath\N222PERS (Frame Invoice Lot 222 - 10.9.25) 20250910134607944.pdf"
click at [315, 195] on button "Save" at bounding box center [312, 192] width 33 height 17
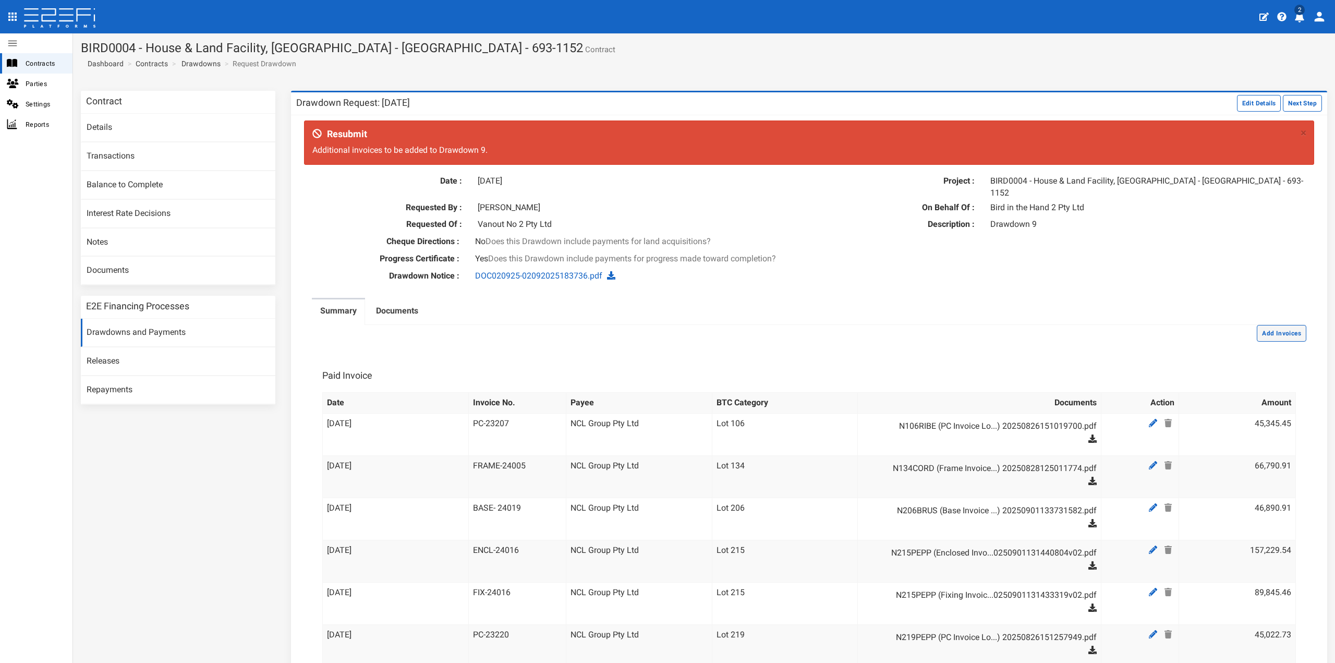
click at [1279, 325] on button "Add Invoices" at bounding box center [1282, 333] width 50 height 17
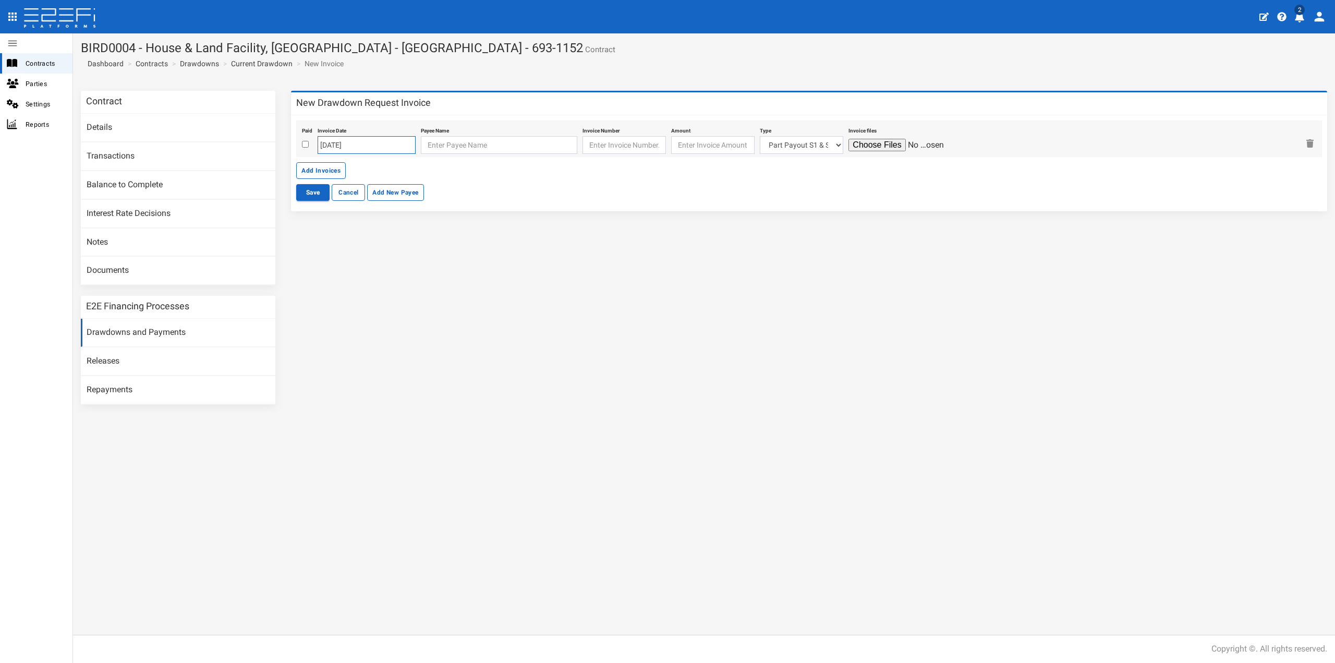
click at [376, 149] on input "[DATE]" at bounding box center [367, 145] width 98 height 18
click at [403, 191] on td "5" at bounding box center [405, 197] width 16 height 16
type input "[DATE]"
click at [430, 139] on input "text" at bounding box center [499, 145] width 156 height 18
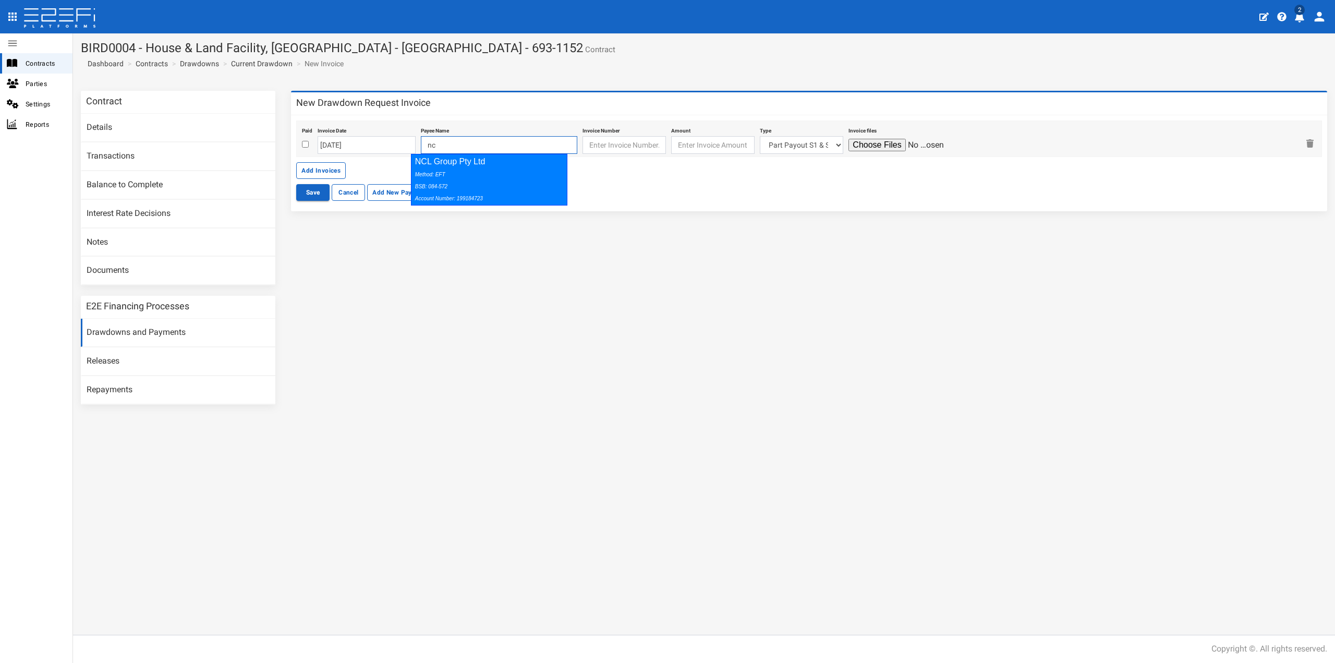
click at [437, 173] on icon "Method: EFT BSB: 084-572 Account Number: 199184723" at bounding box center [449, 187] width 68 height 30
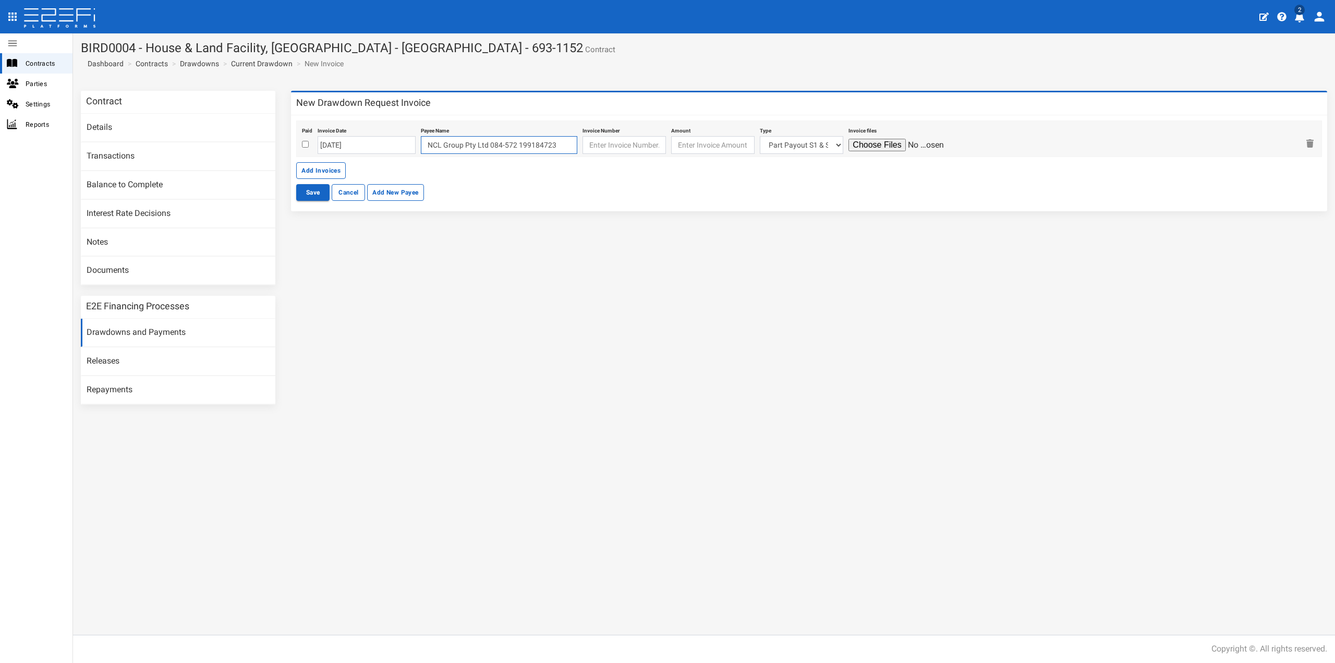
type input "NCL Group Pty Ltd 084-572 199184723"
click at [600, 146] on input "text" at bounding box center [624, 145] width 83 height 18
click at [583, 140] on input "text" at bounding box center [624, 145] width 83 height 18
paste input "BASE-24058"
type input "BASE-24058"
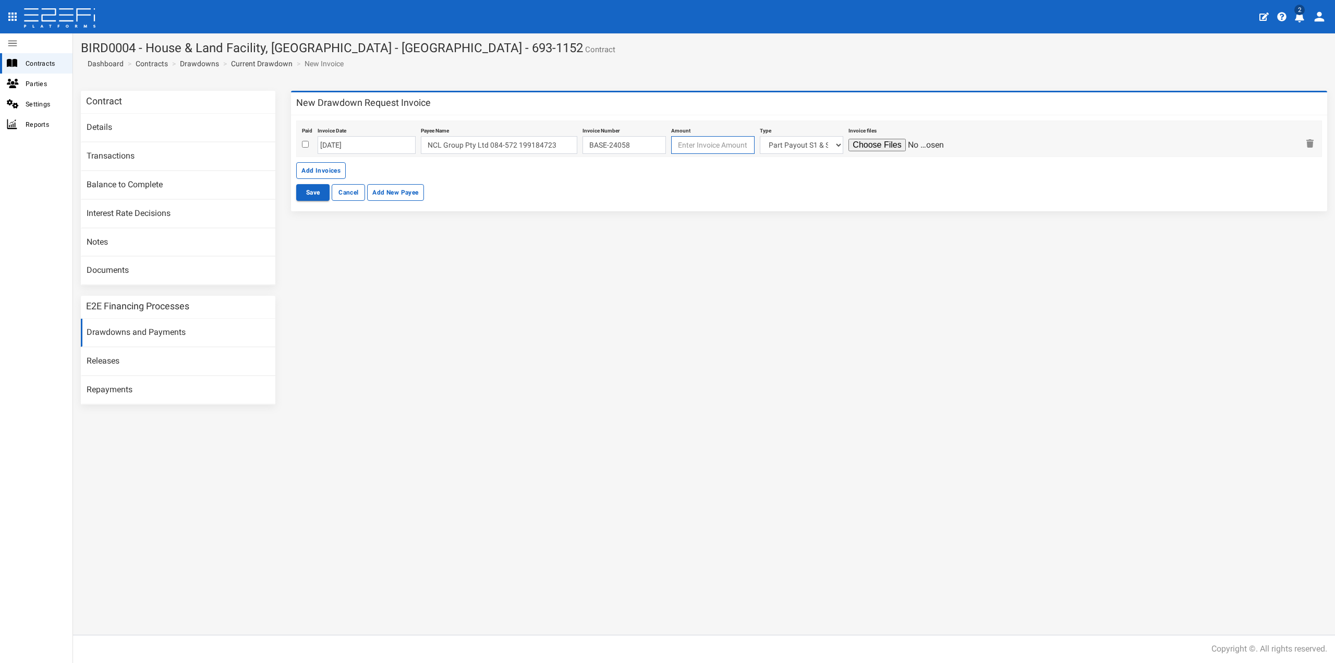
click at [677, 143] on input "number" at bounding box center [712, 145] width 83 height 18
type input "45709.09"
click at [806, 147] on select "Part Payout S1 & S2 Lot 215 Lot 222 Lot 227 Lot 105 Lot 106 Lot 115 Lot 117 Lot…" at bounding box center [801, 145] width 83 height 18
select select "Lot 224~93~CIVIL WORKS"
click at [760, 136] on select "Part Payout S1 & S2 Lot 215 Lot 222 Lot 227 Lot 105 Lot 106 Lot 115 Lot 117 Lot…" at bounding box center [801, 145] width 83 height 18
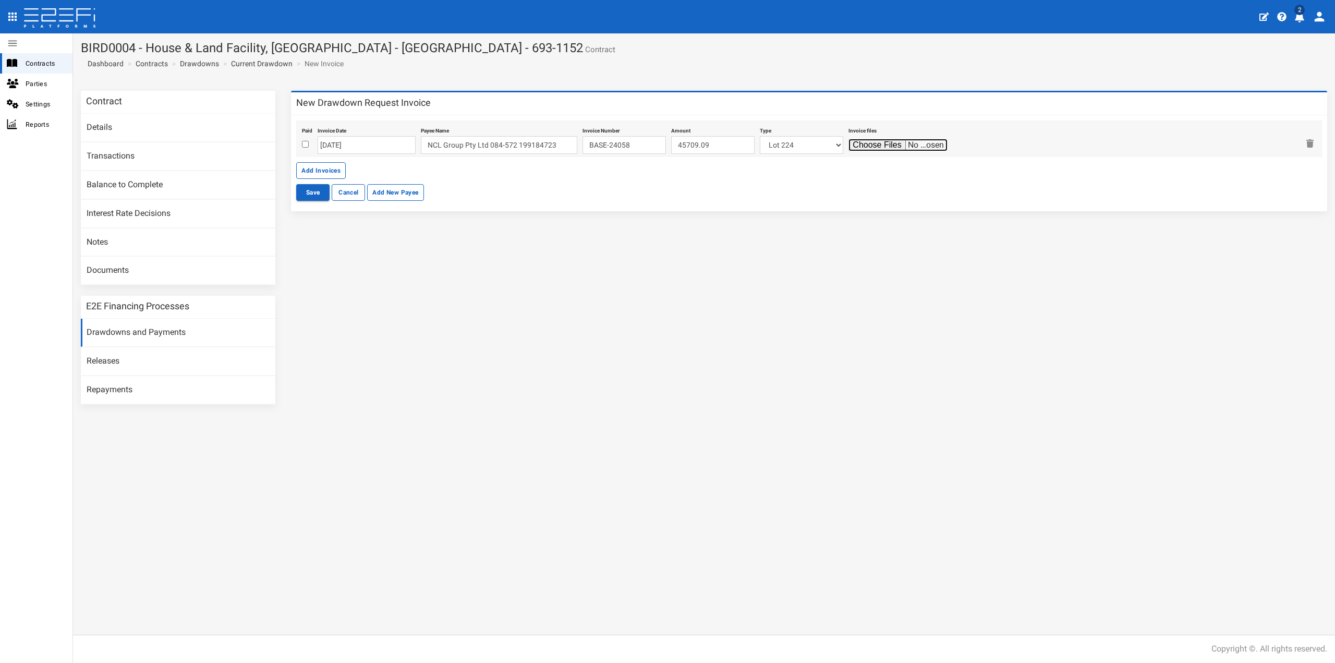
click at [879, 146] on input "file" at bounding box center [898, 145] width 99 height 13
type input "C:\fakepath\N224PERS (Base Invoice Lot 224 - 5.9.25) 20250905105431933.pdf"
click at [320, 194] on button "Save" at bounding box center [312, 192] width 33 height 17
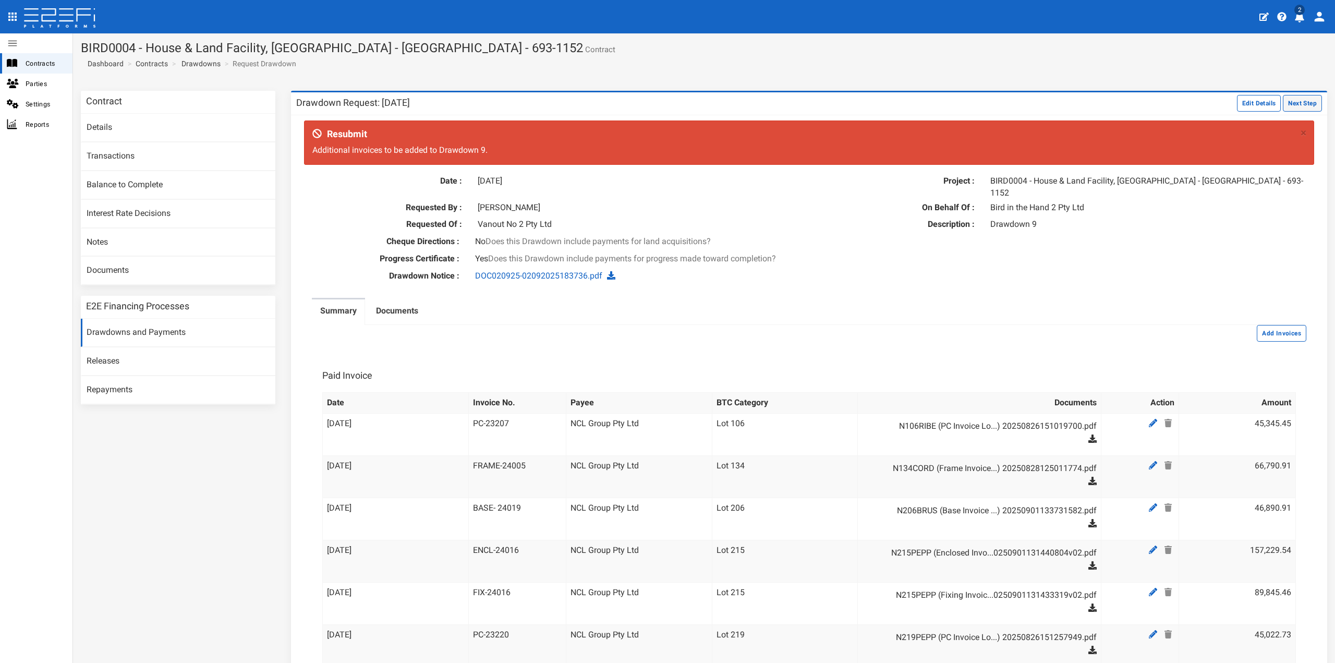
click at [1290, 104] on button "Next Step" at bounding box center [1302, 103] width 39 height 17
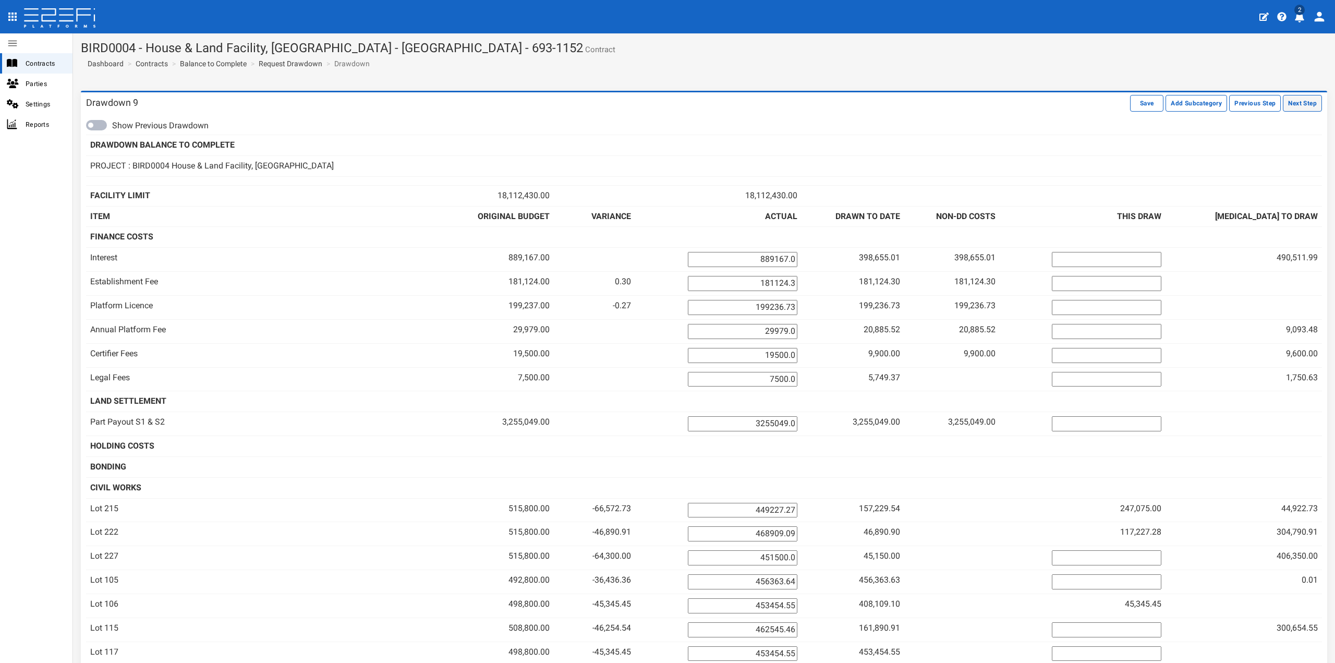
click at [1287, 107] on button "Next Step" at bounding box center [1302, 103] width 39 height 17
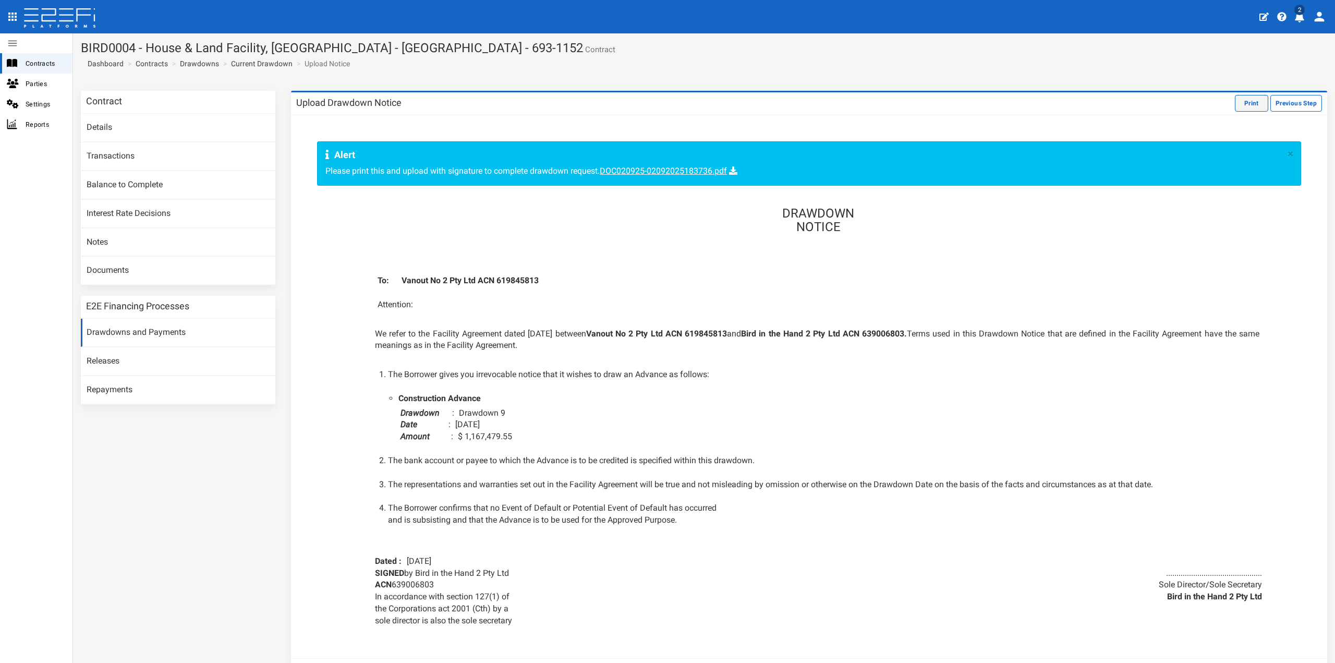
click at [1235, 100] on button "Print" at bounding box center [1251, 103] width 33 height 17
click at [150, 64] on link "Contracts" at bounding box center [152, 63] width 32 height 10
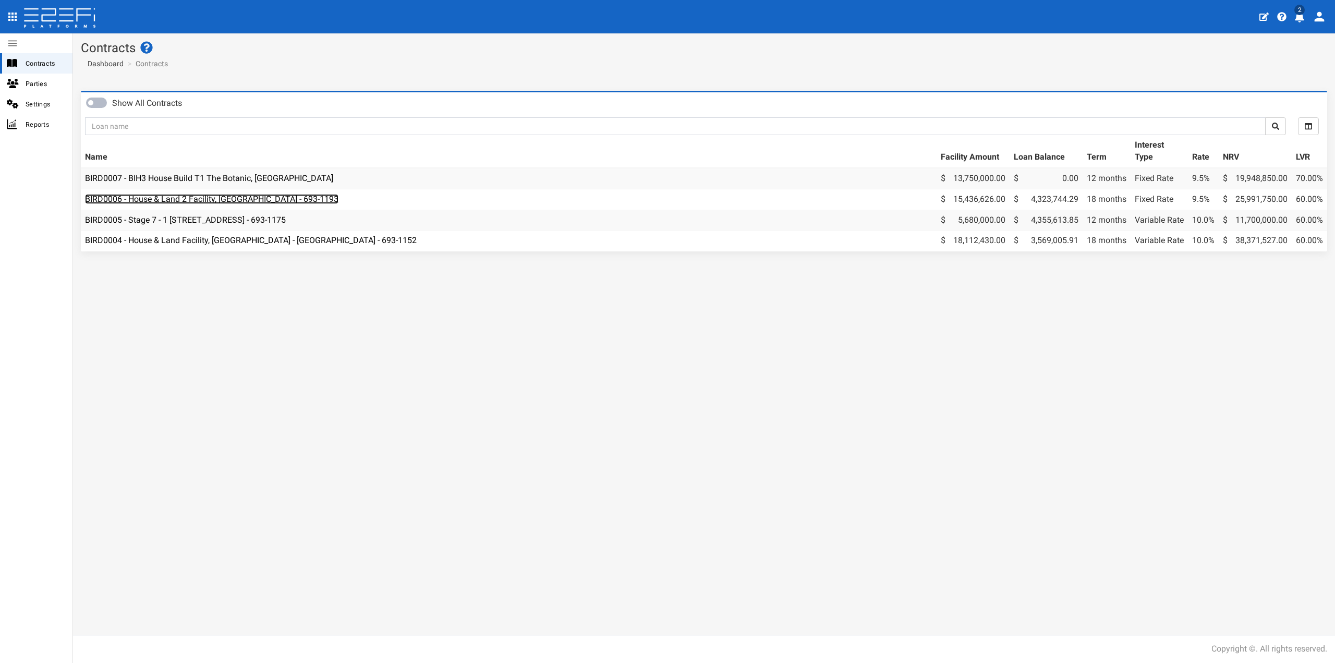
click at [191, 198] on link "BIRD0006 - House & Land 2 Facility, [GEOGRAPHIC_DATA] - 693-1193" at bounding box center [211, 199] width 253 height 10
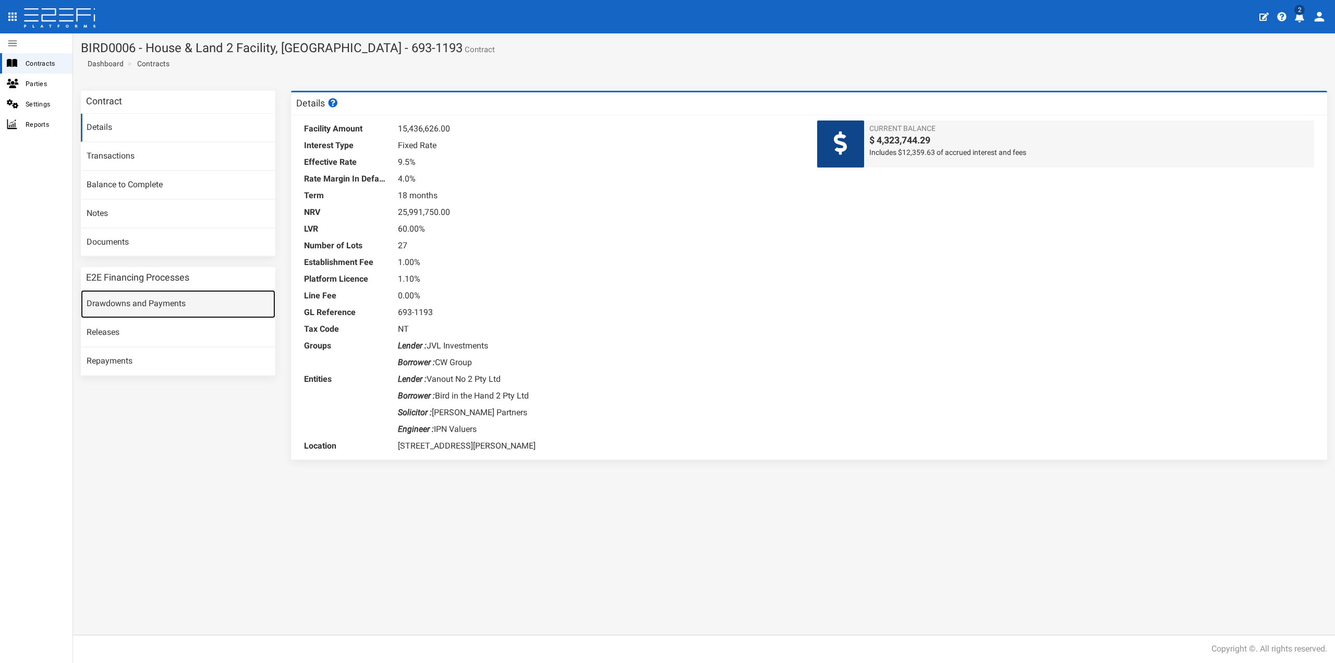
click at [155, 306] on link "Drawdowns and Payments" at bounding box center [178, 304] width 195 height 28
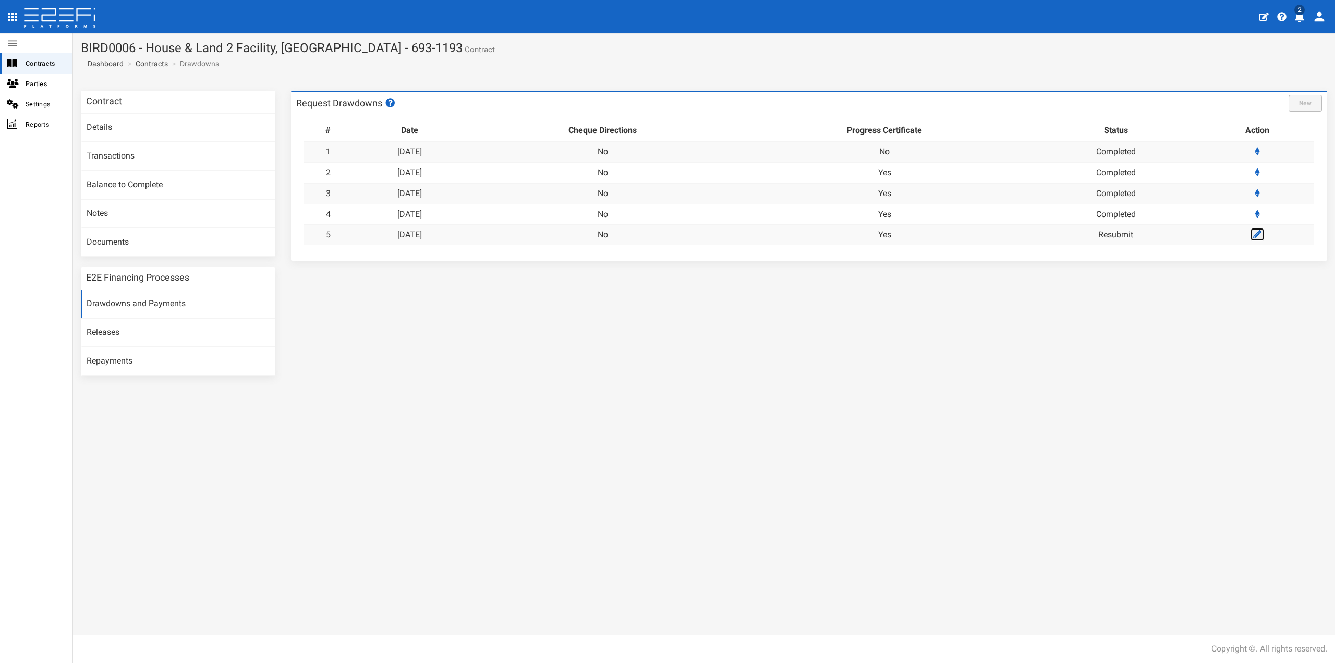
click at [1258, 235] on icon at bounding box center [1257, 234] width 8 height 8
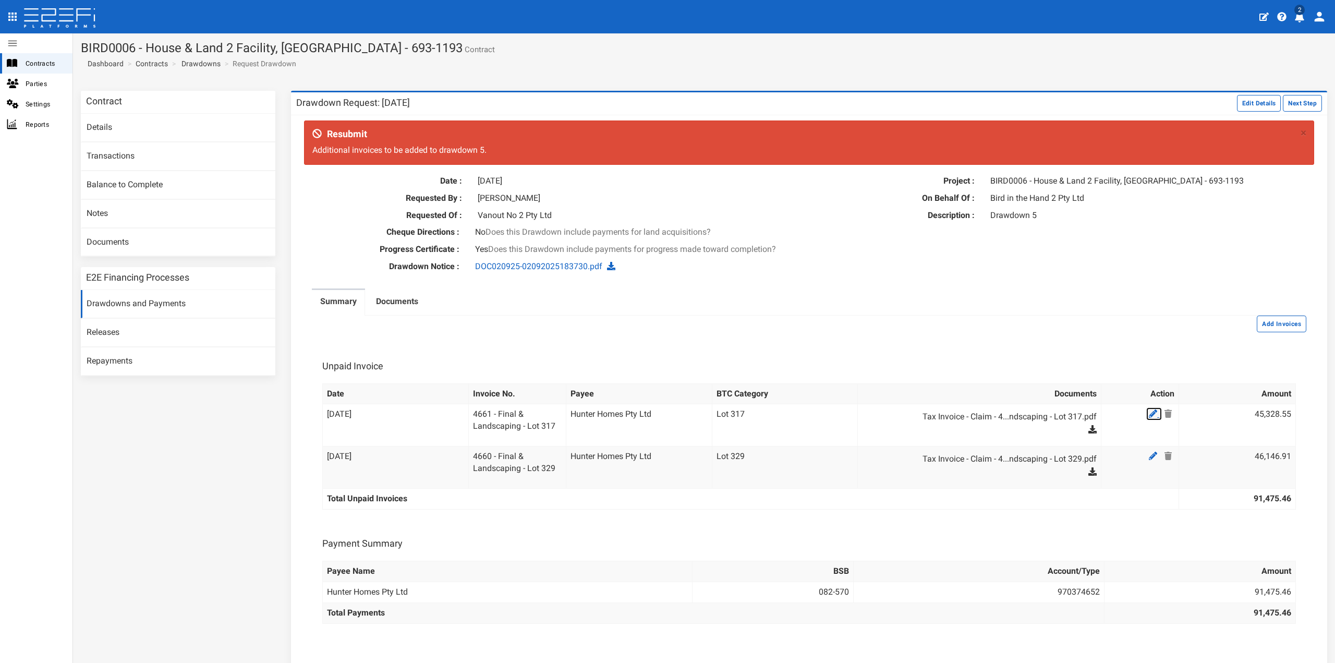
click at [1149, 413] on icon at bounding box center [1153, 413] width 8 height 8
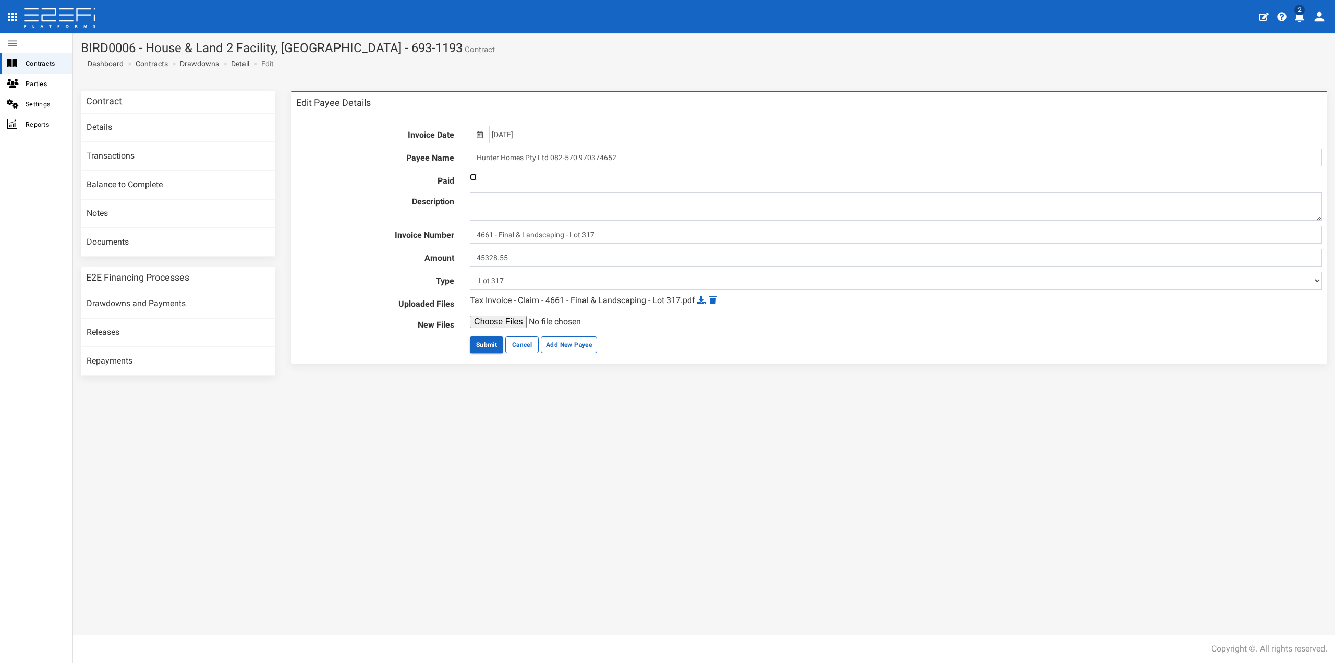
click at [473, 175] on input "checkbox" at bounding box center [473, 177] width 7 height 7
checkbox input "true"
click at [493, 346] on button "Submit" at bounding box center [486, 344] width 33 height 17
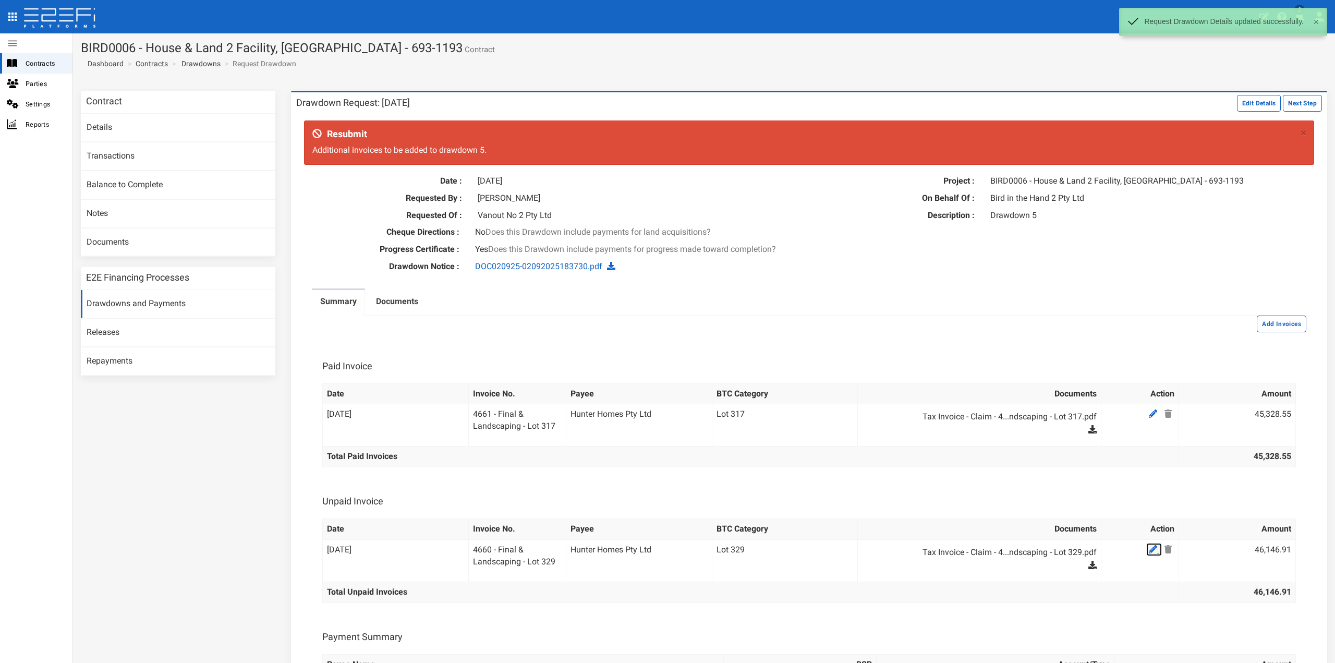
click at [1149, 549] on icon at bounding box center [1153, 549] width 8 height 8
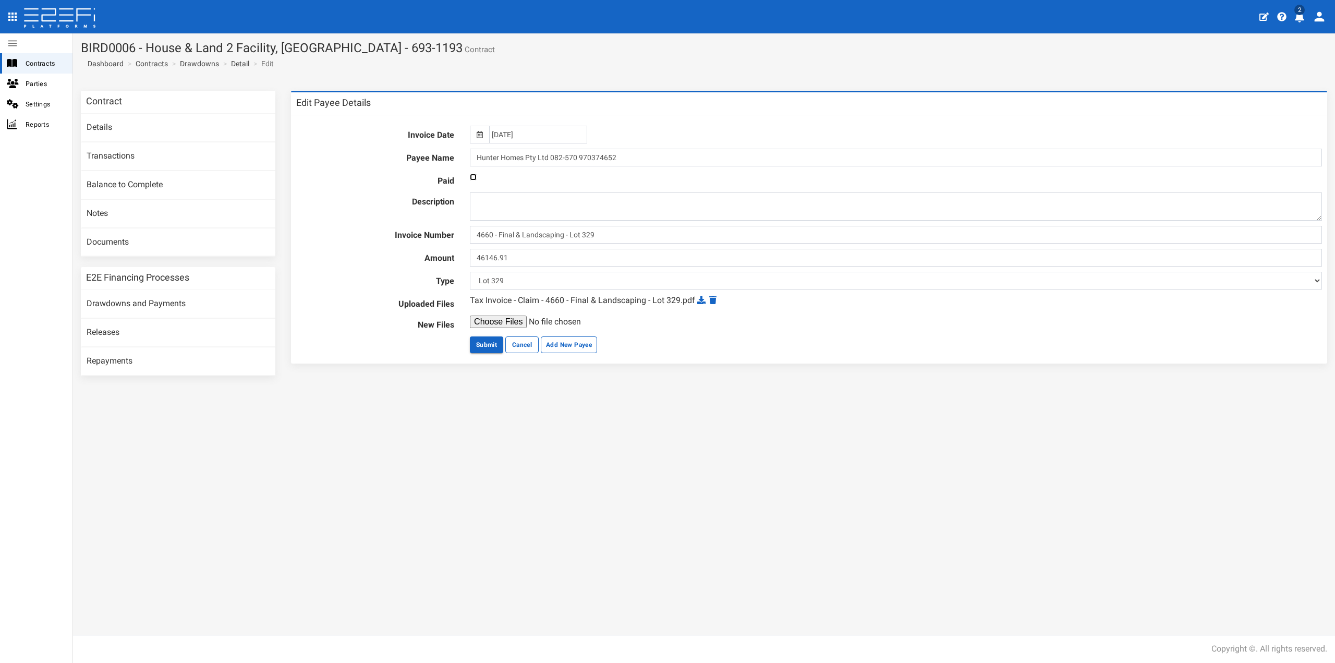
click at [476, 176] on input "checkbox" at bounding box center [473, 177] width 7 height 7
checkbox input "true"
click at [485, 344] on button "Submit" at bounding box center [486, 344] width 33 height 17
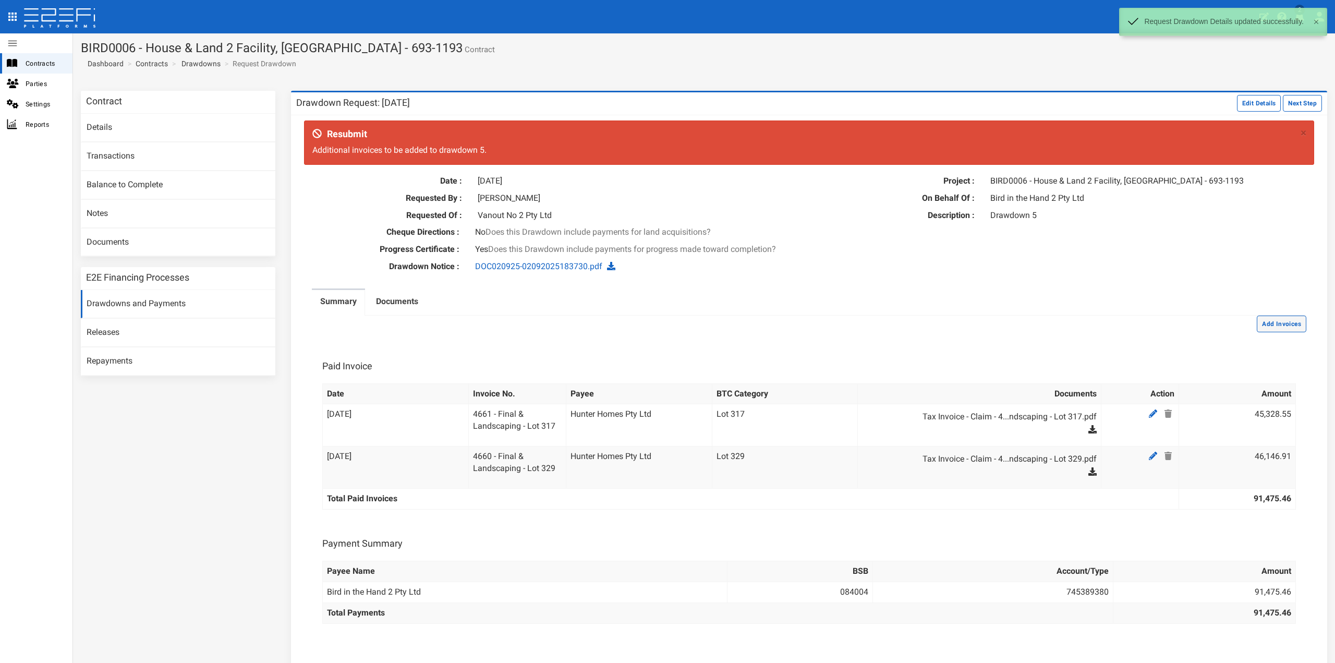
click at [1263, 327] on button "Add Invoices" at bounding box center [1282, 324] width 50 height 17
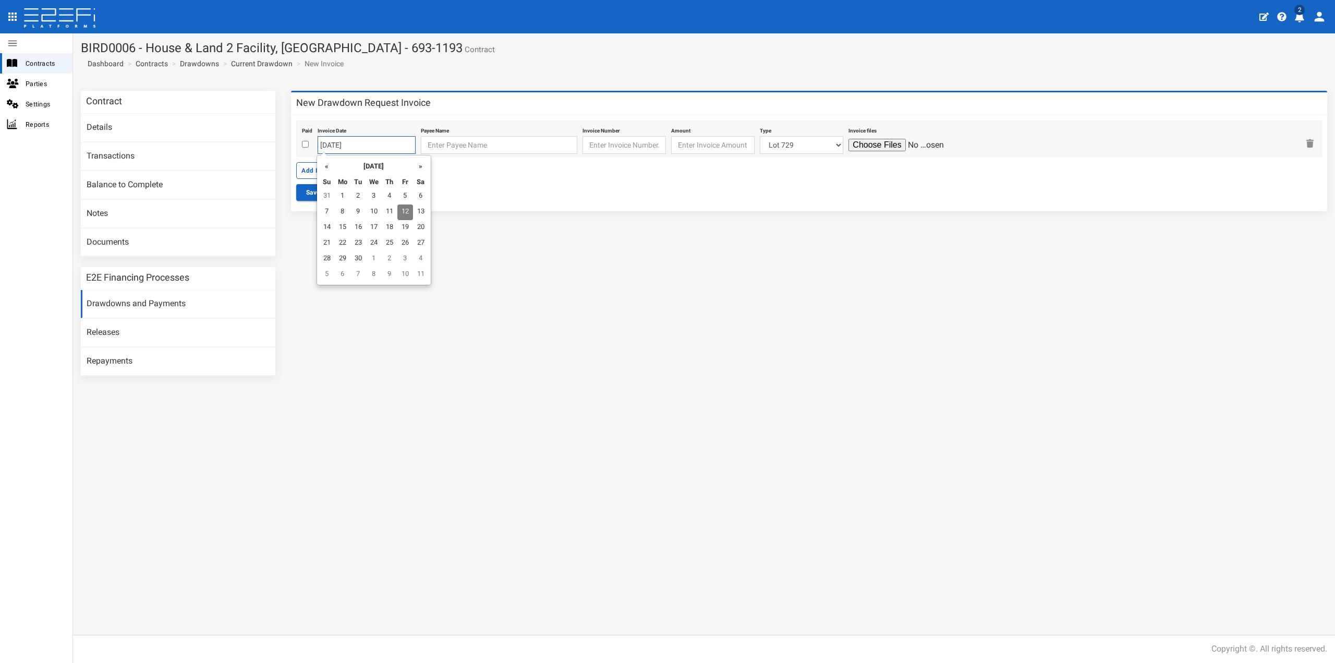
click at [336, 145] on input "[DATE]" at bounding box center [367, 145] width 98 height 18
click at [342, 225] on td "15" at bounding box center [343, 228] width 16 height 16
type input "[DATE]"
click at [424, 148] on input "text" at bounding box center [499, 145] width 156 height 18
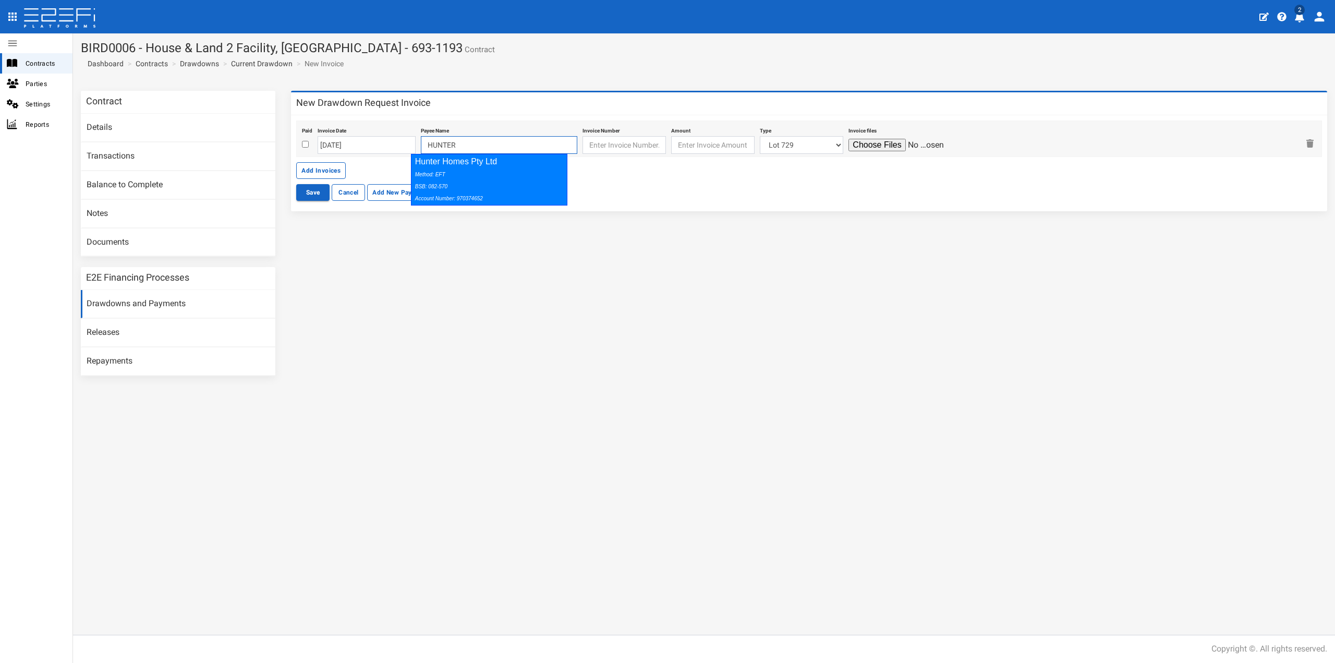
click at [445, 172] on div "Method: EFT BSB: 082-570 Account Number: 970374652" at bounding box center [487, 186] width 144 height 36
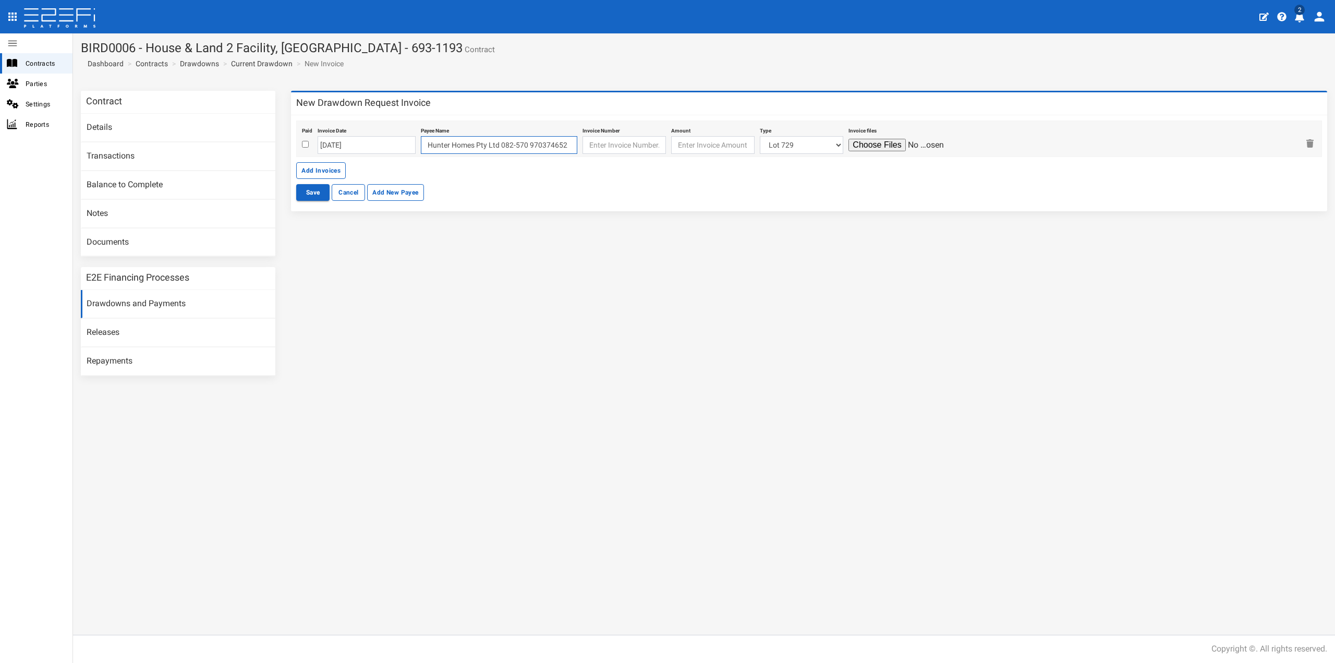
type input "Hunter Homes Pty Ltd 082-570 970374652"
click at [630, 143] on input "text" at bounding box center [624, 145] width 83 height 18
click at [635, 142] on input "text" at bounding box center [624, 145] width 83 height 18
paste input "4697 - Final - Lot 327"
type input "4697 - Final - Lot 327"
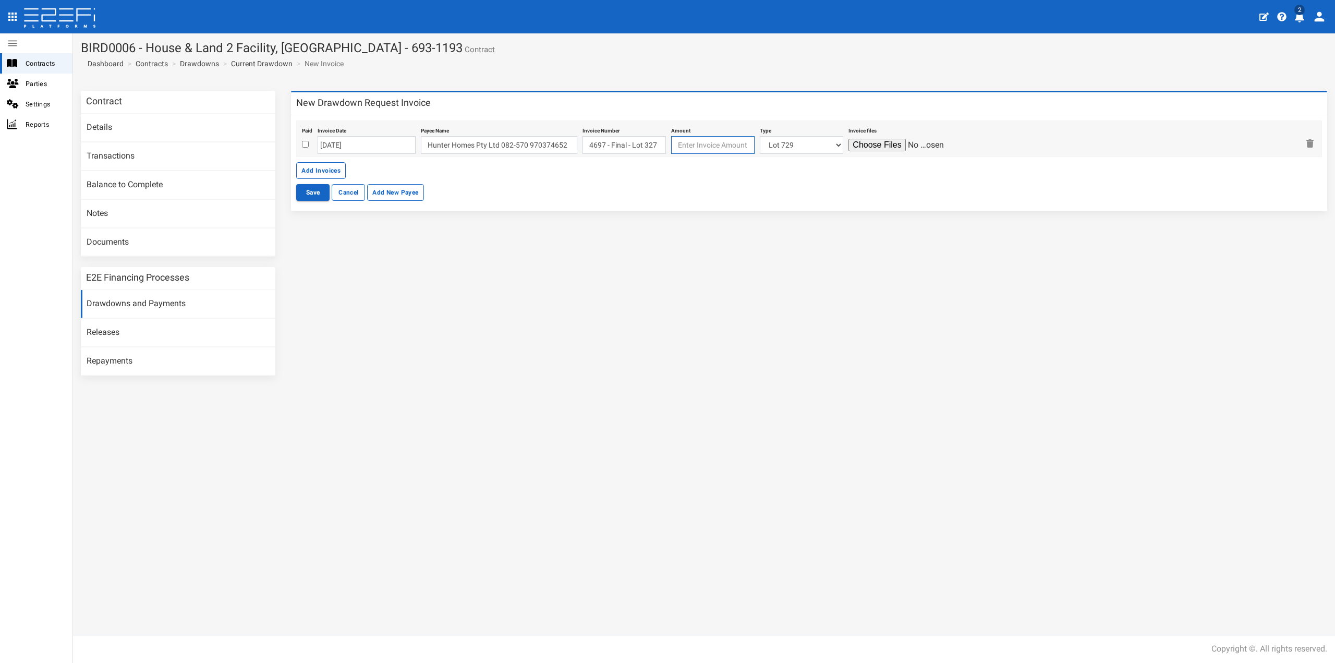
click at [688, 143] on input "number" at bounding box center [712, 145] width 83 height 18
type input "45304.09"
click at [794, 147] on select "Lot 729 Lot 725 Lot 724 Lot 722 Lot 709 Lot 226 Lot 721 Lot 301 Lot 712 Lot 305…" at bounding box center [801, 145] width 83 height 18
select select "Lot 327 ~86~CIVIL WORKS"
click at [760, 136] on select "Lot 729 Lot 725 Lot 724 Lot 722 Lot 709 Lot 226 Lot 721 Lot 301 Lot 712 Lot 305…" at bounding box center [801, 145] width 83 height 18
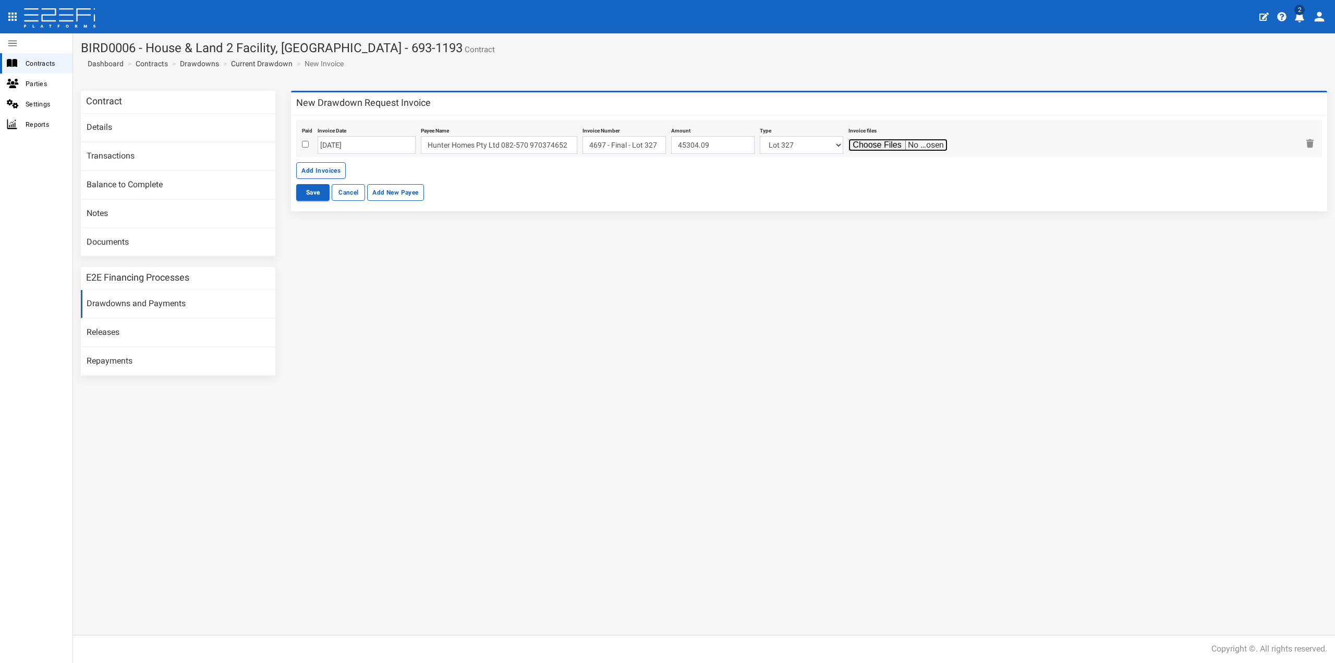
click at [875, 149] on input "file" at bounding box center [898, 145] width 99 height 13
type input "C:\fakepath\Tax Invoice - Claim - 4697 - Final - Lot 327.pdf"
click at [303, 191] on button "Save" at bounding box center [312, 192] width 33 height 17
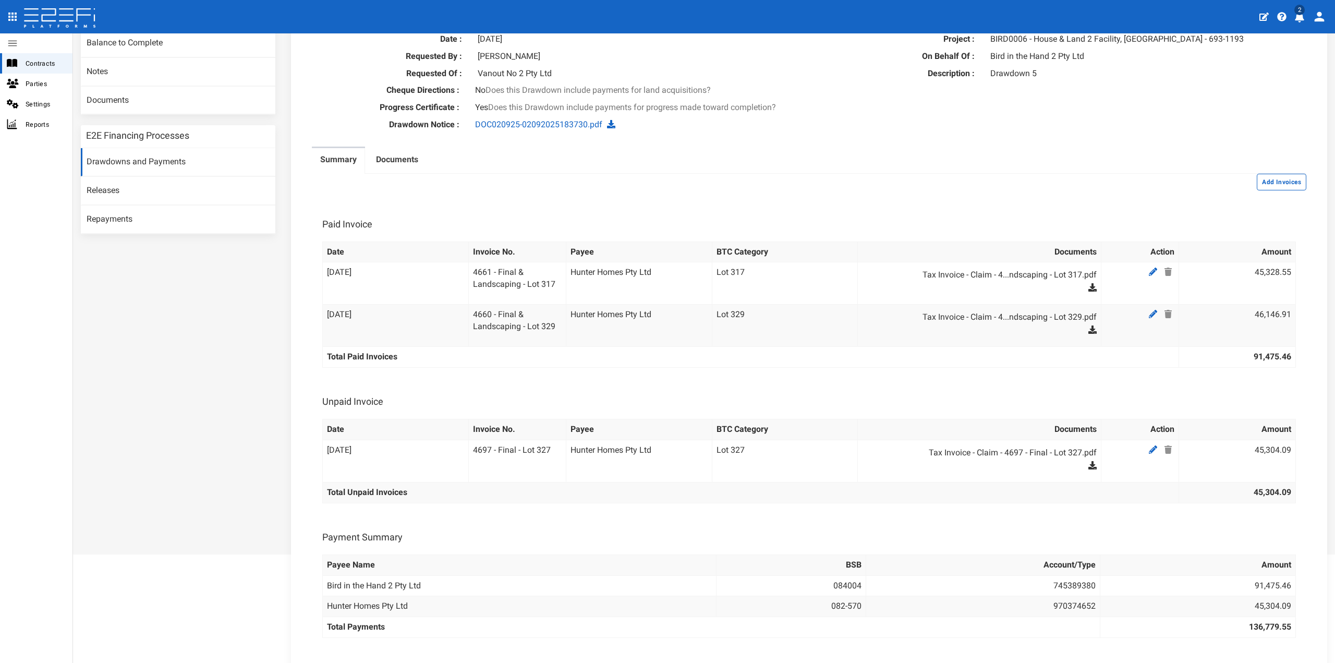
scroll to position [156, 0]
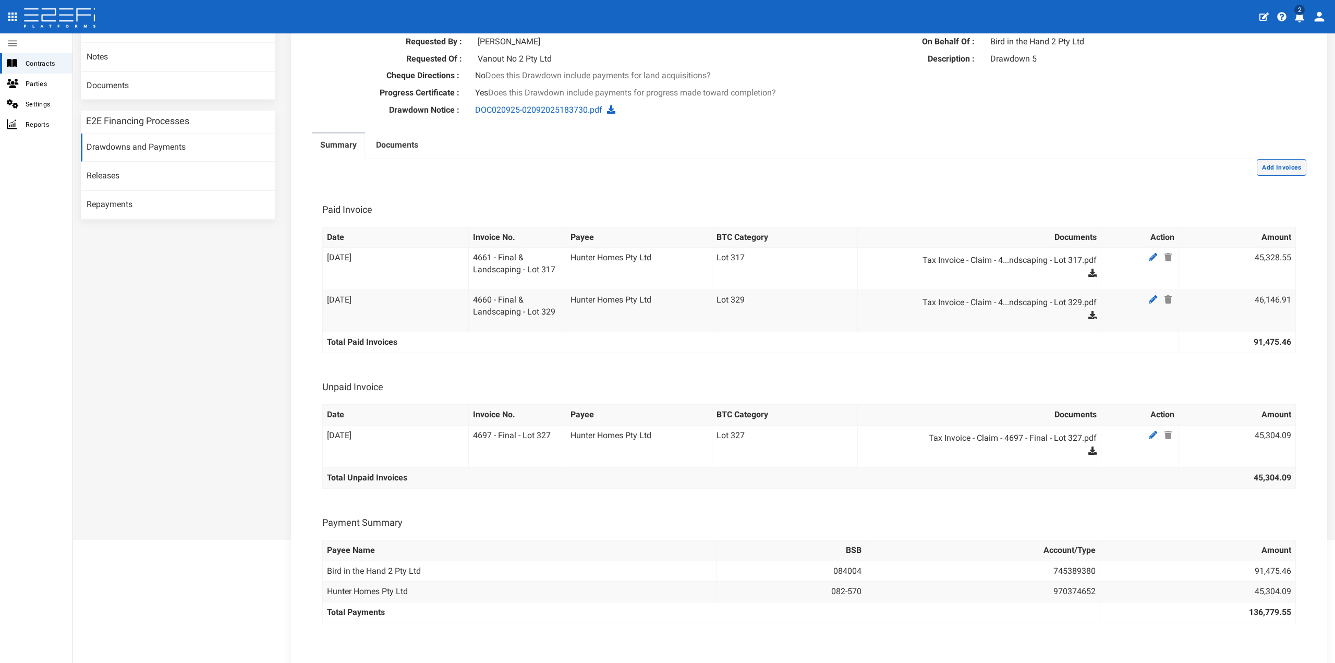
click at [1270, 166] on button "Add Invoices" at bounding box center [1282, 167] width 50 height 17
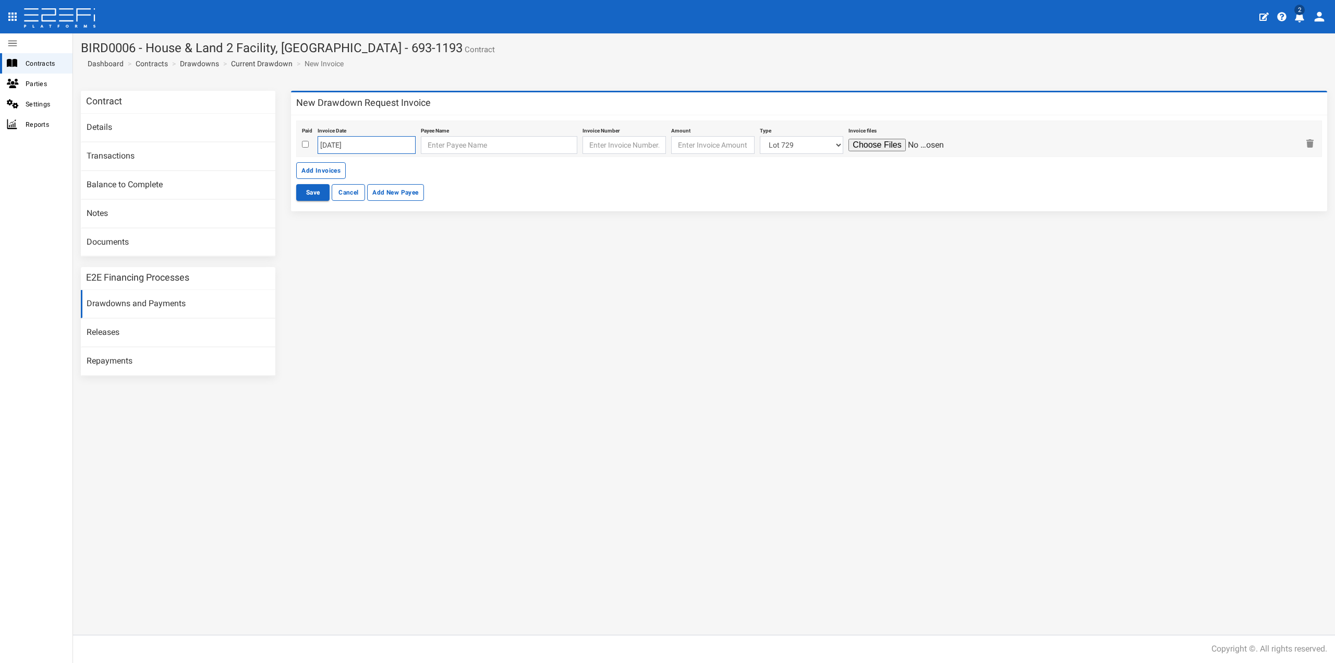
click at [357, 145] on input "12-09-2025" at bounding box center [367, 145] width 98 height 18
click at [344, 227] on td "15" at bounding box center [343, 228] width 16 height 16
type input "15-09-2025"
click at [431, 139] on input "text" at bounding box center [499, 145] width 156 height 18
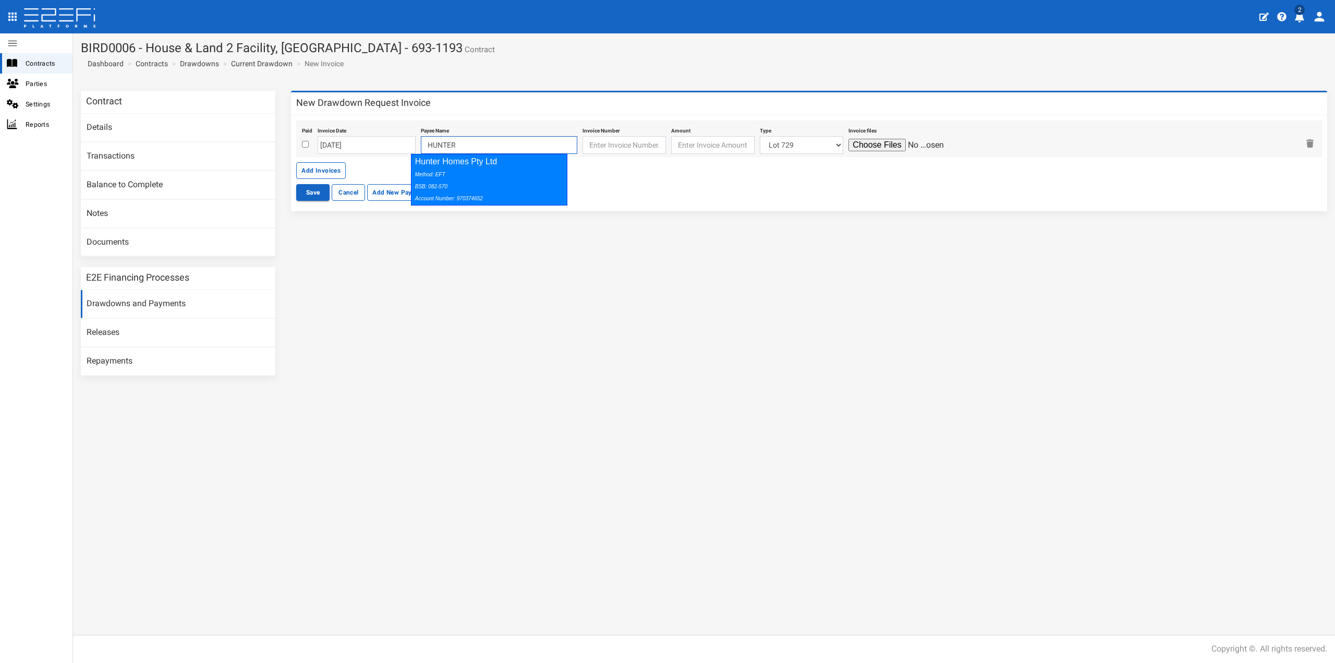
click at [446, 175] on div "Method: EFT BSB: 082-570 Account Number: 970374652" at bounding box center [487, 186] width 144 height 36
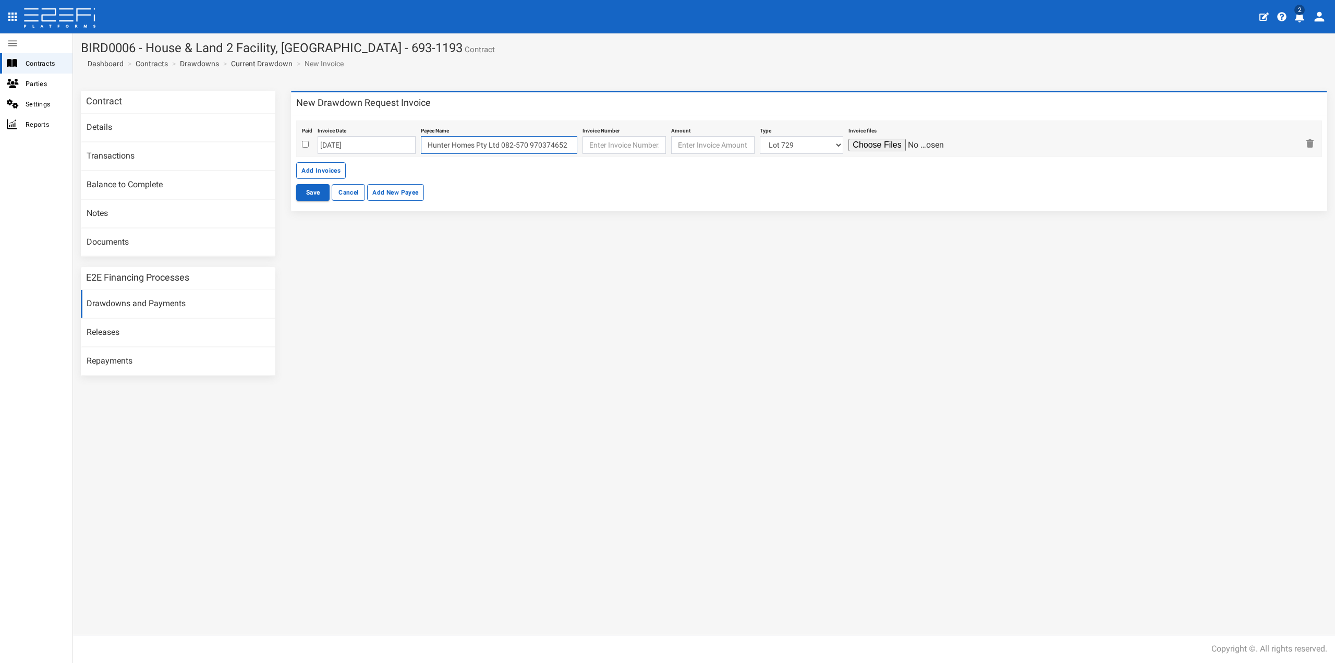
type input "Hunter Homes Pty Ltd 082-570 970374652"
click at [583, 148] on input "text" at bounding box center [624, 145] width 83 height 18
click at [624, 144] on input "text" at bounding box center [624, 145] width 83 height 18
paste input "4696 - Final - Lot 307"
type input "4696 - Final - Lot 307"
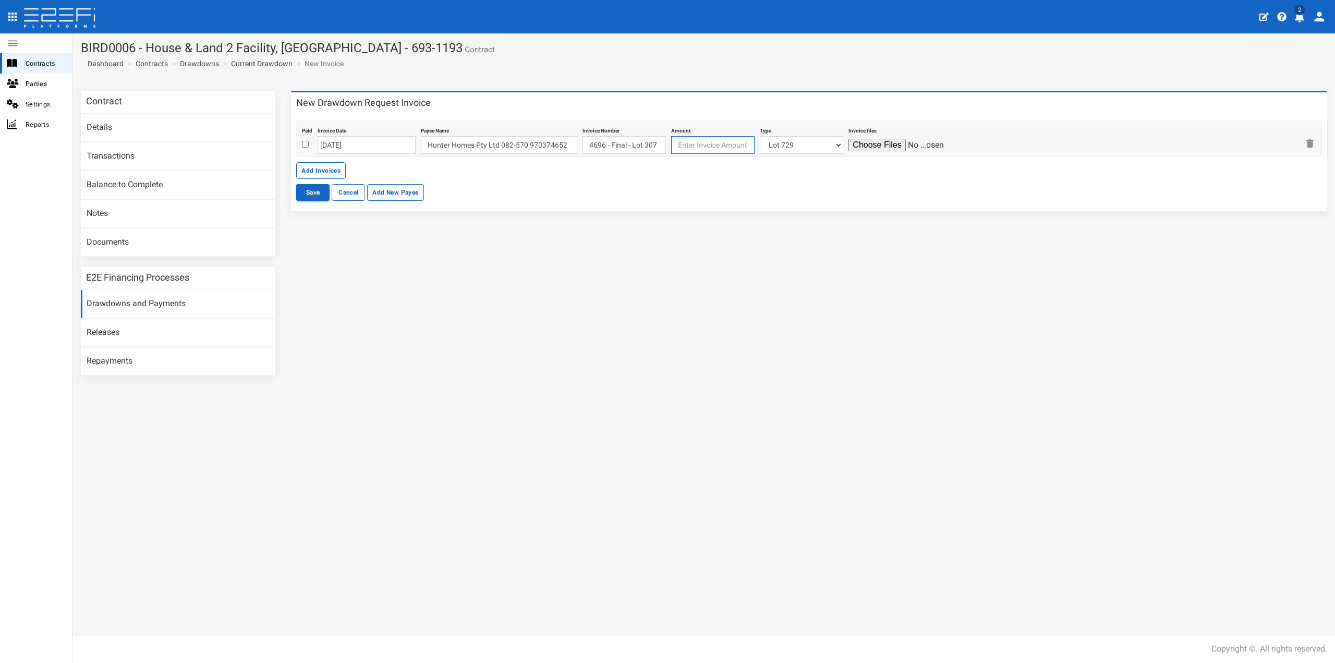
click at [704, 147] on input "number" at bounding box center [712, 145] width 83 height 18
type input "44894.14"
click at [776, 146] on select "Lot 729 Lot 725 Lot 724 Lot 722 Lot 709 Lot 226 Lot 721 Lot 301 Lot 712 Lot 305…" at bounding box center [801, 145] width 83 height 18
select select "Lot 307 ~81~CIVIL WORKS"
click at [760, 136] on select "Lot 729 Lot 725 Lot 724 Lot 722 Lot 709 Lot 226 Lot 721 Lot 301 Lot 712 Lot 305…" at bounding box center [801, 145] width 83 height 18
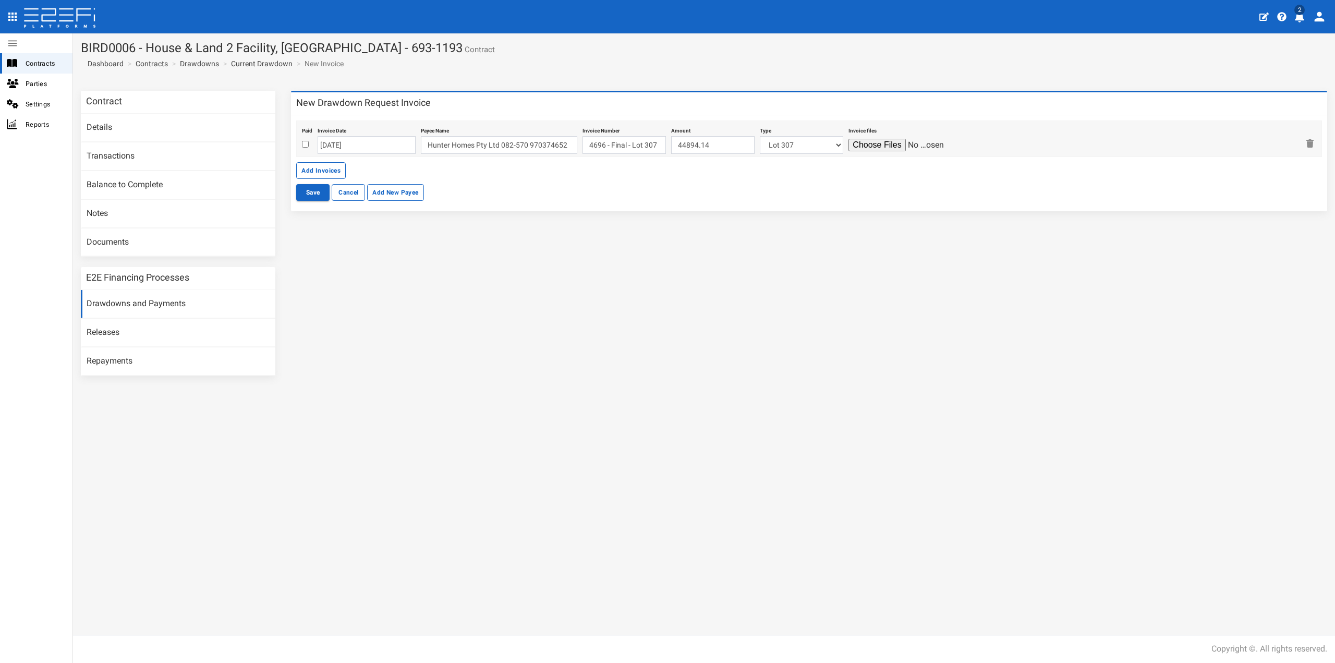
click at [798, 179] on div "Paid Invoice Date 15-09-2025 Payee Name Hunter Homes Pty Ltd 082-570 970374652 …" at bounding box center [809, 149] width 1026 height 58
click at [865, 141] on input "file" at bounding box center [898, 145] width 99 height 13
type input "C:\fakepath\Tax Invoice - Claim - 4696 - Final - Lot 307.pdf"
click at [316, 189] on button "Save" at bounding box center [312, 192] width 33 height 17
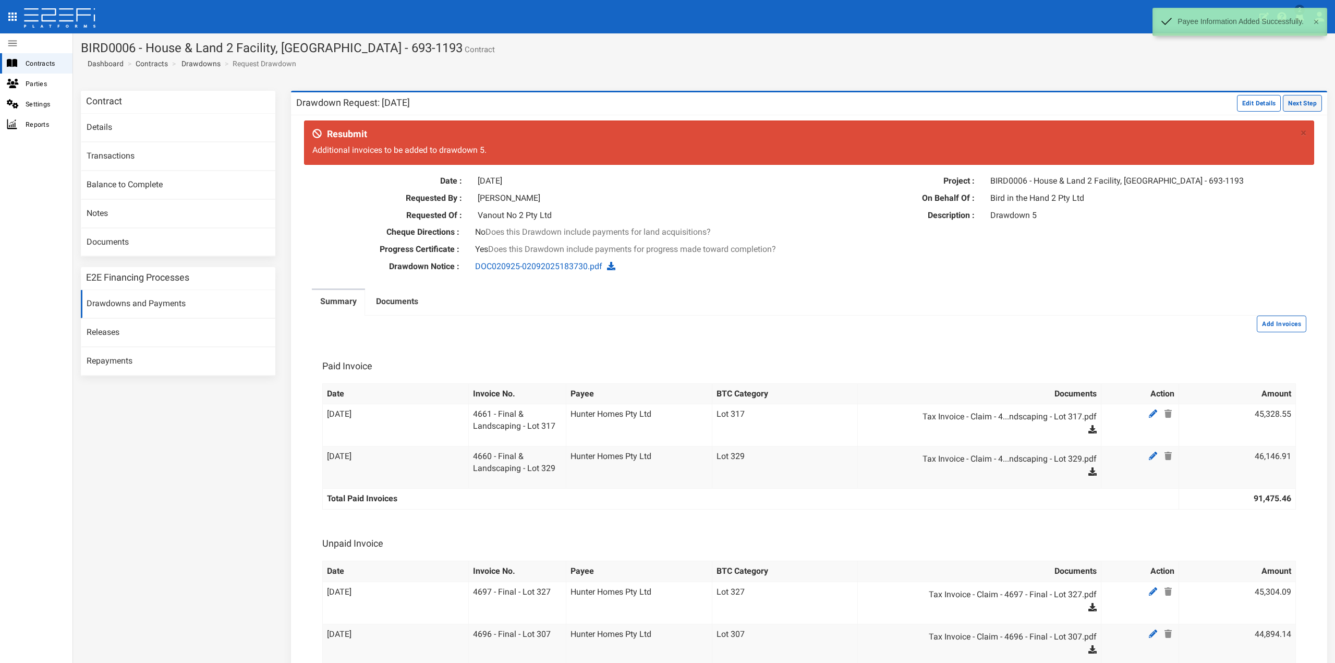
click at [1306, 100] on button "Next Step" at bounding box center [1302, 103] width 39 height 17
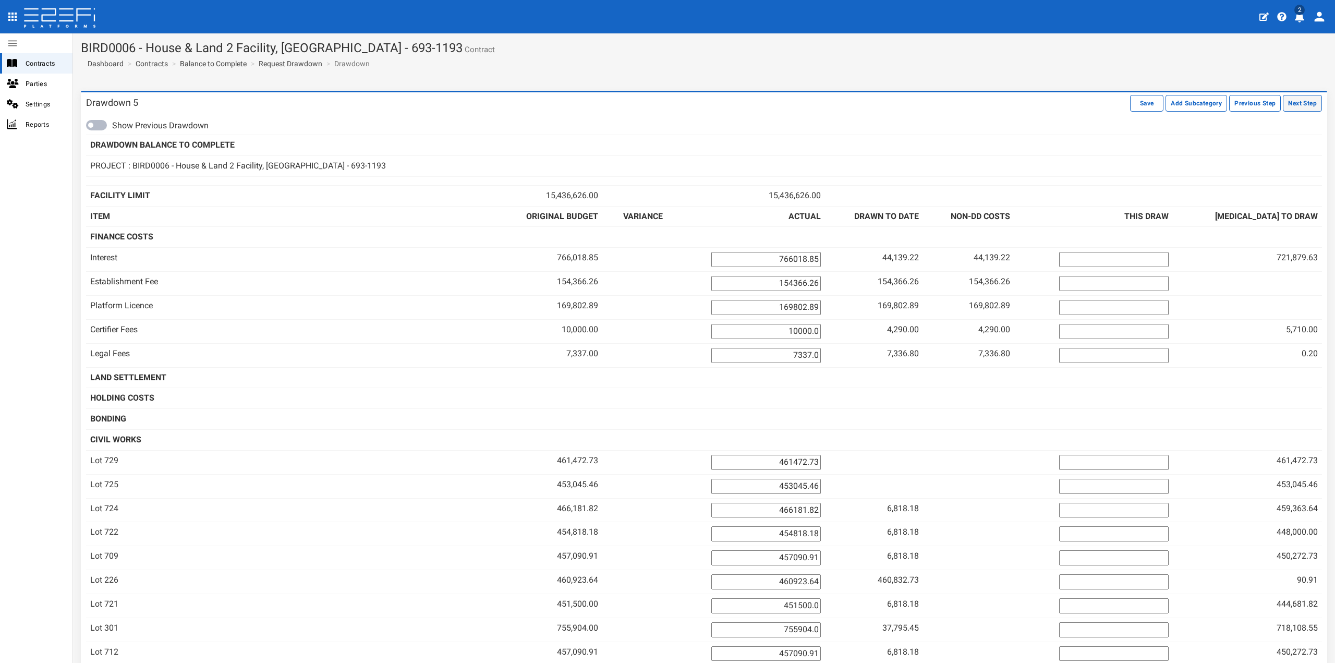
click at [1296, 101] on button "Next Step" at bounding box center [1302, 103] width 39 height 17
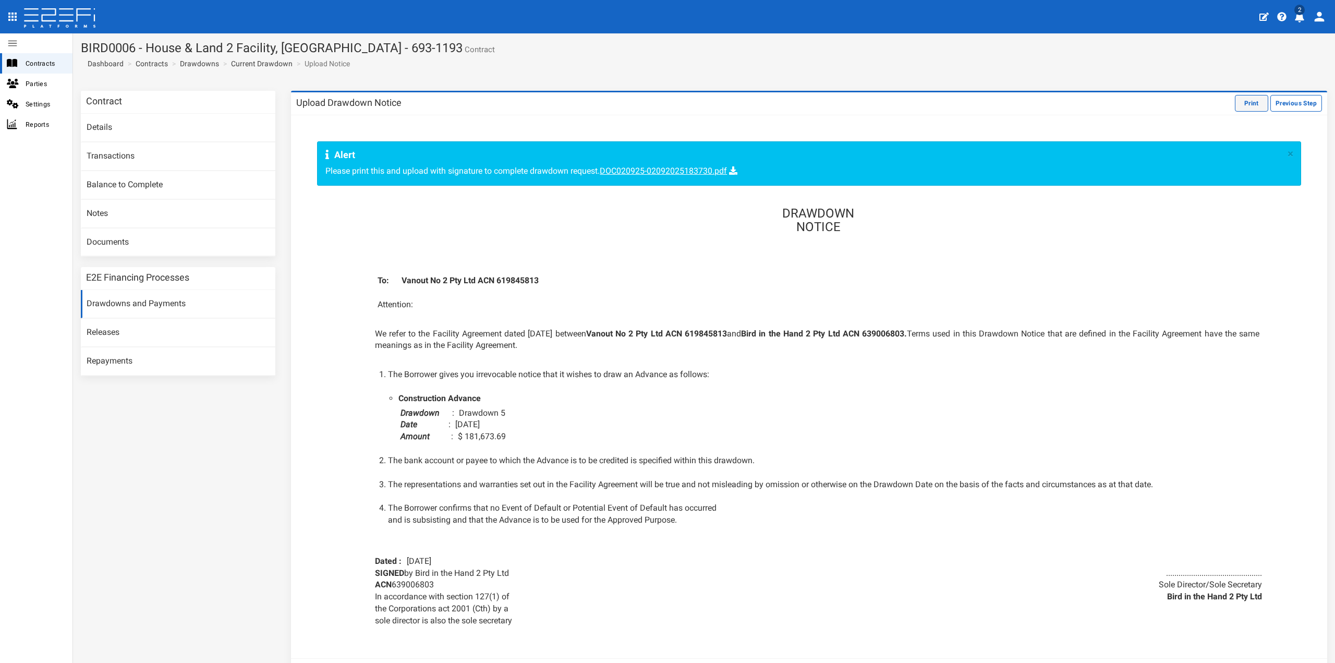
click at [1248, 107] on button "Print" at bounding box center [1251, 103] width 33 height 17
click at [912, 251] on div "DRAWDOWN NOTICE To: Vanout No 2 Pty Ltd ACN 619845813 Attention: We refer to th…" at bounding box center [809, 414] width 922 height 436
